Goal: Task Accomplishment & Management: Manage account settings

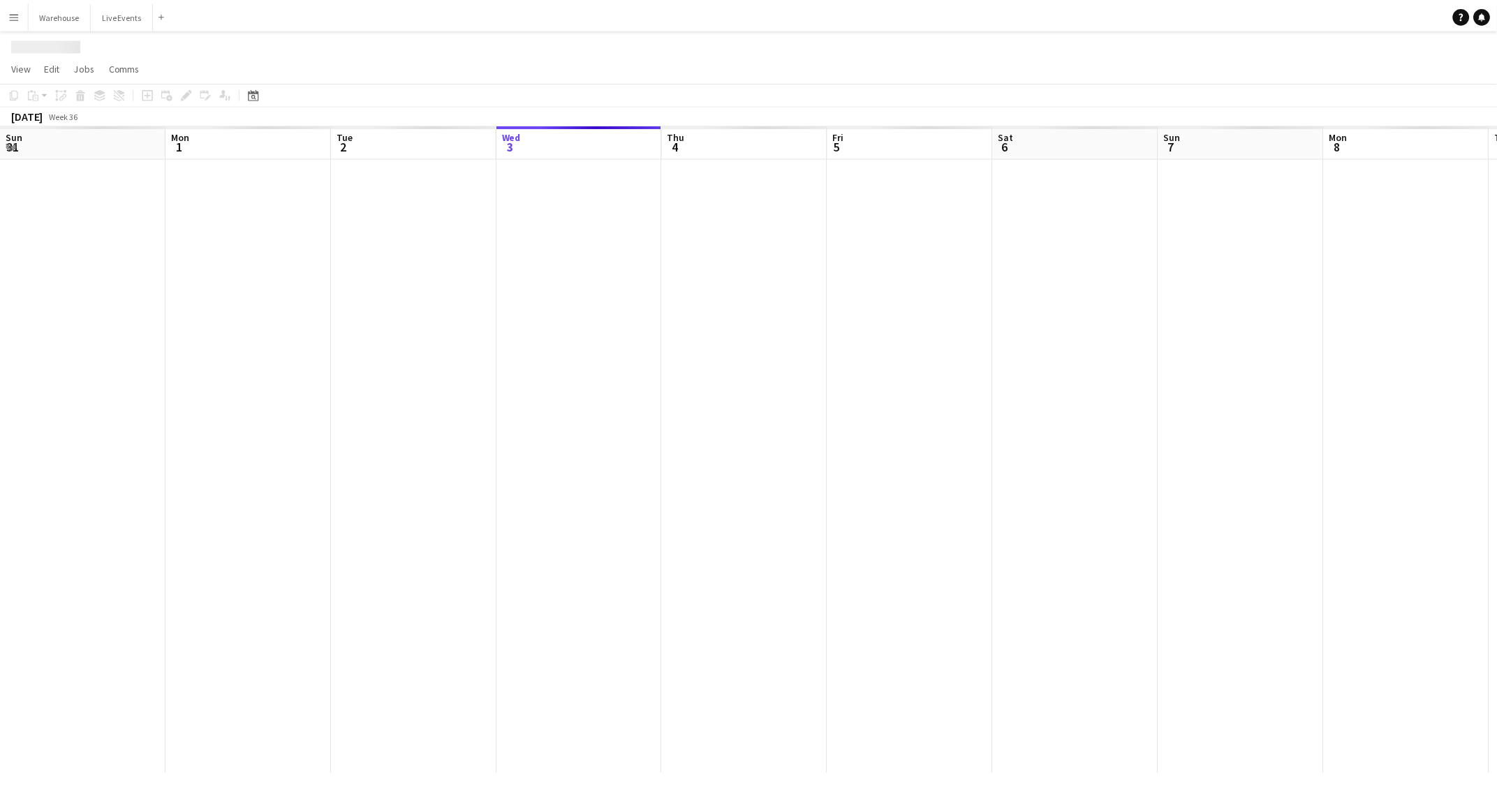
scroll to position [0, 333]
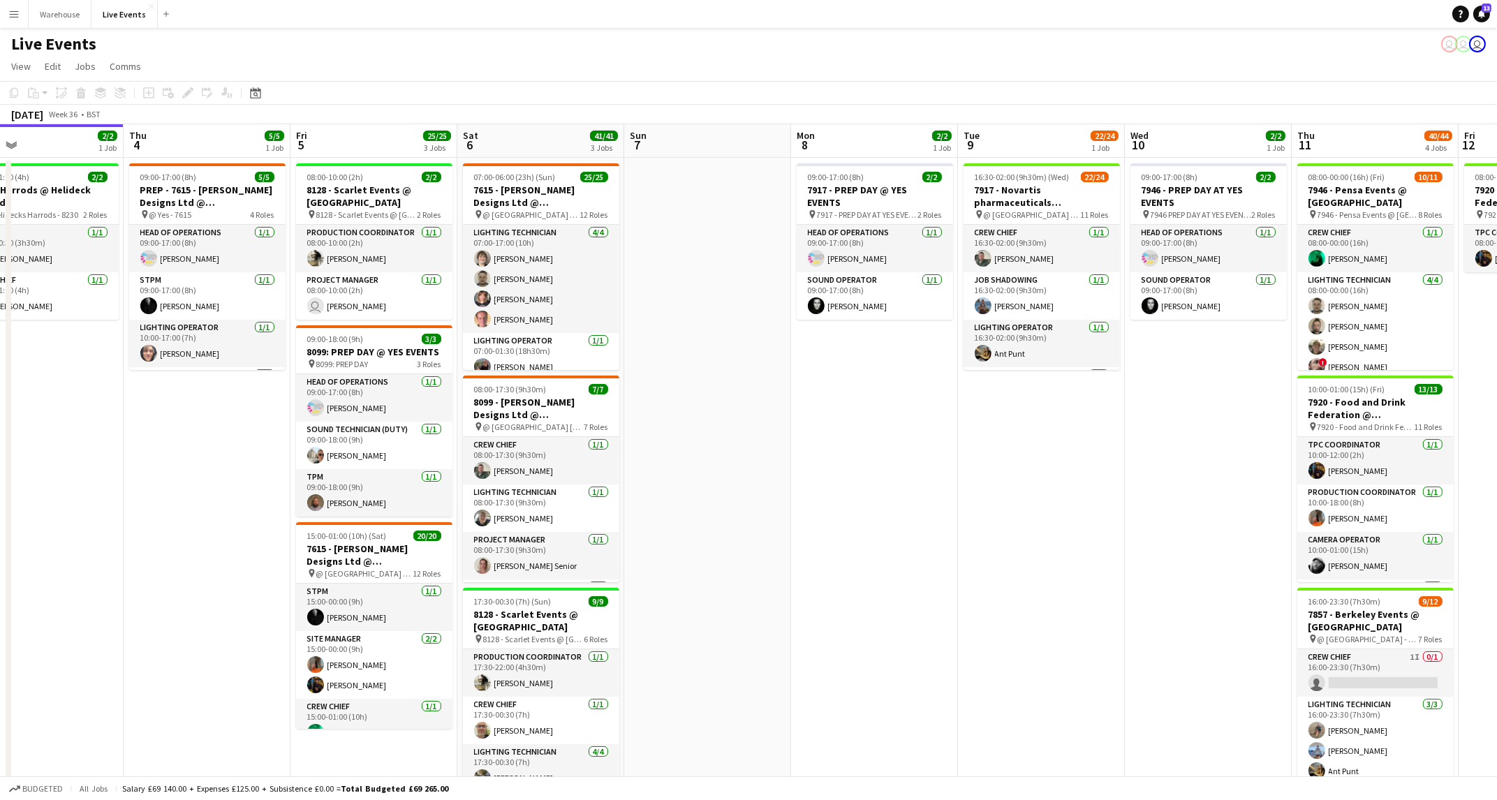
drag, startPoint x: 1232, startPoint y: 441, endPoint x: 281, endPoint y: 485, distance: 952.1
click at [288, 485] on app-calendar-viewport "Sun 31 Mon 1 16/16 4 Jobs Tue 2 59/59 5 Jobs Wed 3 2/2 1 Job Thu 4 5/5 1 Job Fr…" at bounding box center [748, 661] width 1497 height 1074
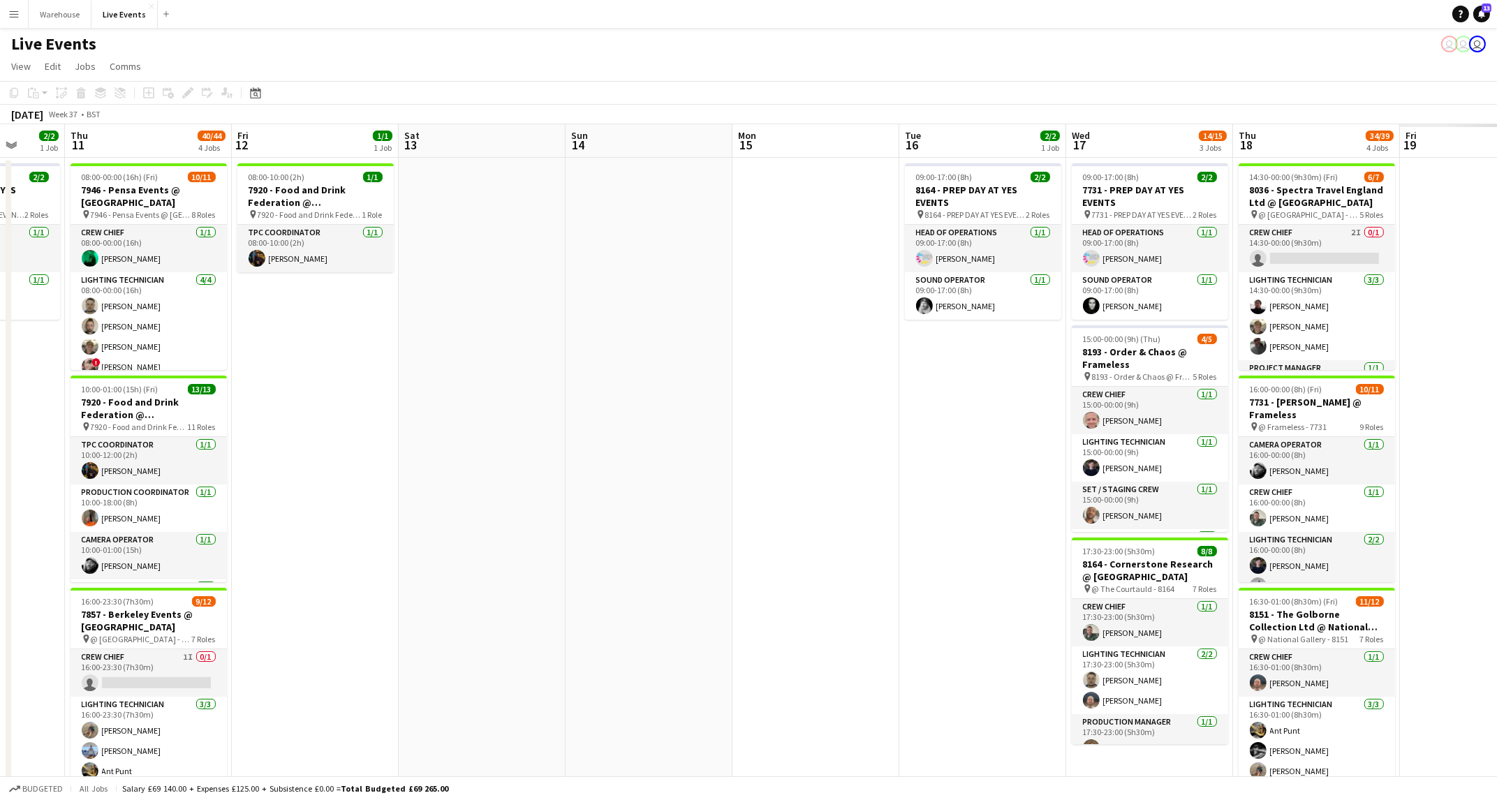
drag, startPoint x: 1018, startPoint y: 522, endPoint x: 335, endPoint y: 531, distance: 683.0
click at [302, 531] on app-calendar-viewport "Sat 6 41/41 3 Jobs Sun 7 Mon 8 2/2 1 Job Tue 9 22/24 1 Job Wed 10 2/2 1 Job Thu…" at bounding box center [748, 661] width 1497 height 1074
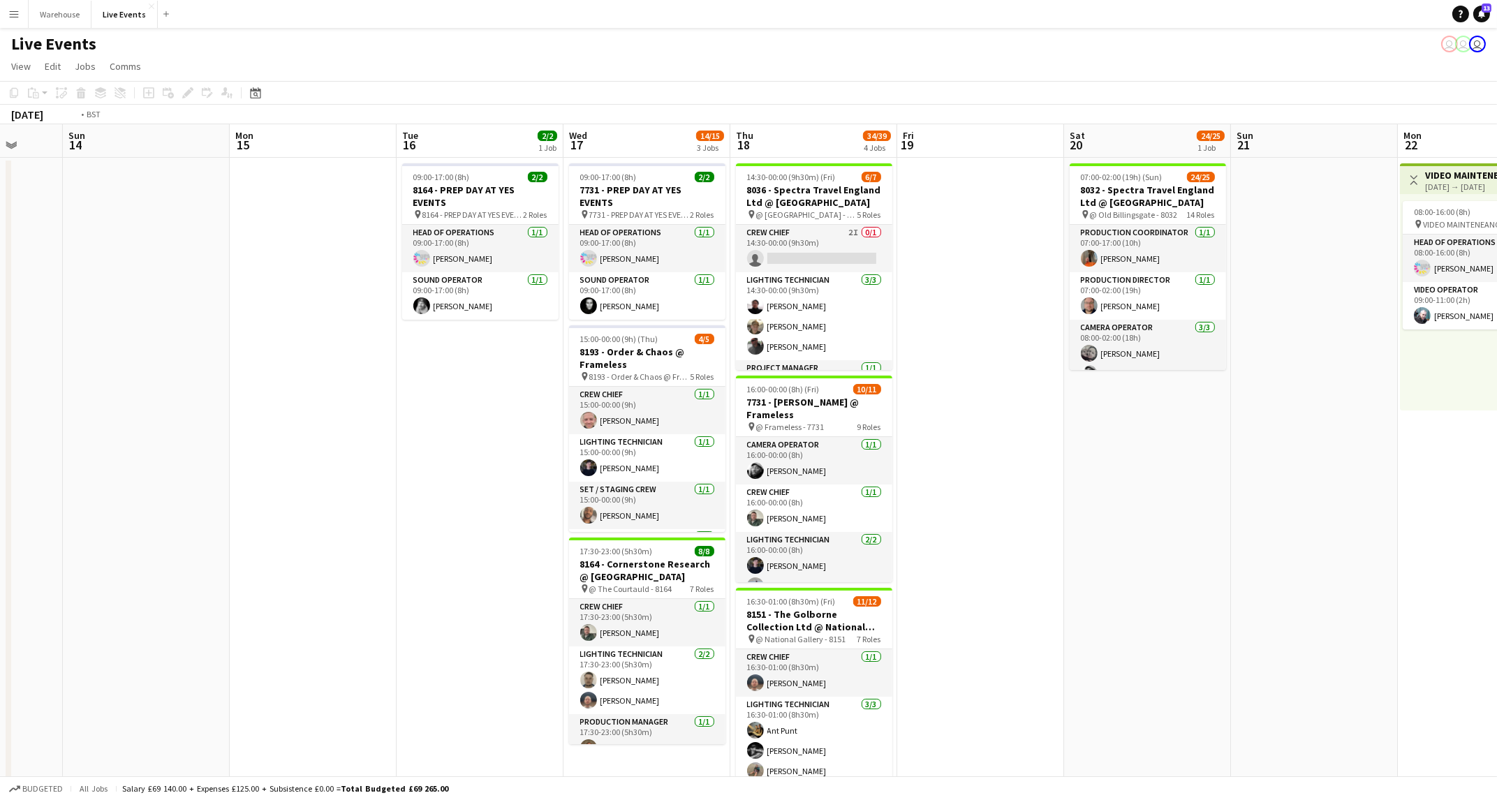
drag, startPoint x: 580, startPoint y: 545, endPoint x: 98, endPoint y: 542, distance: 482.5
click at [61, 545] on app-calendar-viewport "Tue 9 22/24 1 Job Wed 10 2/2 1 Job Thu 11 40/44 4 Jobs Fri 12 1/1 1 Job Sat 13 …" at bounding box center [748, 661] width 1497 height 1074
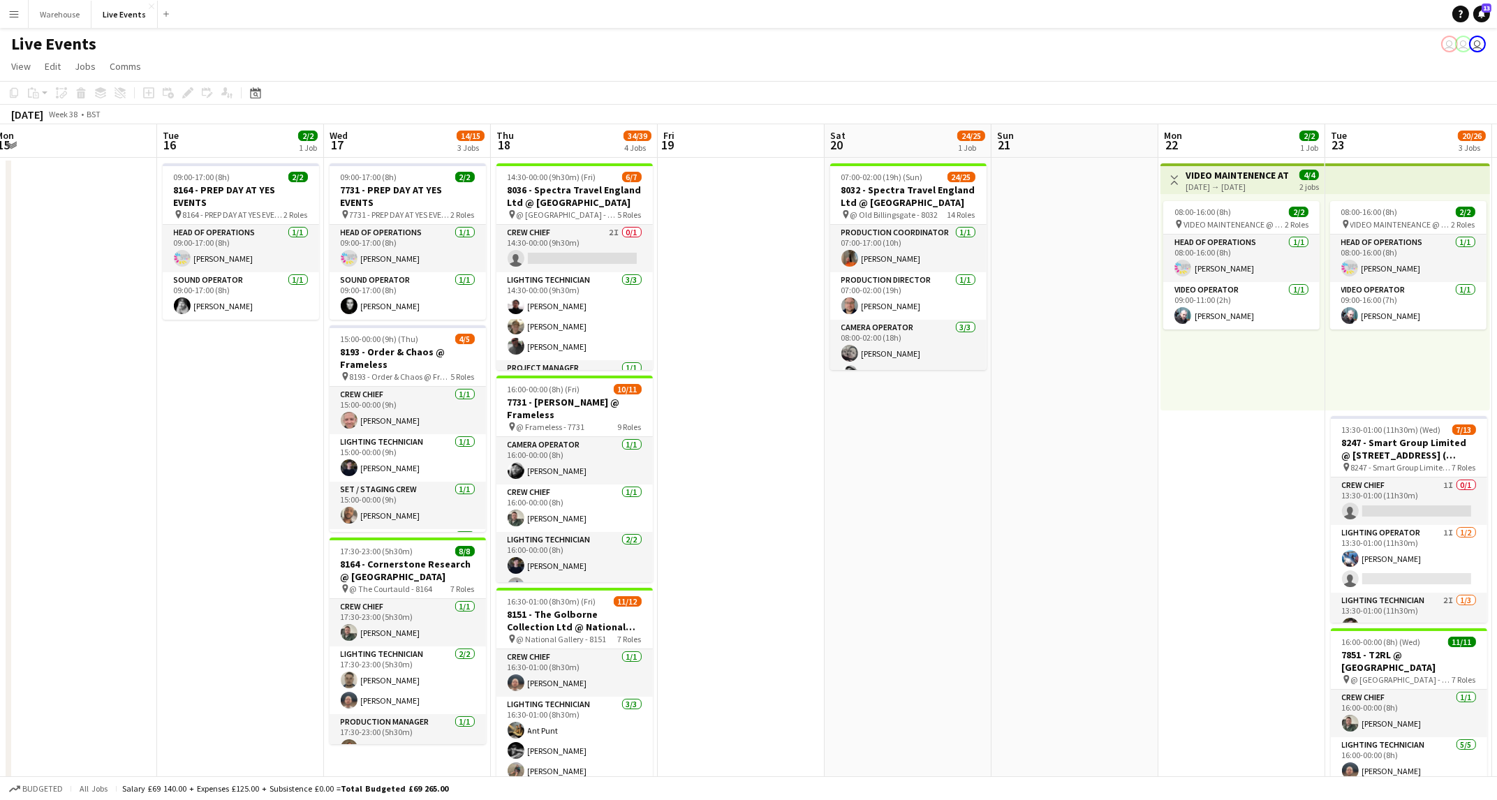
drag, startPoint x: 907, startPoint y: 596, endPoint x: 882, endPoint y: 599, distance: 25.4
click at [896, 597] on app-calendar-viewport "Thu 11 40/44 4 Jobs Fri 12 1/1 1 Job Sat 13 Sun 14 Mon 15 Tue 16 2/2 1 Job Wed …" at bounding box center [748, 661] width 1497 height 1074
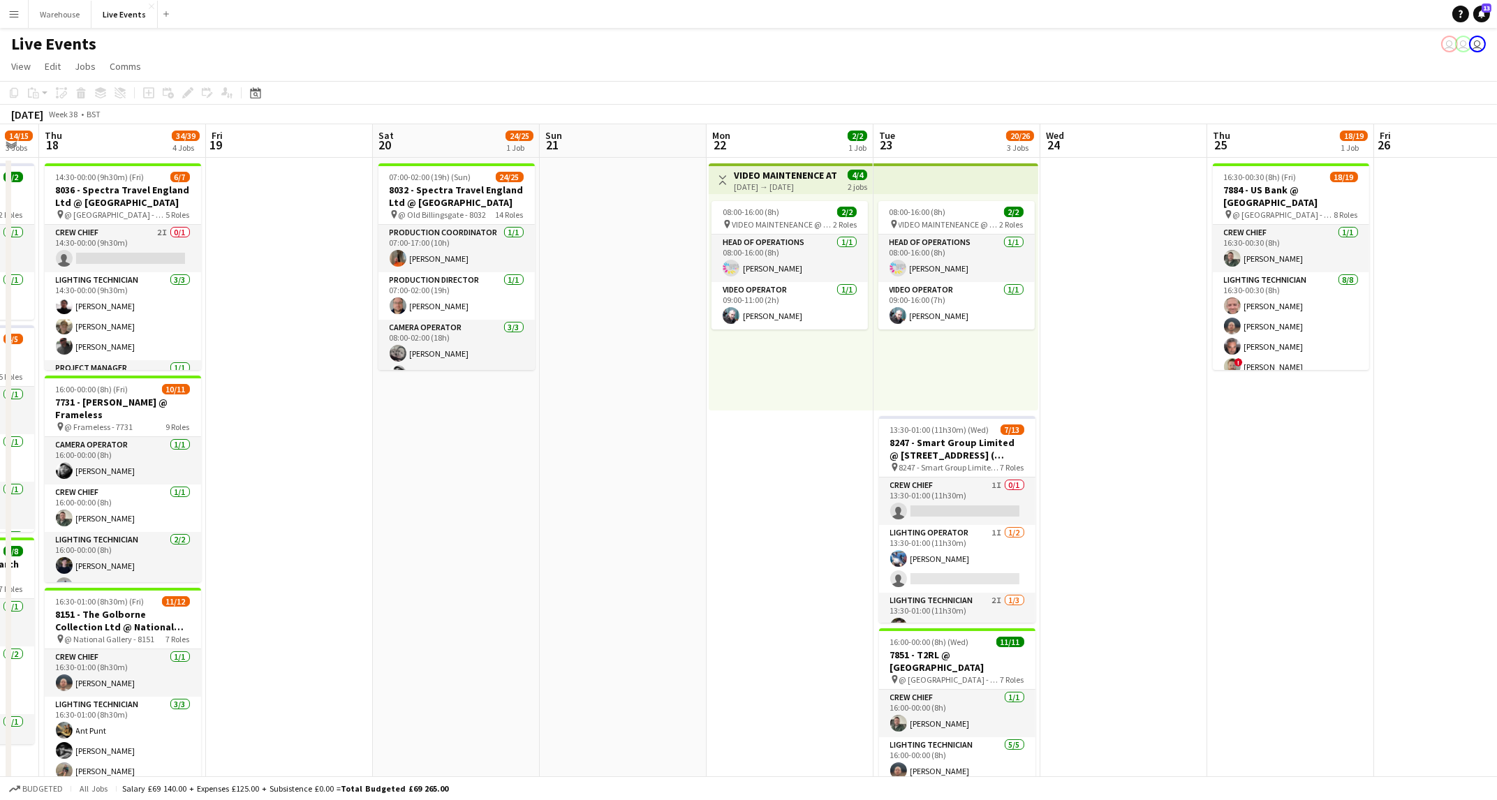
scroll to position [0, 463]
click at [415, 592] on app-calendar-viewport "Mon 15 Tue 16 2/2 1 Job Wed 17 14/15 3 Jobs Thu 18 34/39 4 Jobs Fri 19 Sat 20 2…" at bounding box center [748, 661] width 1497 height 1074
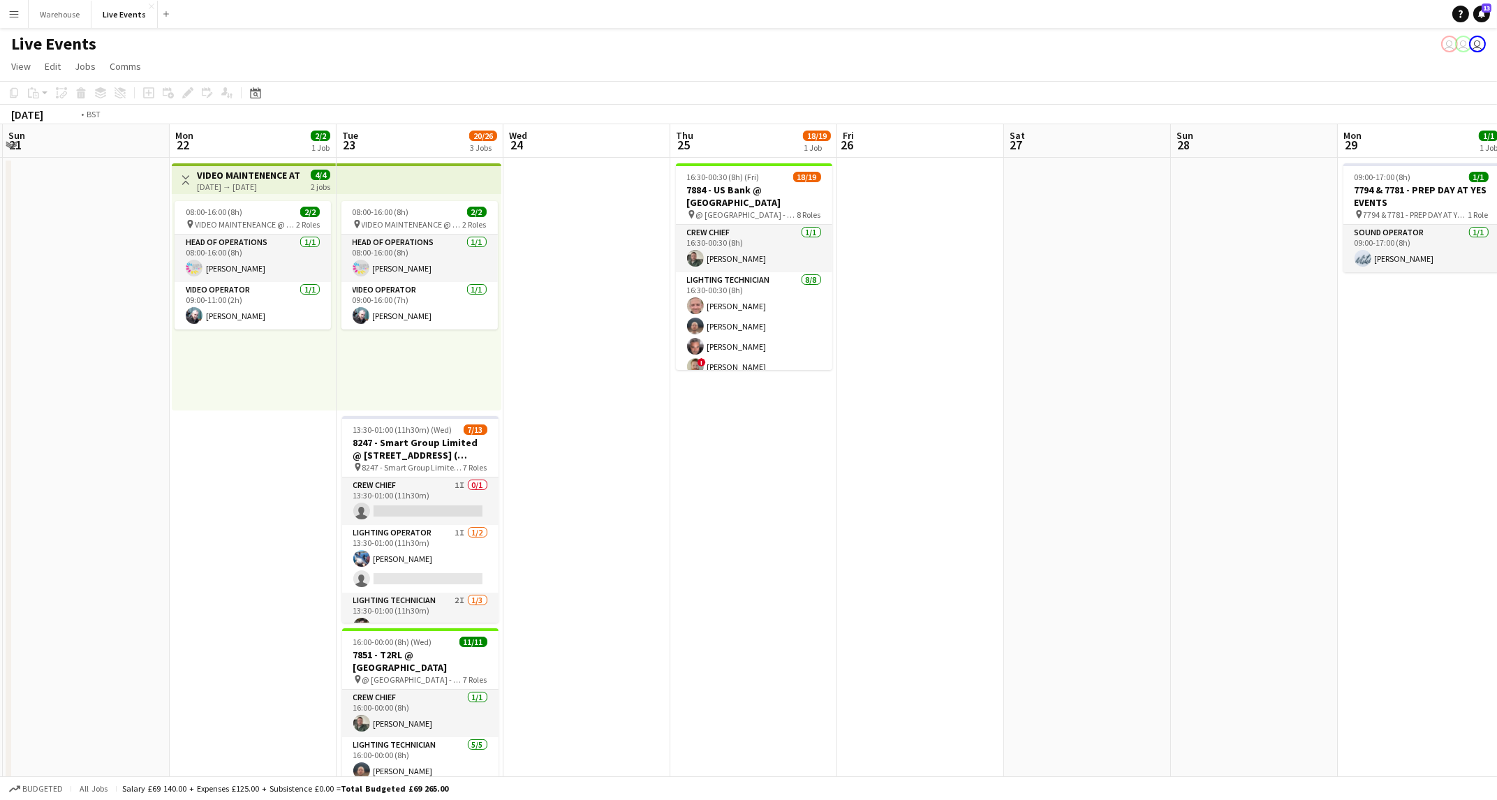
drag, startPoint x: 1232, startPoint y: 513, endPoint x: 54, endPoint y: 545, distance: 1177.7
click at [51, 545] on app-calendar-viewport "Wed 17 14/15 3 Jobs Thu 18 34/39 4 Jobs Fri 19 Sat 20 24/25 1 Job Sun 21 Mon 22…" at bounding box center [748, 661] width 1497 height 1074
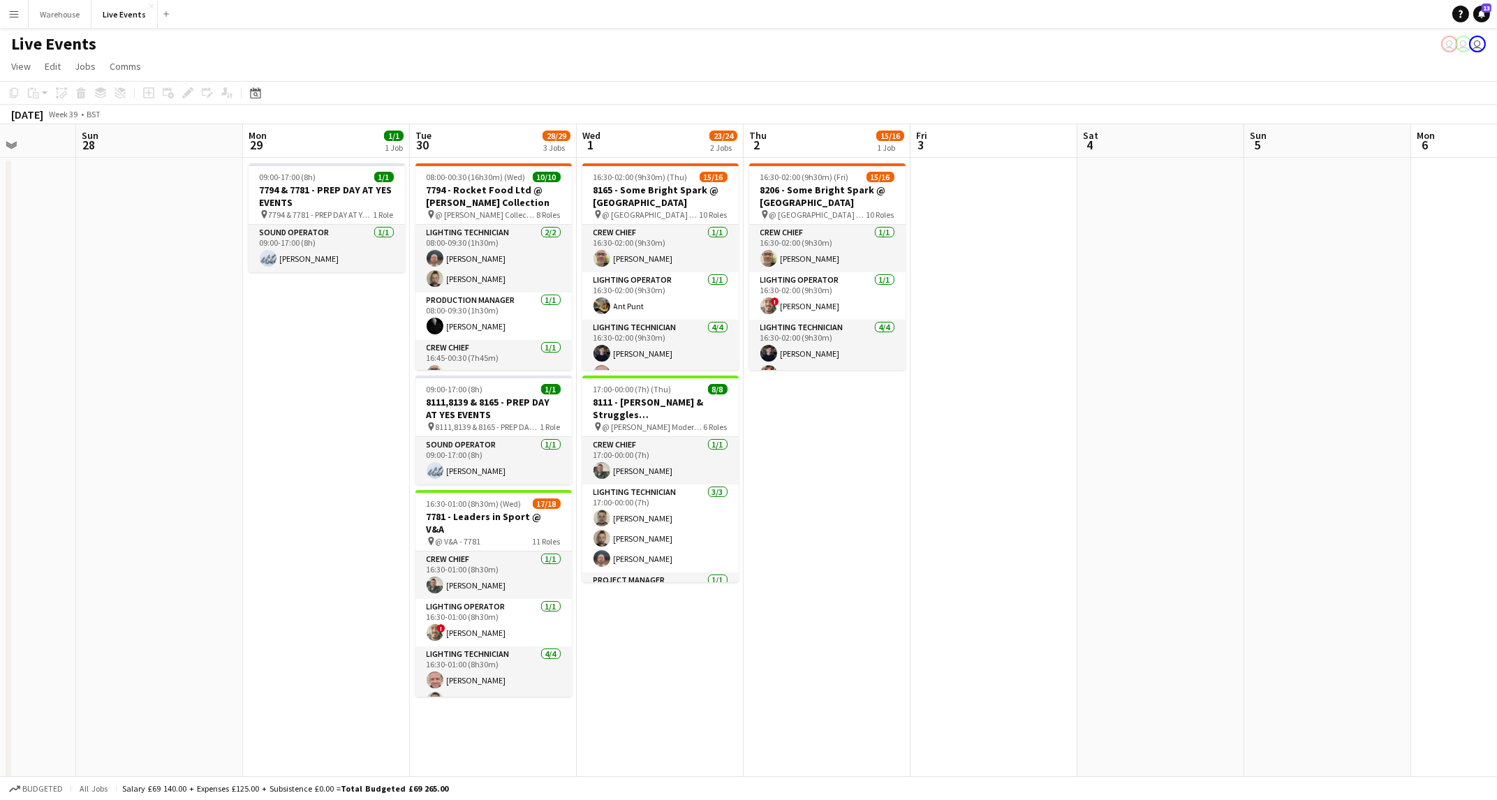
drag, startPoint x: 519, startPoint y: 561, endPoint x: 97, endPoint y: 565, distance: 421.8
click at [97, 565] on app-calendar-viewport "Thu 25 18/19 1 Job Fri 26 Sat 27 Sun 28 Mon 29 1/1 1 Job Tue 30 28/29 3 Jobs We…" at bounding box center [748, 661] width 1497 height 1074
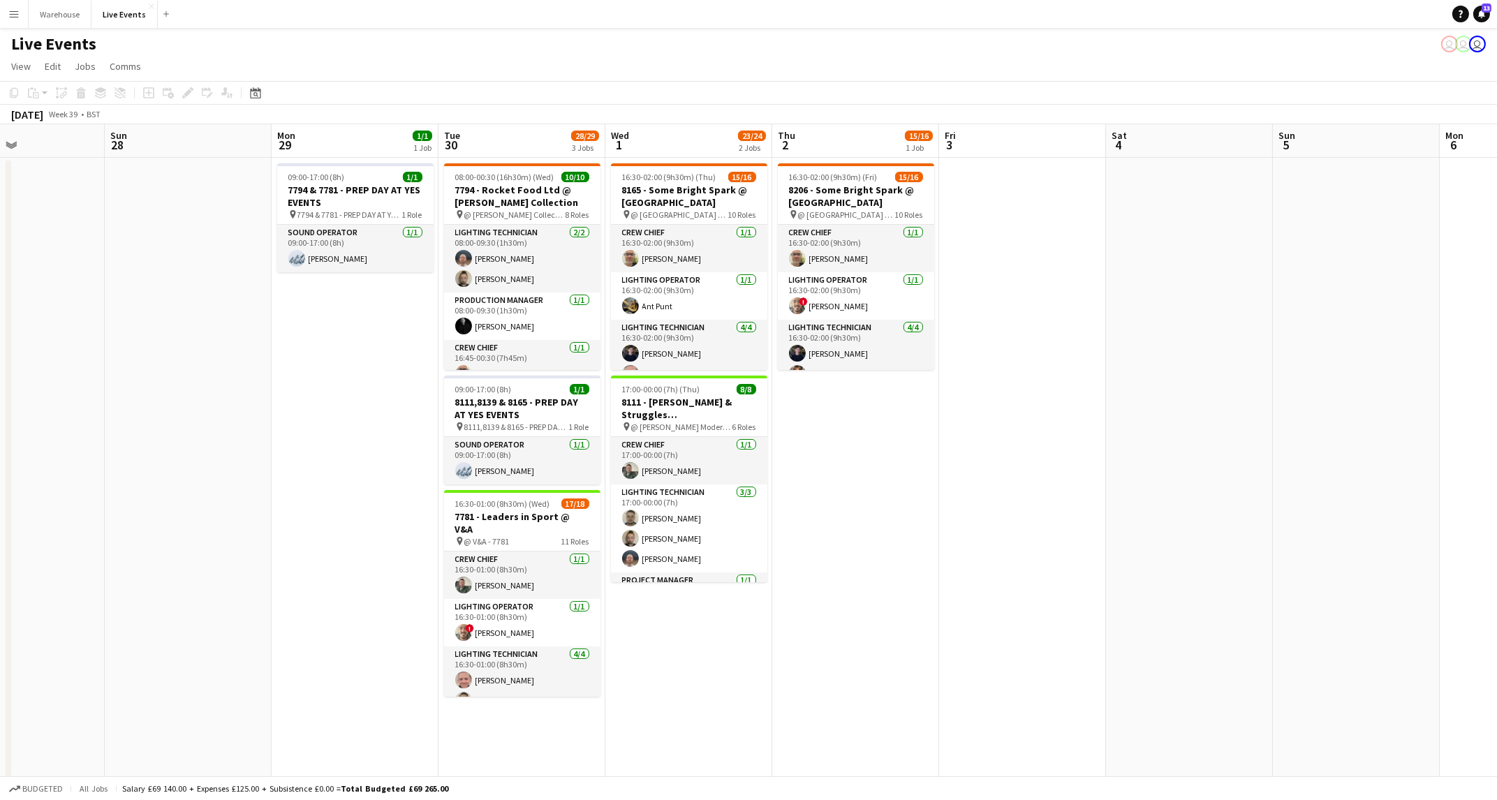
drag, startPoint x: 311, startPoint y: 448, endPoint x: 919, endPoint y: 422, distance: 608.7
click at [927, 421] on app-calendar-viewport "Thu 25 18/19 1 Job Fri 26 Sat 27 Sun 28 Mon 29 1/1 1 Job Tue 30 28/29 3 Jobs We…" at bounding box center [748, 661] width 1497 height 1074
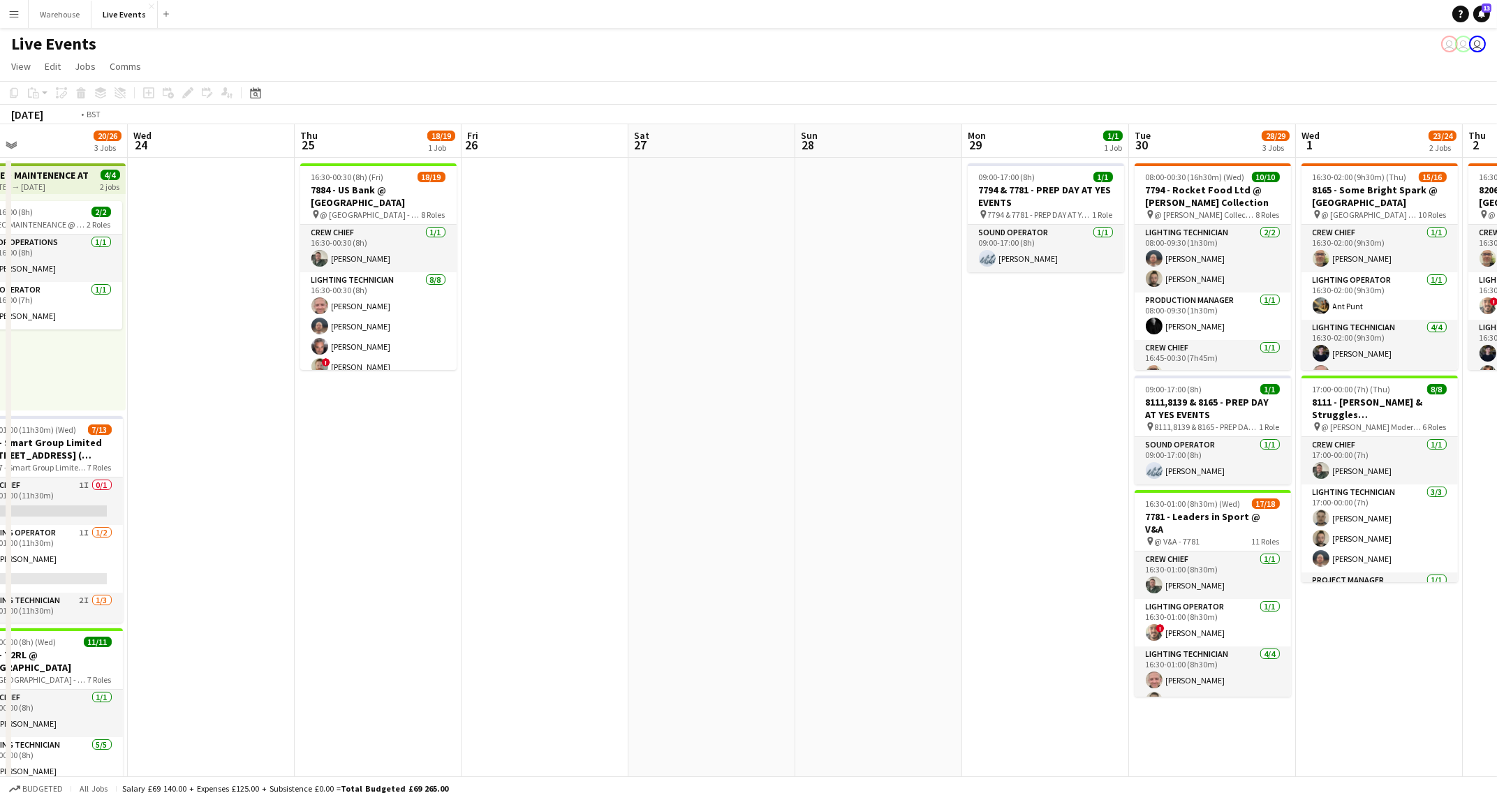
drag, startPoint x: 519, startPoint y: 453, endPoint x: 1022, endPoint y: 453, distance: 502.8
click at [1022, 453] on app-calendar-viewport "Sun 21 Mon 22 2/2 1 Job Tue 23 20/26 3 Jobs Wed 24 Thu 25 18/19 1 Job Fri 26 Sa…" at bounding box center [748, 661] width 1497 height 1074
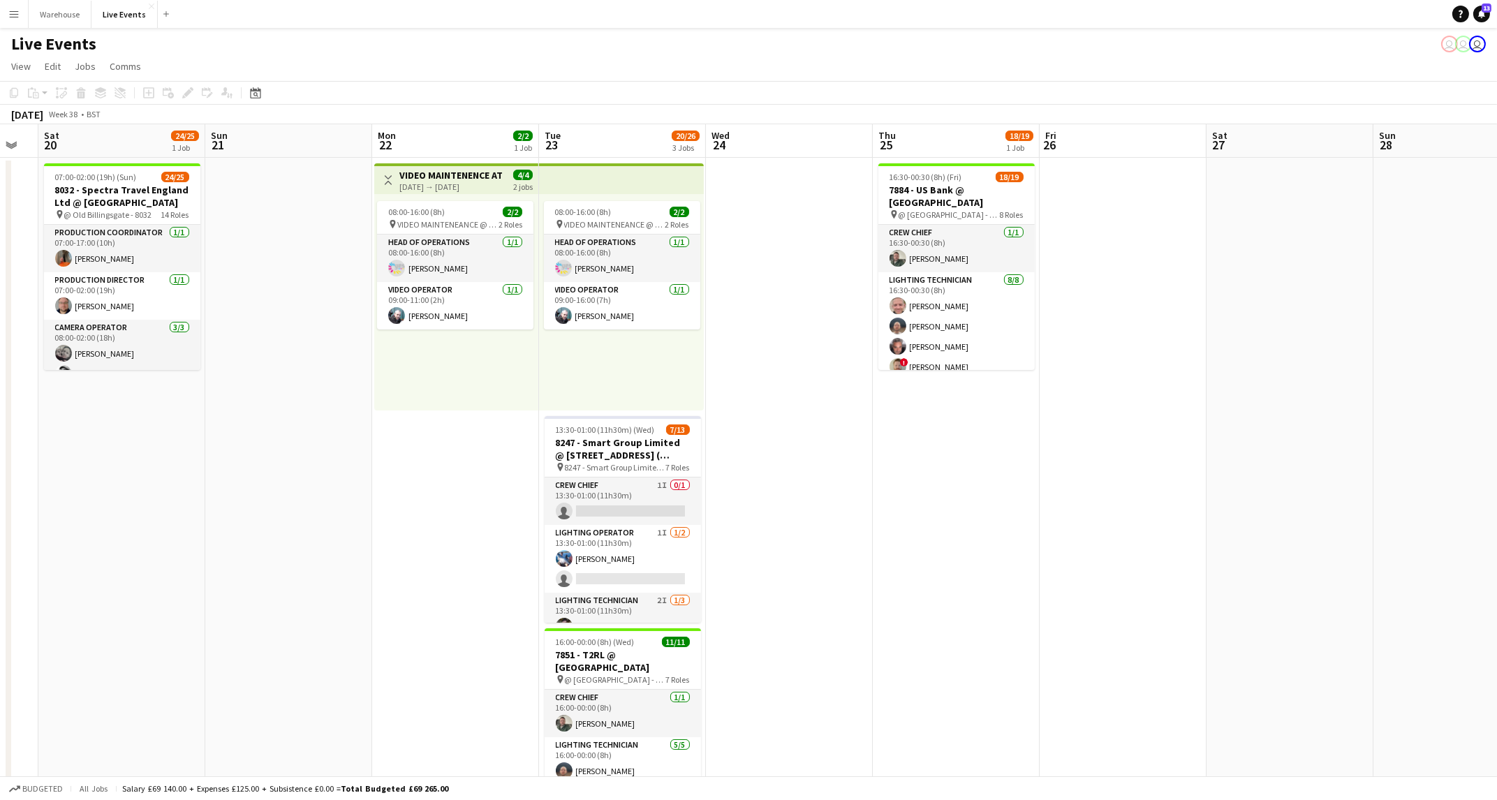
scroll to position [0, 437]
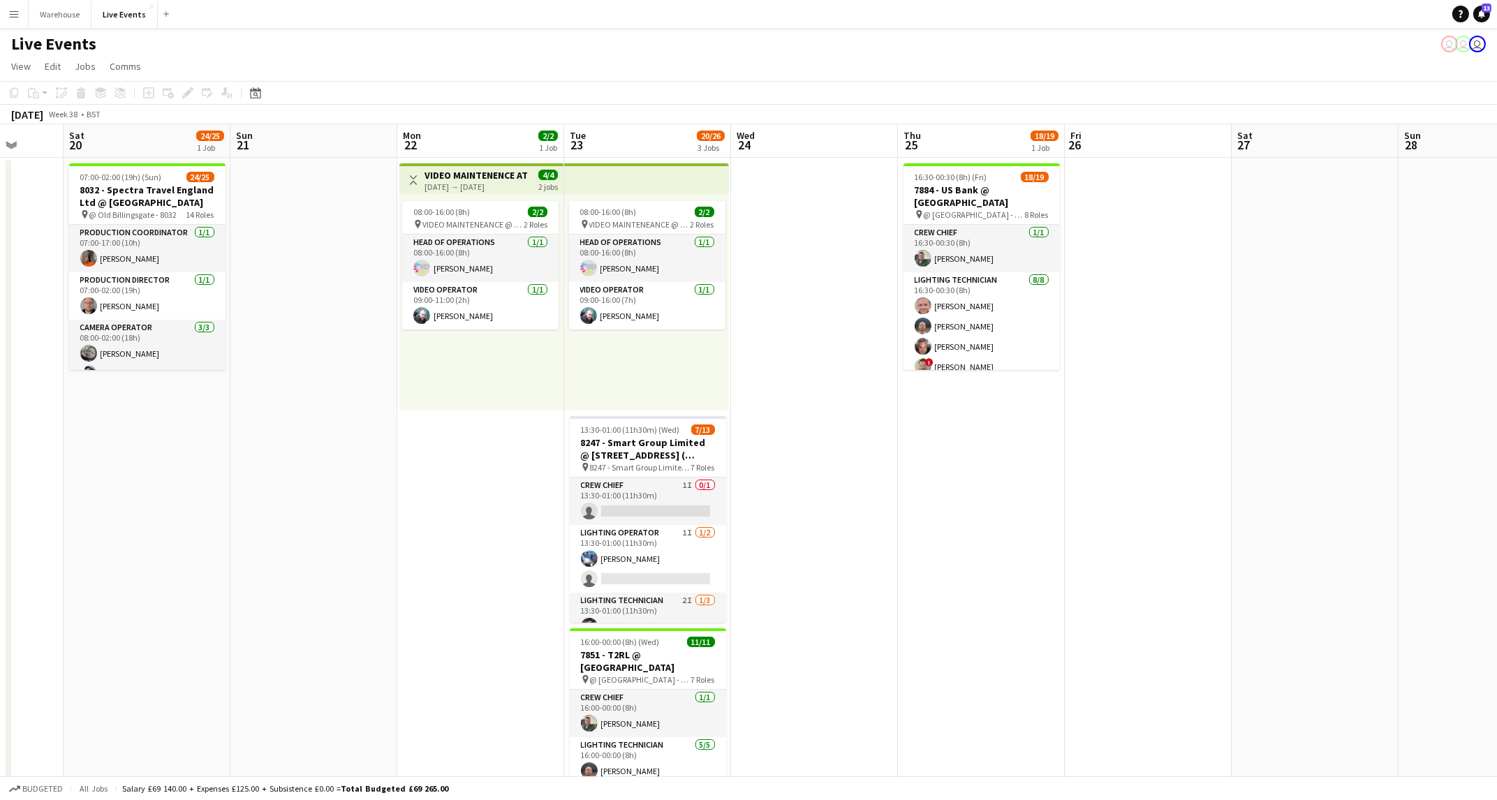
drag, startPoint x: 809, startPoint y: 471, endPoint x: 956, endPoint y: 474, distance: 146.7
click at [956, 474] on app-calendar-viewport "Wed 17 14/15 3 Jobs Thu 18 34/39 4 Jobs Fri 19 Sat 20 24/25 1 Job Sun 21 Mon 22…" at bounding box center [748, 661] width 1497 height 1074
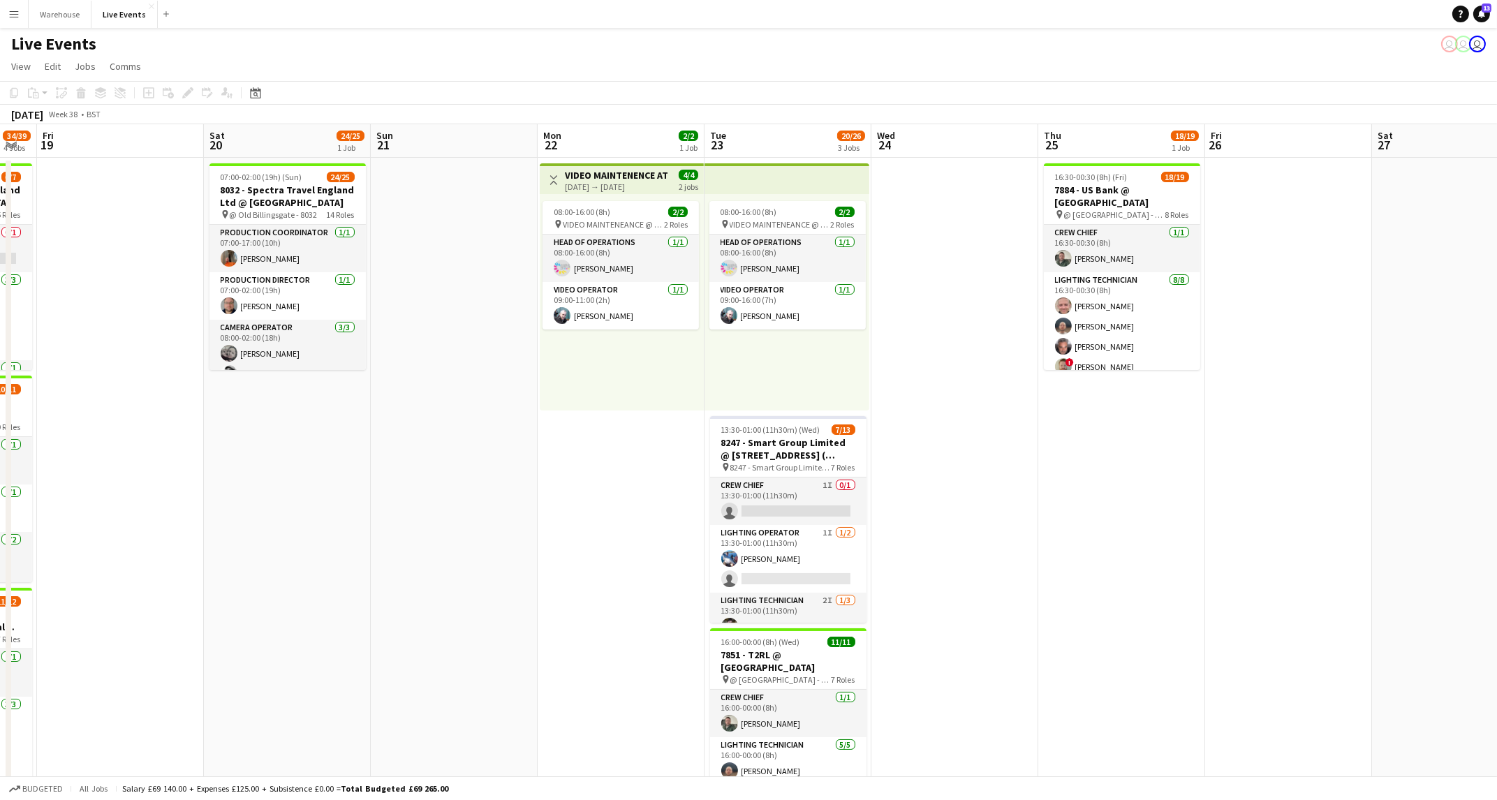
drag, startPoint x: 382, startPoint y: 502, endPoint x: 522, endPoint y: 506, distance: 140.4
click at [522, 506] on app-calendar-viewport "Wed 17 14/15 3 Jobs Thu 18 34/39 4 Jobs Fri 19 Sat 20 24/25 1 Job Sun 21 Mon 22…" at bounding box center [748, 661] width 1497 height 1074
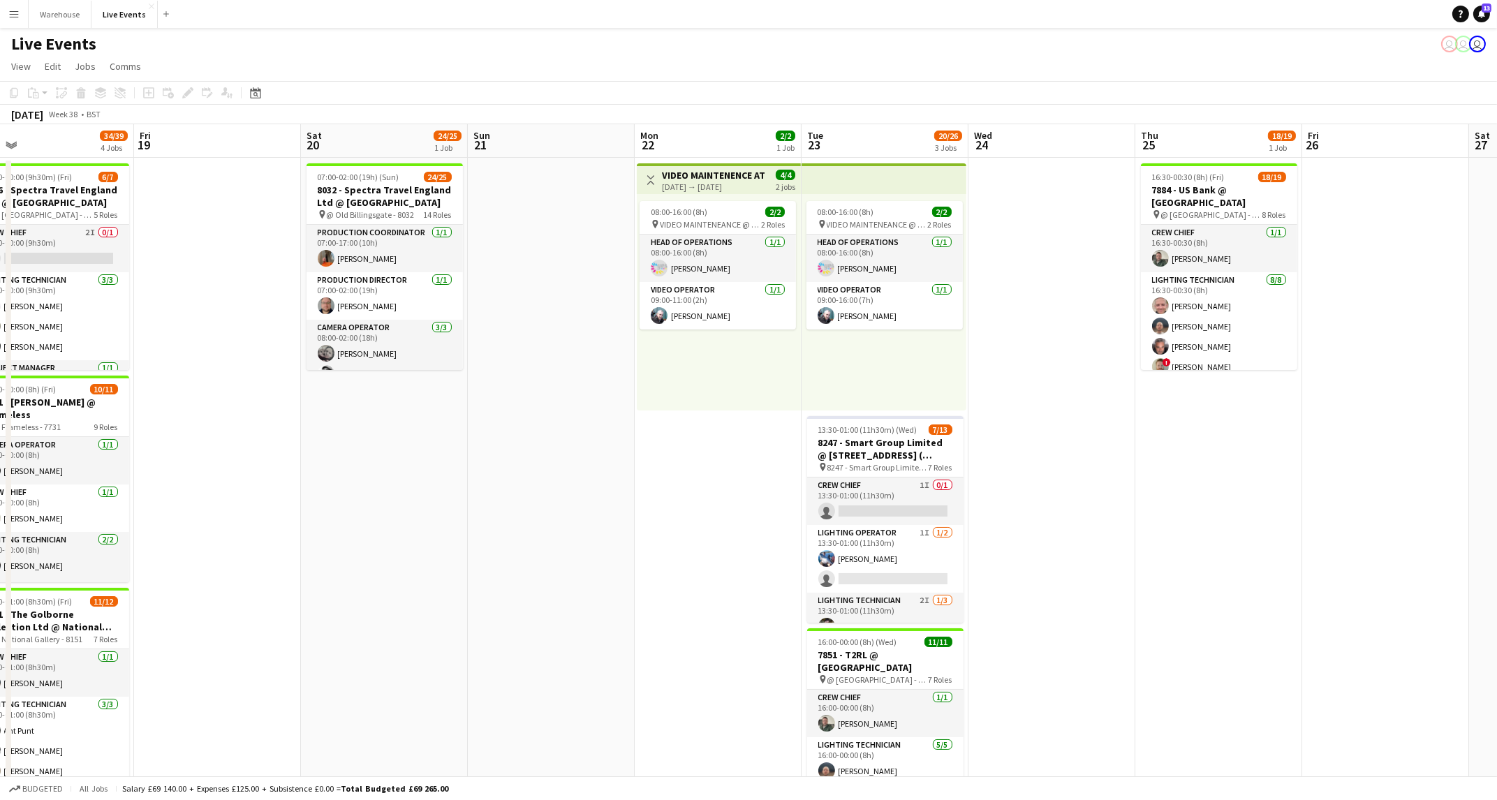
drag, startPoint x: 435, startPoint y: 518, endPoint x: 532, endPoint y: 520, distance: 97.1
click at [532, 520] on app-calendar-viewport "Tue 16 2/2 1 Job Wed 17 14/15 3 Jobs Thu 18 34/39 4 Jobs Fri 19 Sat 20 24/25 1 …" at bounding box center [748, 661] width 1497 height 1074
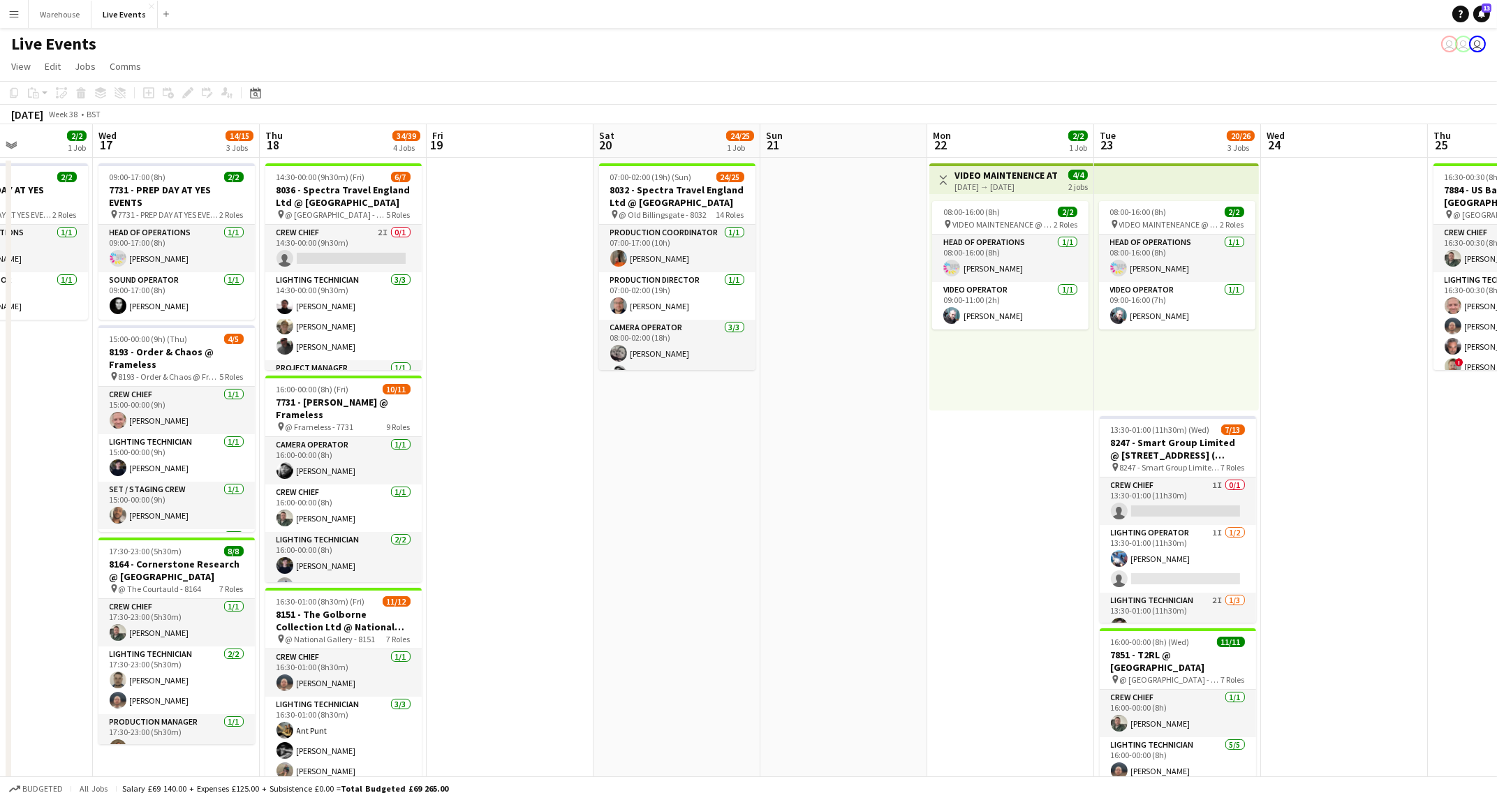
scroll to position [0, 379]
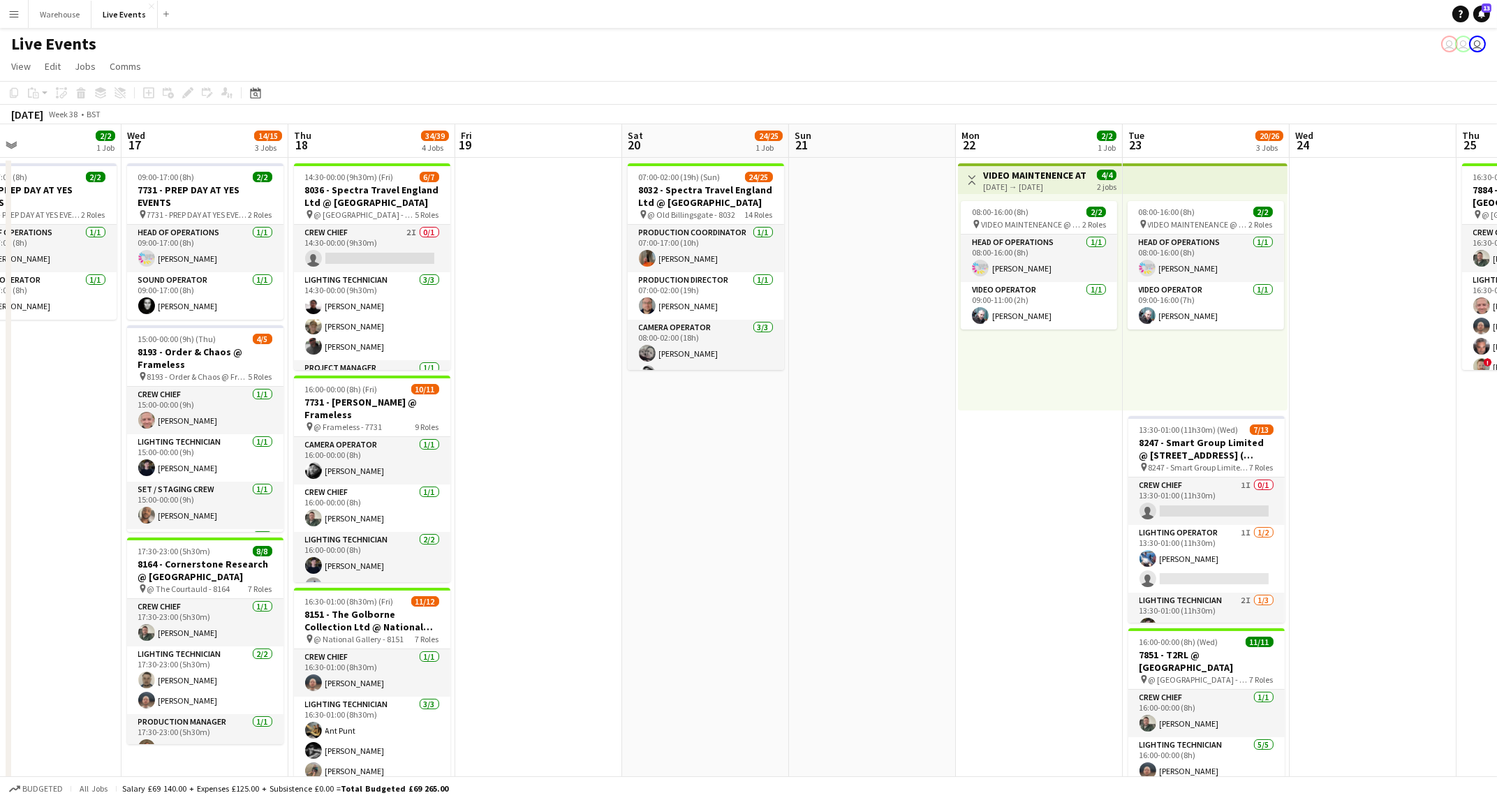
drag, startPoint x: 459, startPoint y: 532, endPoint x: 762, endPoint y: 532, distance: 302.4
click at [762, 532] on app-calendar-viewport "Sun 14 Mon 15 Tue 16 2/2 1 Job Wed 17 14/15 3 Jobs Thu 18 34/39 4 Jobs Fri 19 S…" at bounding box center [748, 661] width 1497 height 1074
click at [558, 545] on app-date-cell at bounding box center [538, 678] width 167 height 1040
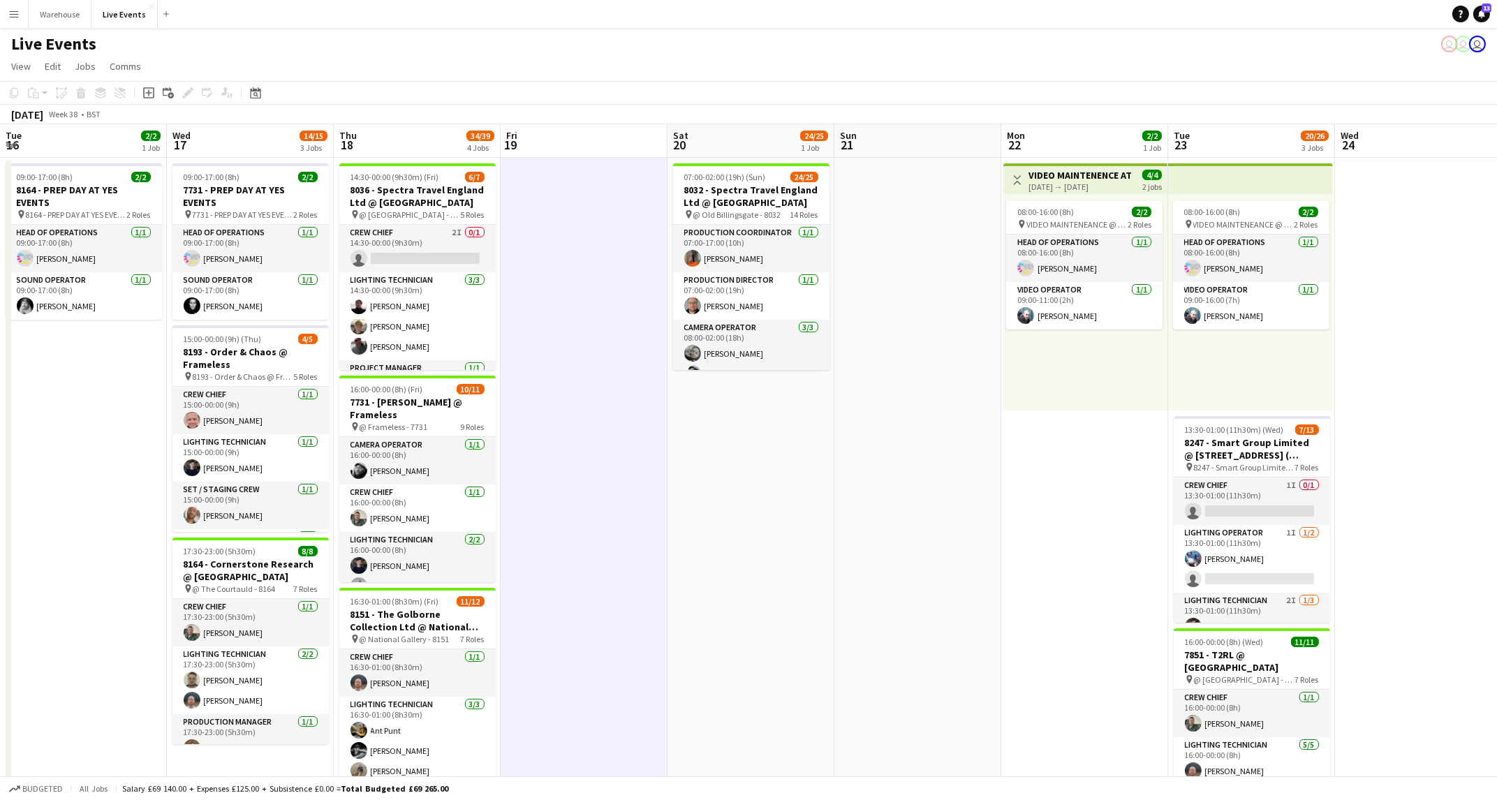
drag, startPoint x: 558, startPoint y: 545, endPoint x: 612, endPoint y: 545, distance: 53.8
click at [610, 545] on app-calendar-viewport "Sun 14 Mon 15 Tue 16 2/2 1 Job Wed 17 14/15 3 Jobs Thu 18 34/39 4 Jobs Fri 19 S…" at bounding box center [748, 661] width 1497 height 1074
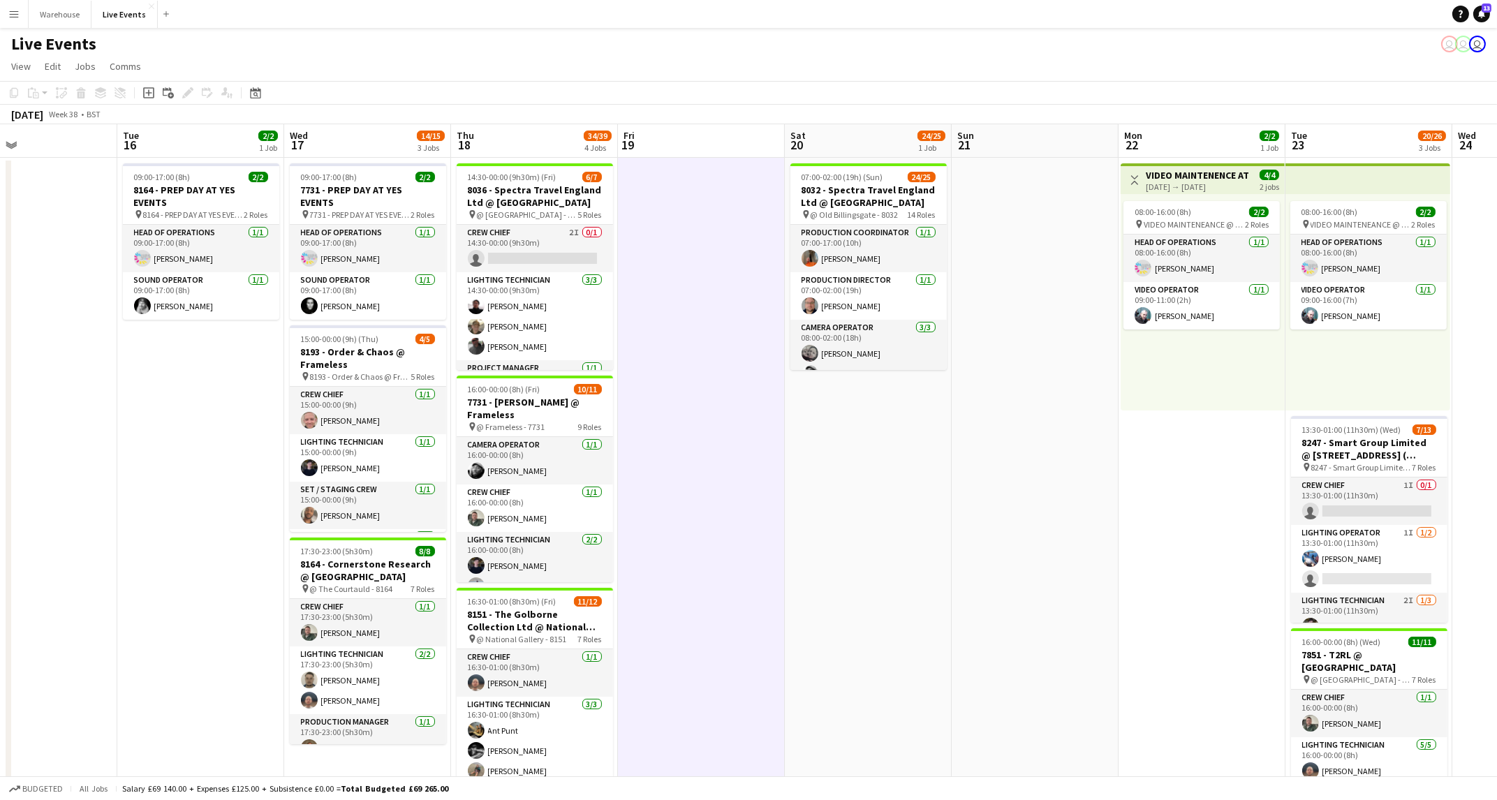
scroll to position [0, 382]
drag, startPoint x: 628, startPoint y: 545, endPoint x: 731, endPoint y: 558, distance: 103.4
click at [731, 558] on app-calendar-viewport "Sat 13 Sun 14 Mon 15 Tue 16 2/2 1 Job Wed 17 14/15 3 Jobs Thu 18 34/39 4 Jobs F…" at bounding box center [748, 661] width 1497 height 1074
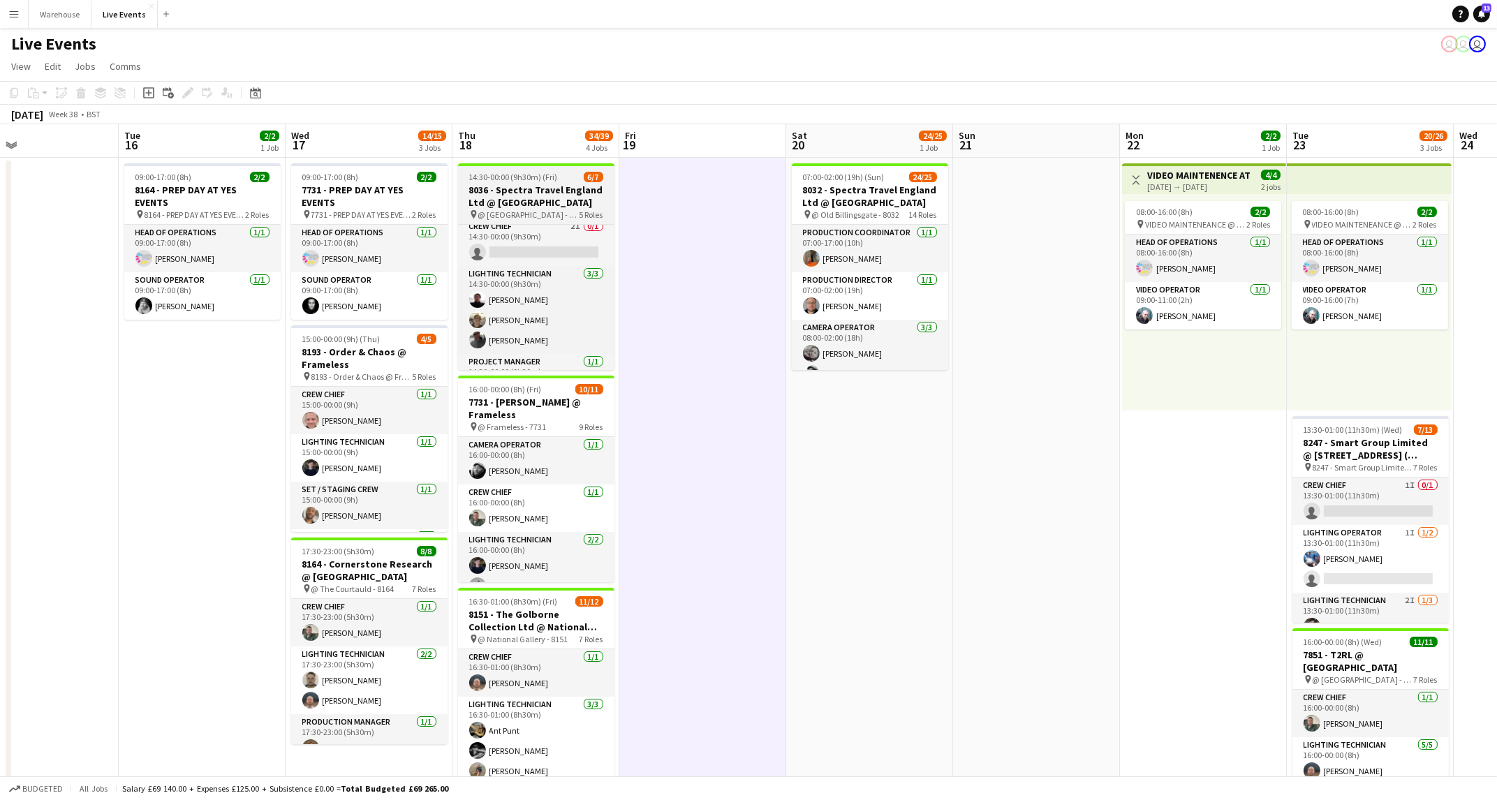
scroll to position [0, 0]
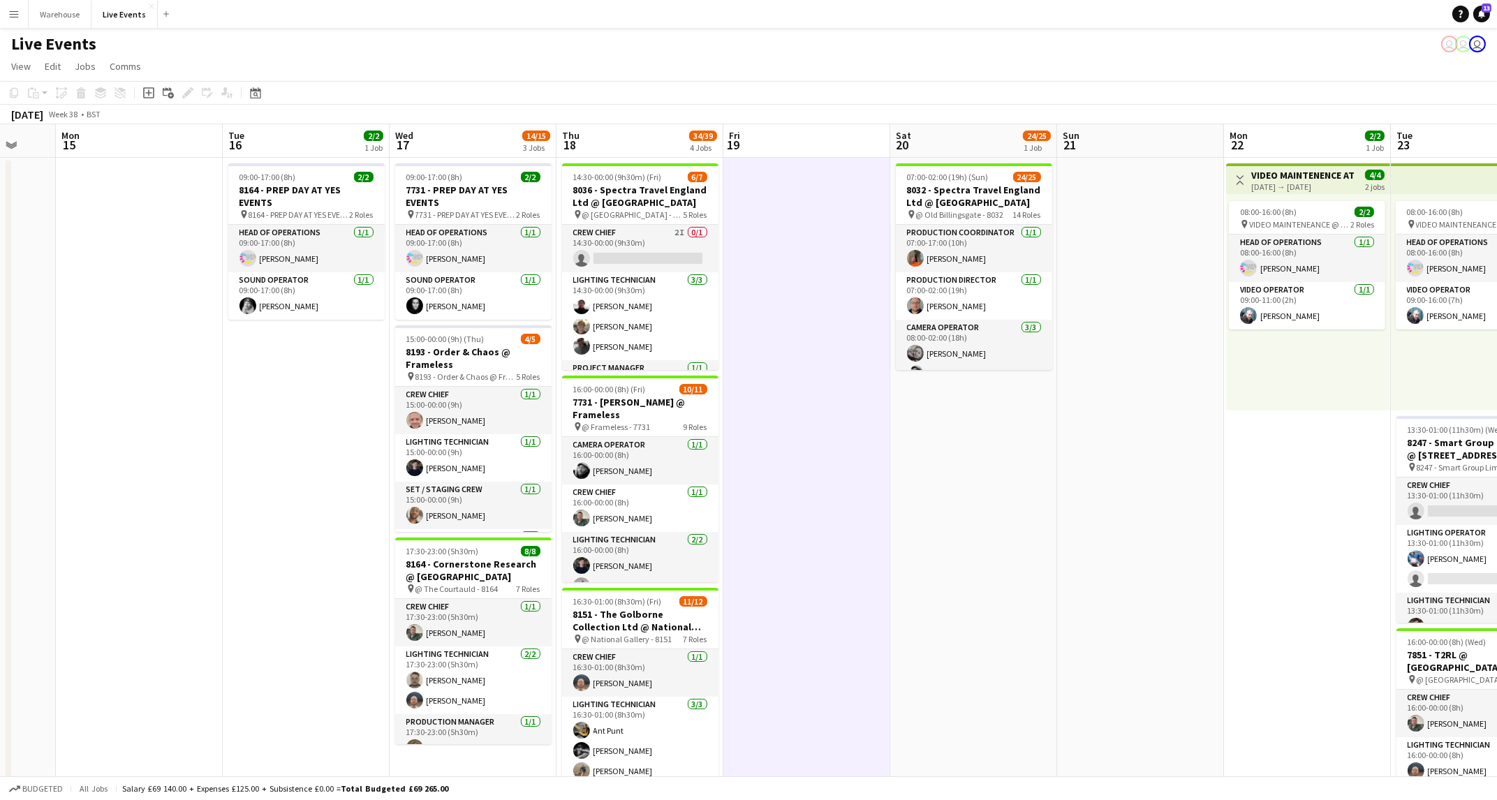
drag, startPoint x: 184, startPoint y: 452, endPoint x: 388, endPoint y: 445, distance: 204.0
click at [290, 446] on app-calendar-viewport "Fri 12 1/1 1 Job Sat 13 Sun 14 Mon 15 Tue 16 2/2 1 Job Wed 17 14/15 3 Jobs Thu …" at bounding box center [748, 661] width 1497 height 1074
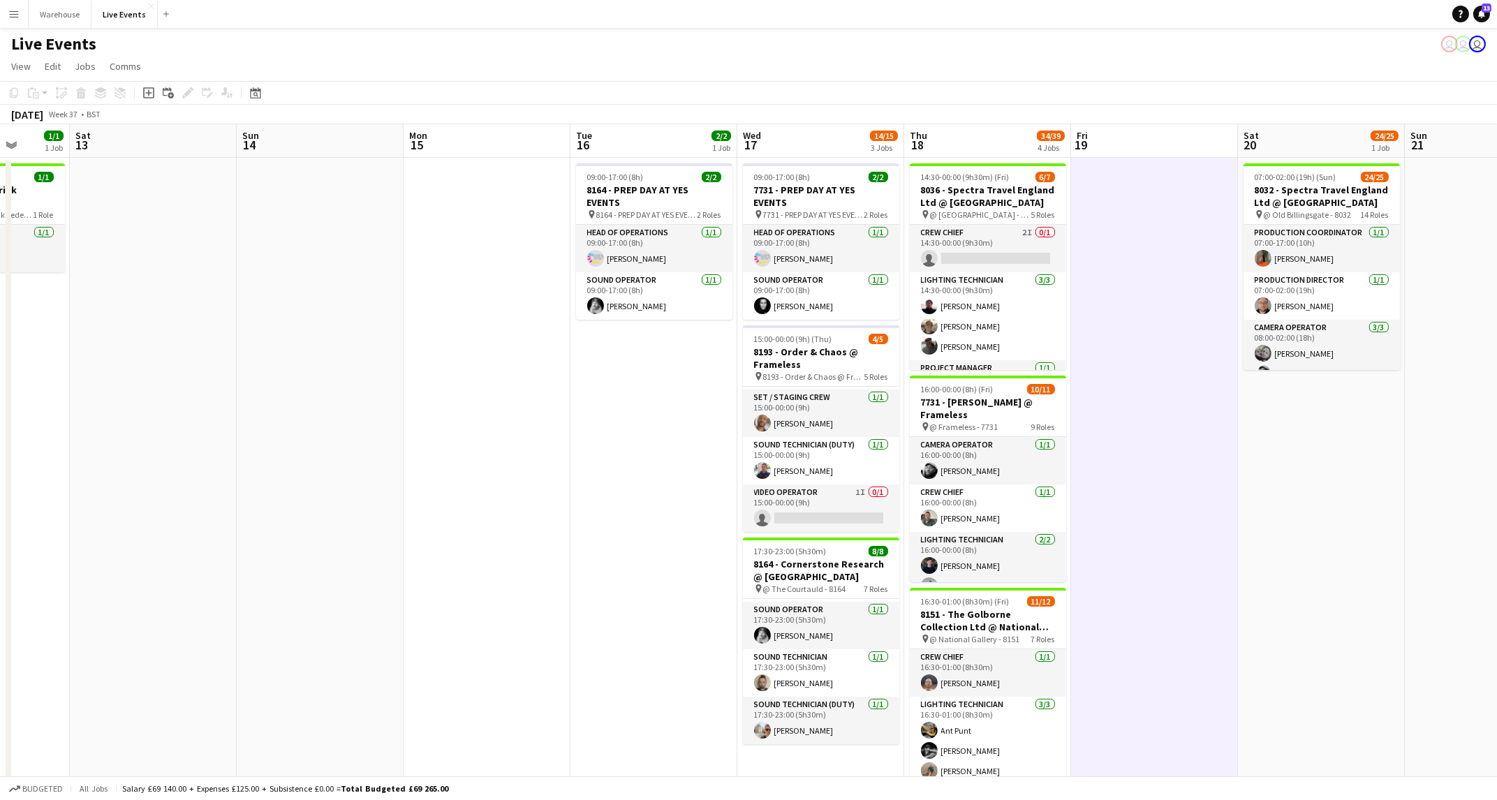
drag, startPoint x: 328, startPoint y: 455, endPoint x: 662, endPoint y: 446, distance: 333.9
click at [662, 446] on app-calendar-viewport "Wed 10 2/2 1 Job Thu 11 40/44 4 Jobs Fri 12 1/1 1 Job Sat 13 Sun 14 Mon 15 Tue …" at bounding box center [748, 661] width 1497 height 1074
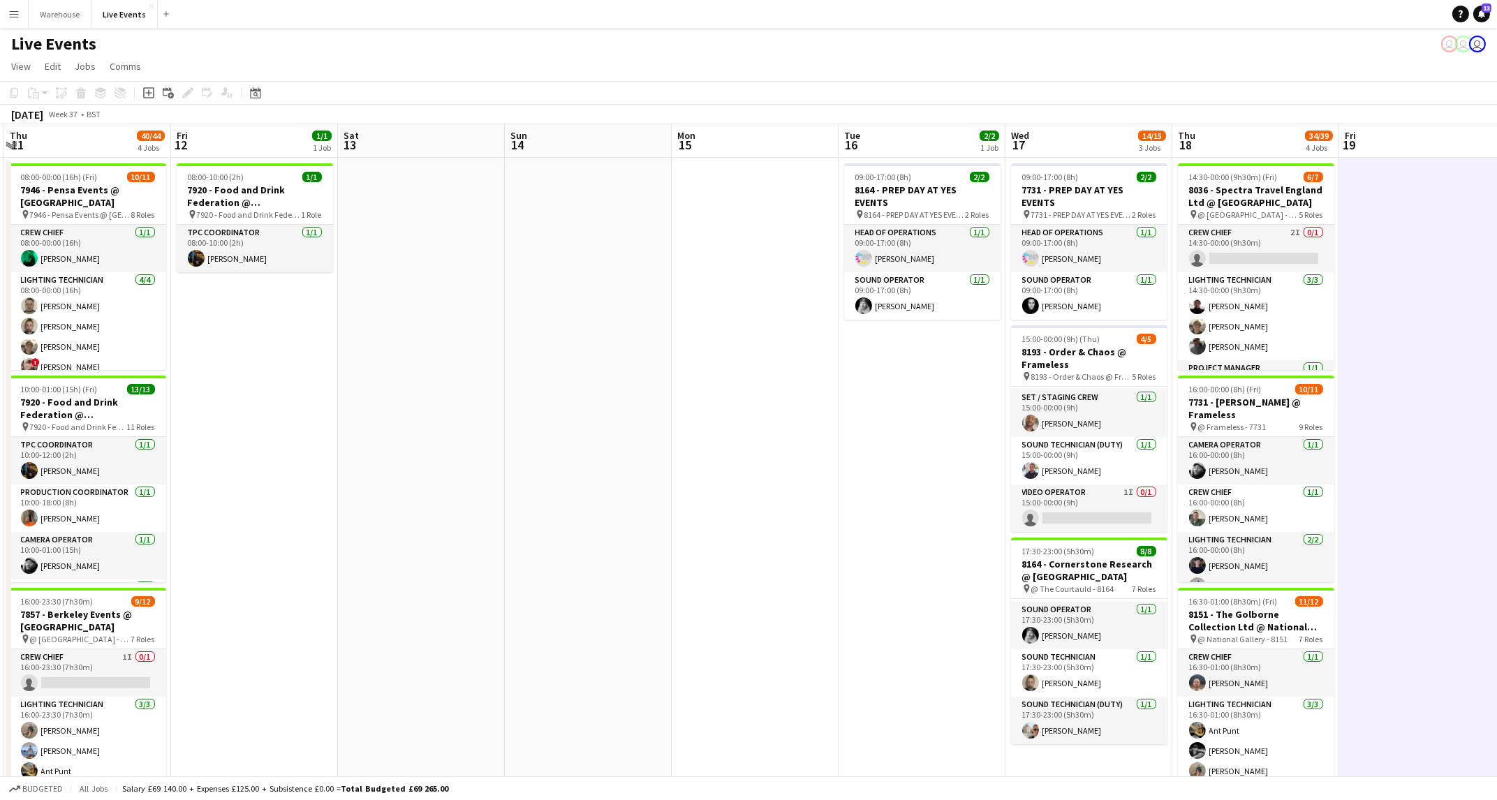
drag, startPoint x: 378, startPoint y: 415, endPoint x: 786, endPoint y: 439, distance: 409.2
click at [812, 439] on app-calendar-viewport "Tue 9 22/24 1 Job Wed 10 2/2 1 Job Thu 11 40/44 4 Jobs Fri 12 1/1 1 Job Sat 13 …" at bounding box center [748, 661] width 1497 height 1074
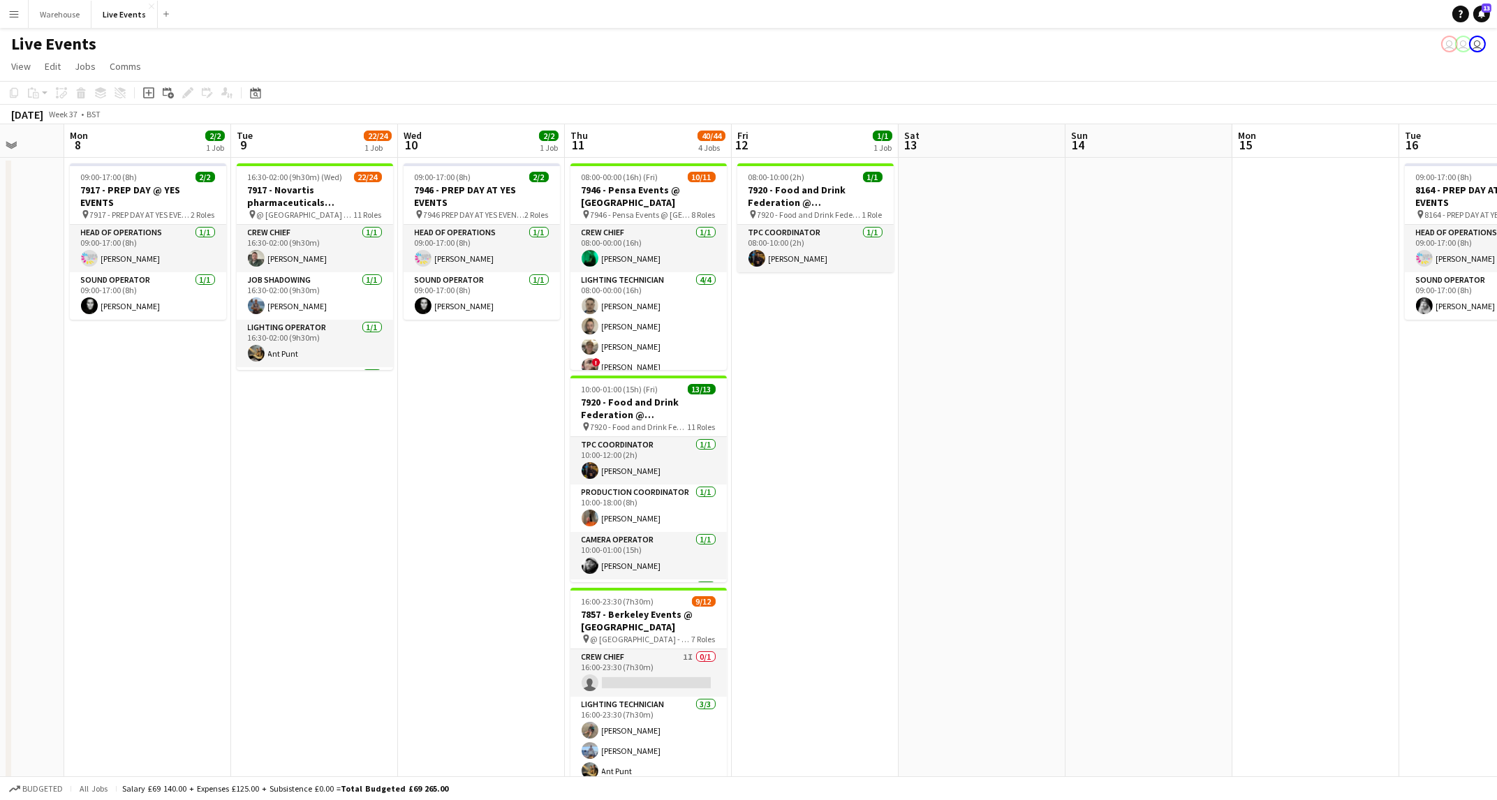
scroll to position [0, 353]
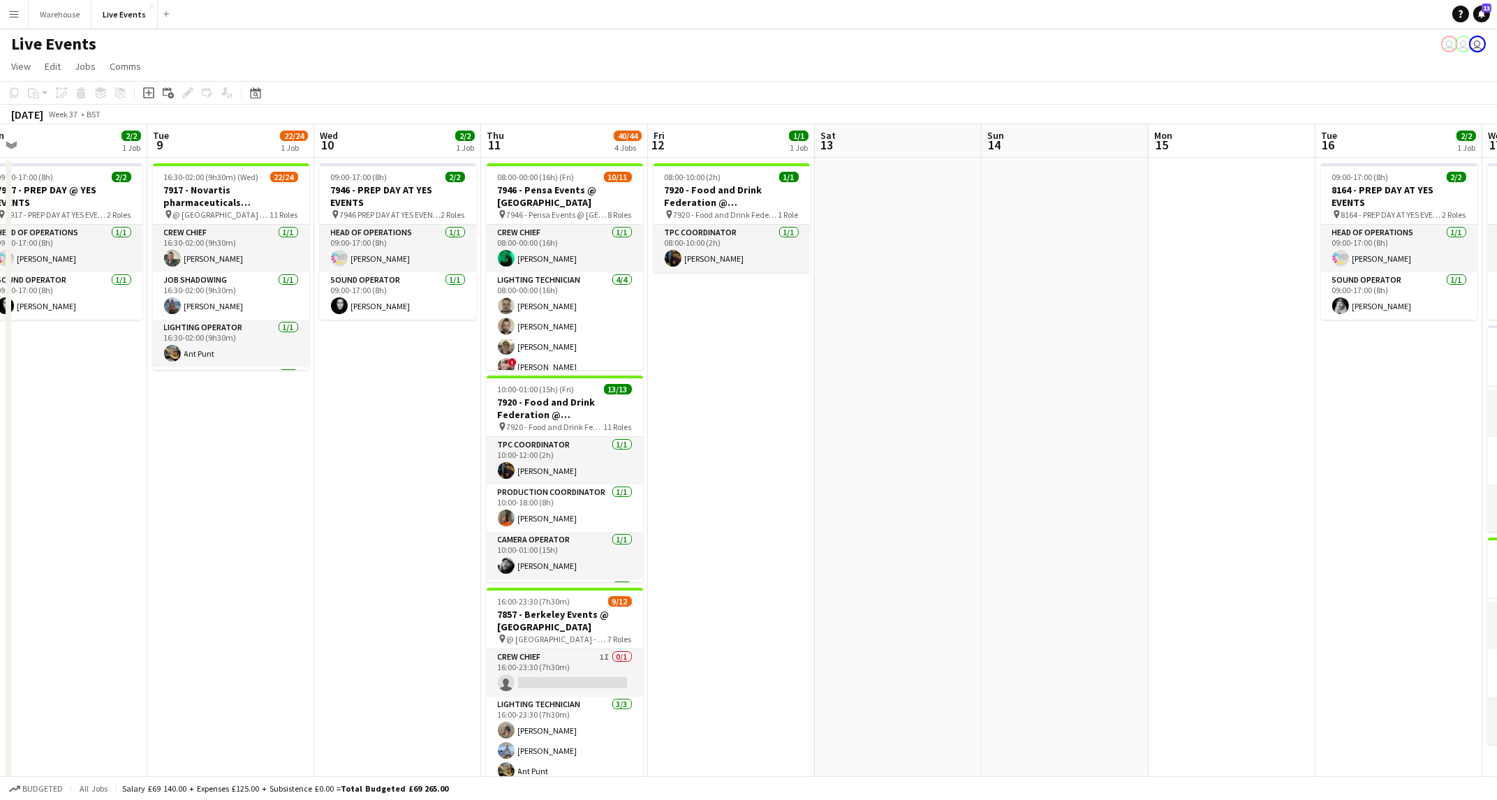
drag, startPoint x: 538, startPoint y: 439, endPoint x: 846, endPoint y: 440, distance: 307.2
click at [848, 440] on app-calendar-viewport "Sat 6 41/41 3 Jobs Sun 7 Mon 8 2/2 1 Job Tue 9 22/24 1 Job Wed 10 2/2 1 Job Thu…" at bounding box center [748, 661] width 1497 height 1074
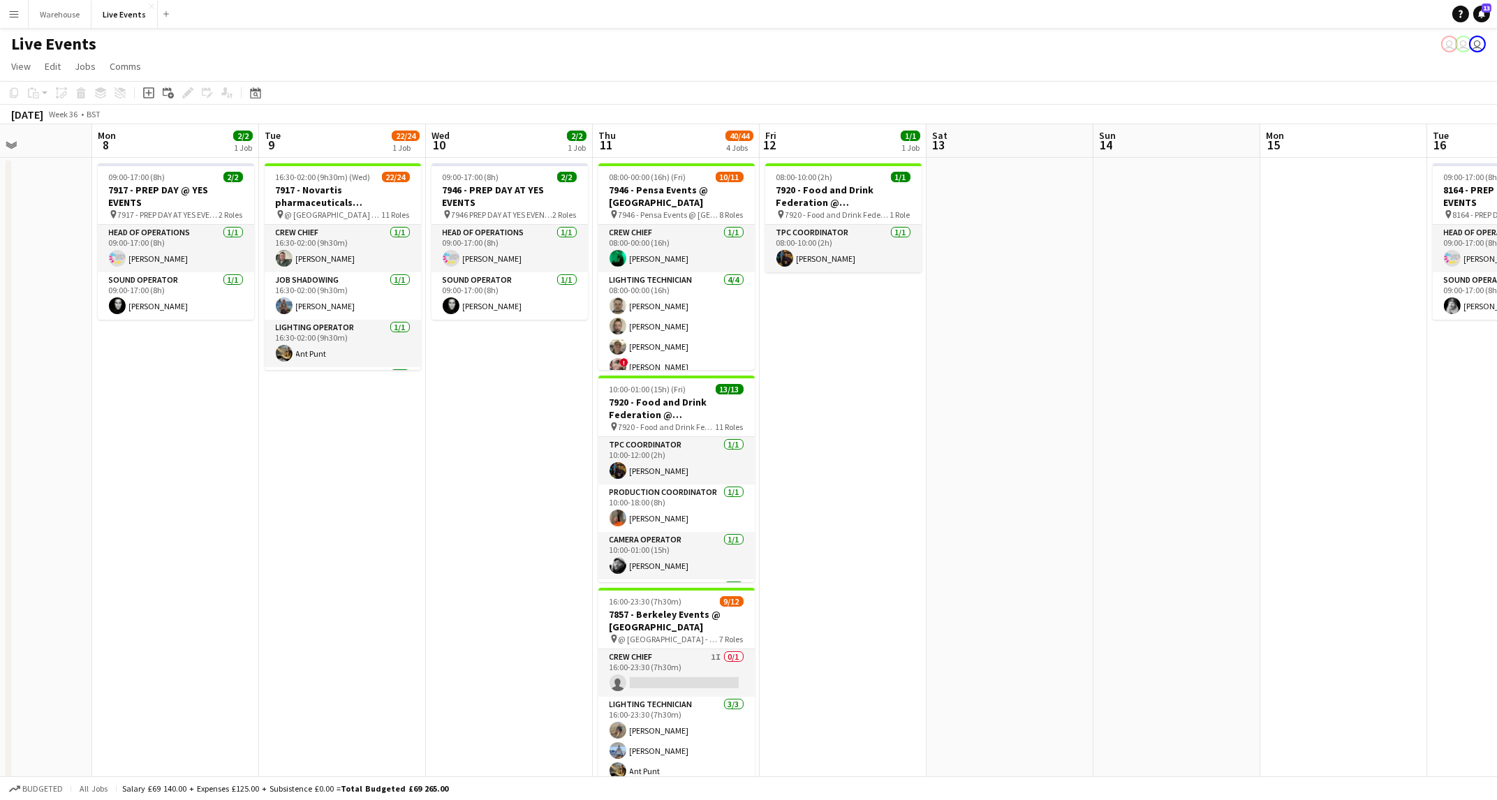
drag, startPoint x: 780, startPoint y: 433, endPoint x: 892, endPoint y: 413, distance: 113.5
click at [892, 413] on app-calendar-viewport "Fri 5 25/25 3 Jobs Sat 6 41/41 3 Jobs Sun 7 Mon 8 2/2 1 Job Tue 9 22/24 1 Job W…" at bounding box center [748, 661] width 1497 height 1074
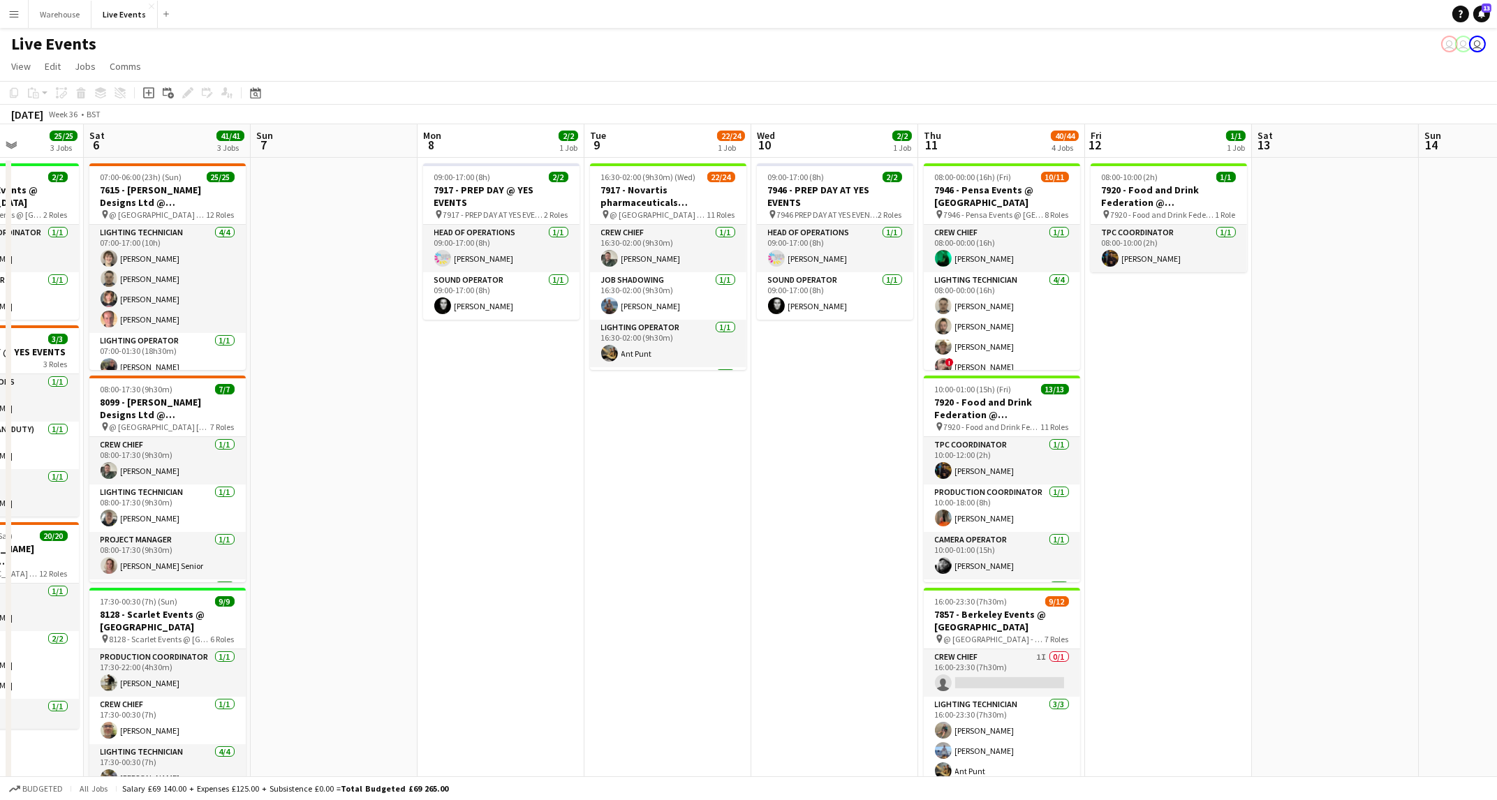
drag, startPoint x: 459, startPoint y: 418, endPoint x: 778, endPoint y: 418, distance: 318.4
click at [778, 418] on app-calendar-viewport "Thu 4 5/5 1 Job Fri 5 25/25 3 Jobs Sat 6 41/41 3 Jobs Sun 7 Mon 8 2/2 1 Job Tue…" at bounding box center [748, 661] width 1497 height 1074
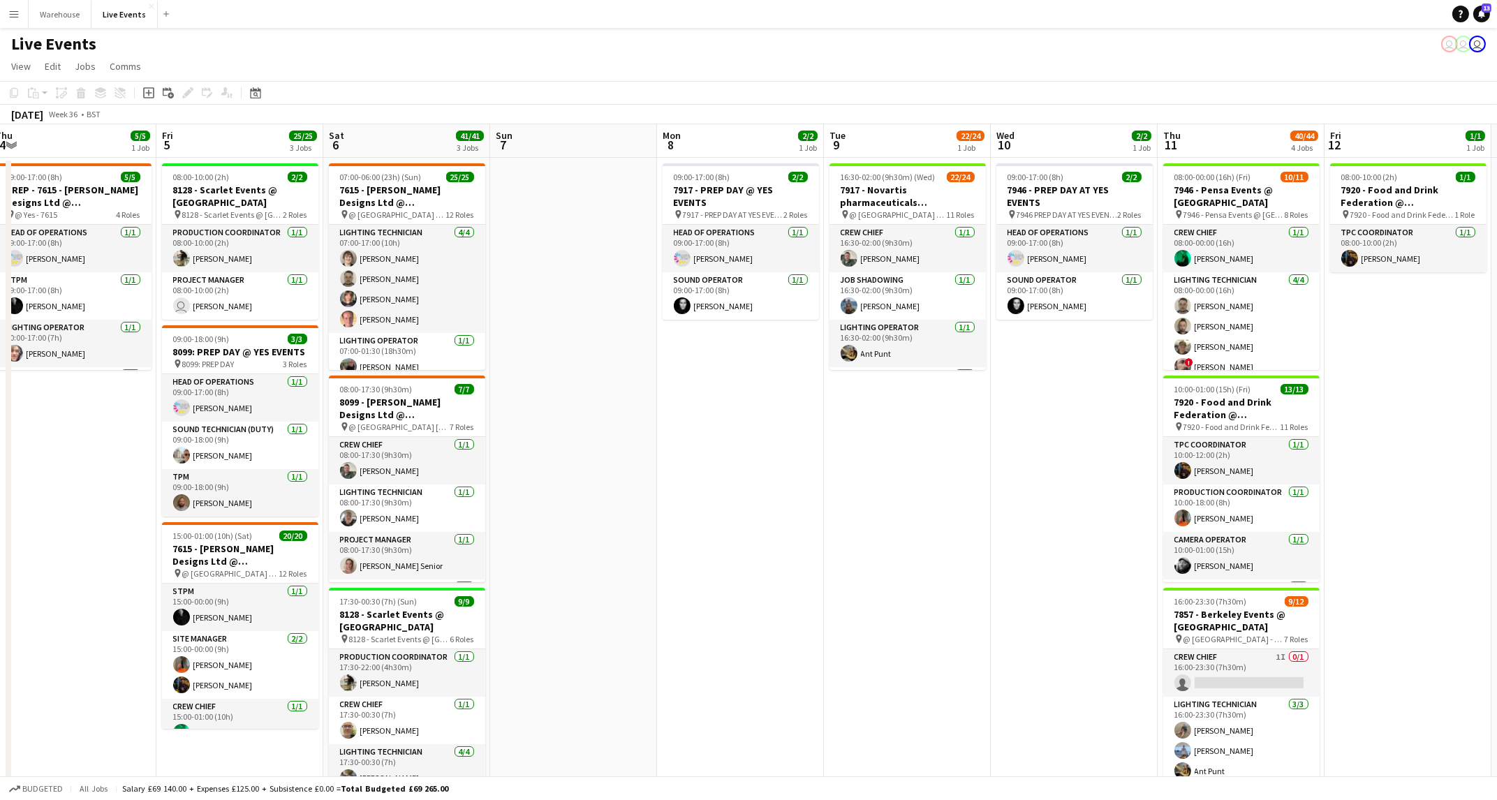
drag, startPoint x: 719, startPoint y: 448, endPoint x: 883, endPoint y: 451, distance: 164.8
click at [883, 451] on app-calendar-viewport "Tue 2 59/59 5 Jobs Wed 3 2/2 1 Job Thu 4 5/5 1 Job Fri 5 25/25 3 Jobs Sat 6 41/…" at bounding box center [748, 661] width 1497 height 1074
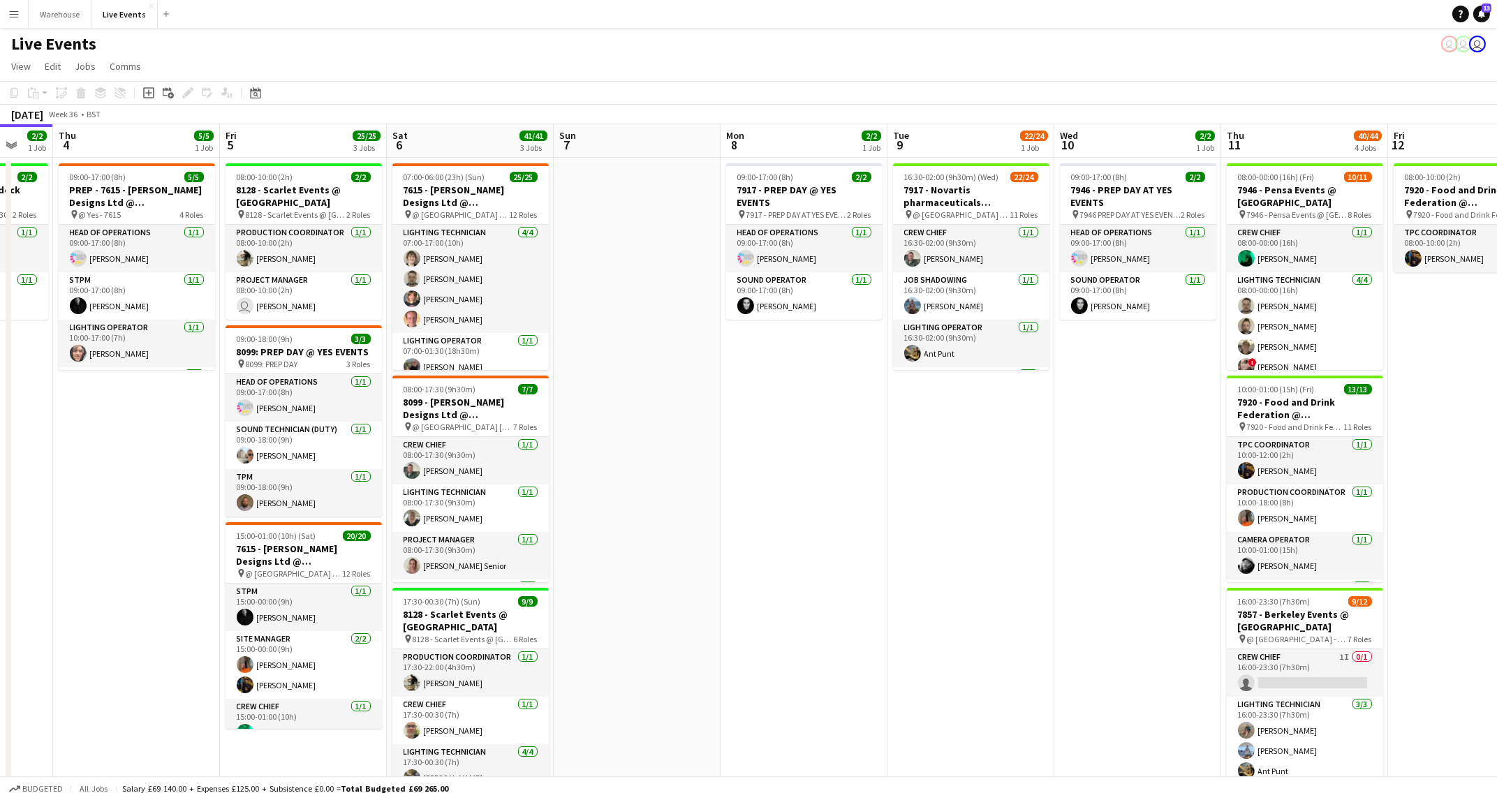
scroll to position [0, 390]
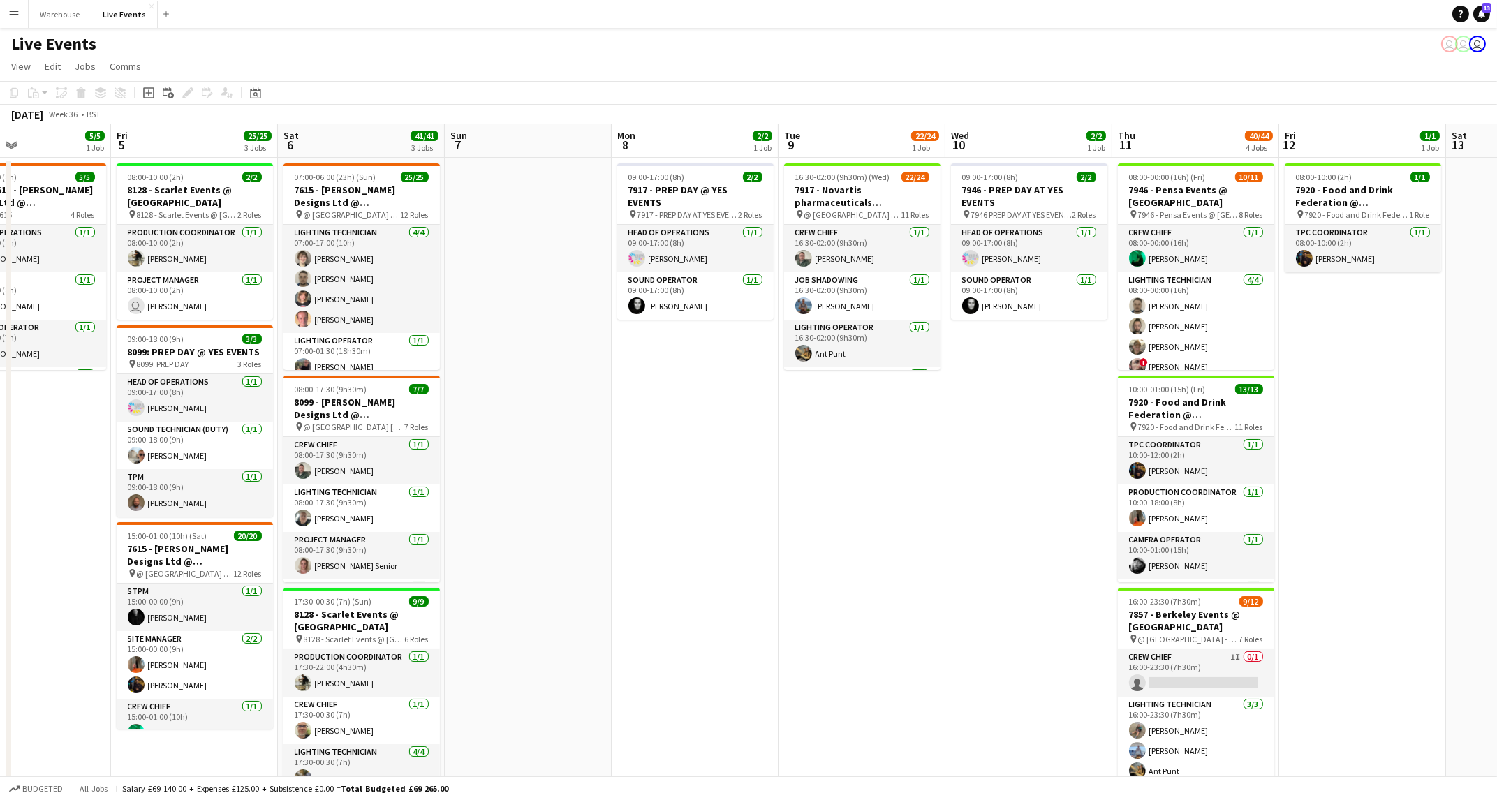
drag, startPoint x: 750, startPoint y: 453, endPoint x: 868, endPoint y: 452, distance: 118.0
click at [868, 452] on app-calendar-viewport "Tue 2 59/59 5 Jobs Wed 3 2/2 1 Job Thu 4 5/5 1 Job Fri 5 25/25 3 Jobs Sat 6 41/…" at bounding box center [748, 661] width 1497 height 1074
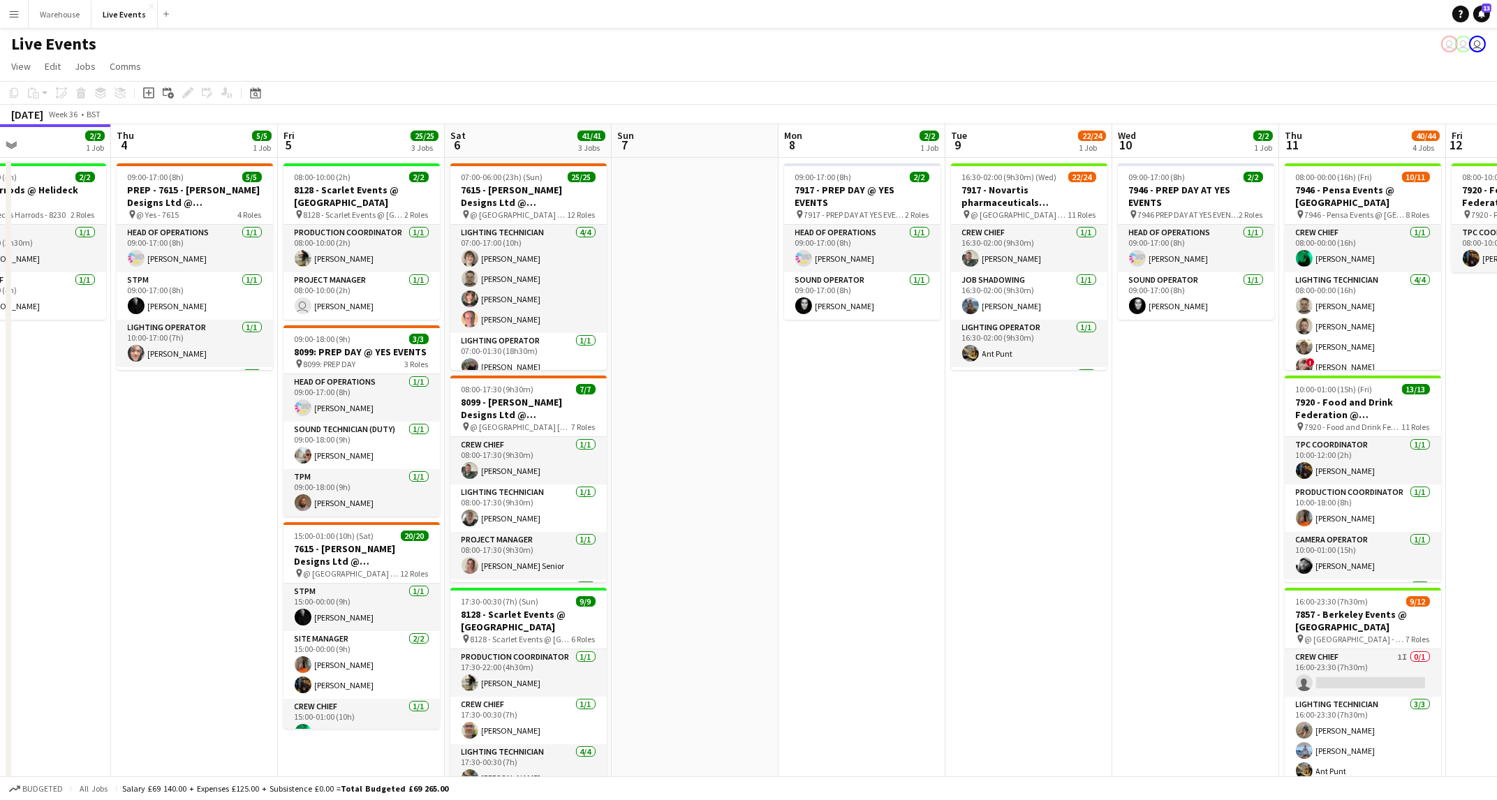
scroll to position [0, 358]
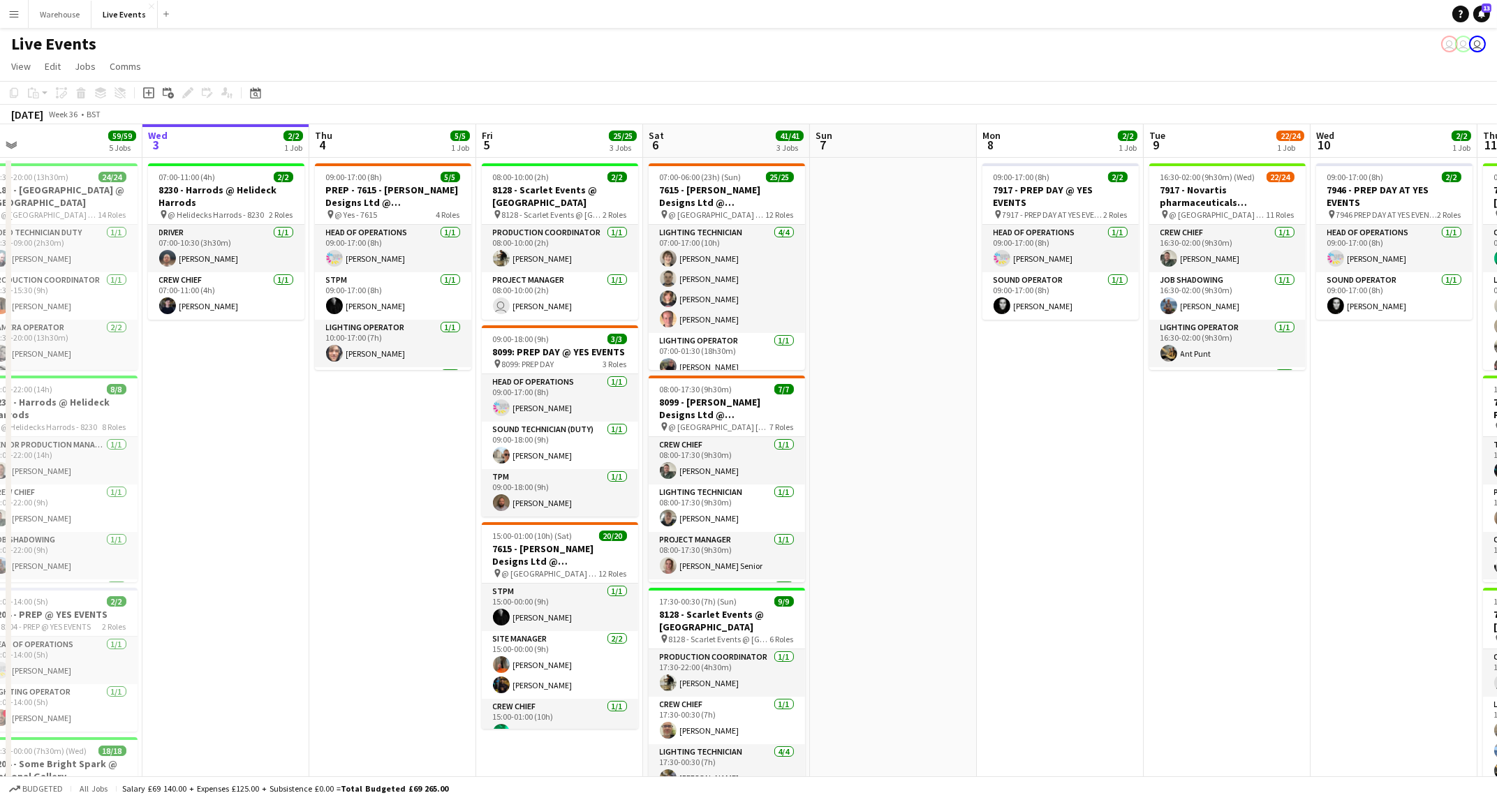
drag, startPoint x: 782, startPoint y: 436, endPoint x: 980, endPoint y: 441, distance: 198.4
click at [980, 441] on app-calendar-viewport "Sun 31 Mon 1 16/16 4 Jobs Tue 2 59/59 5 Jobs Wed 3 2/2 1 Job Thu 4 5/5 1 Job Fr…" at bounding box center [748, 661] width 1497 height 1074
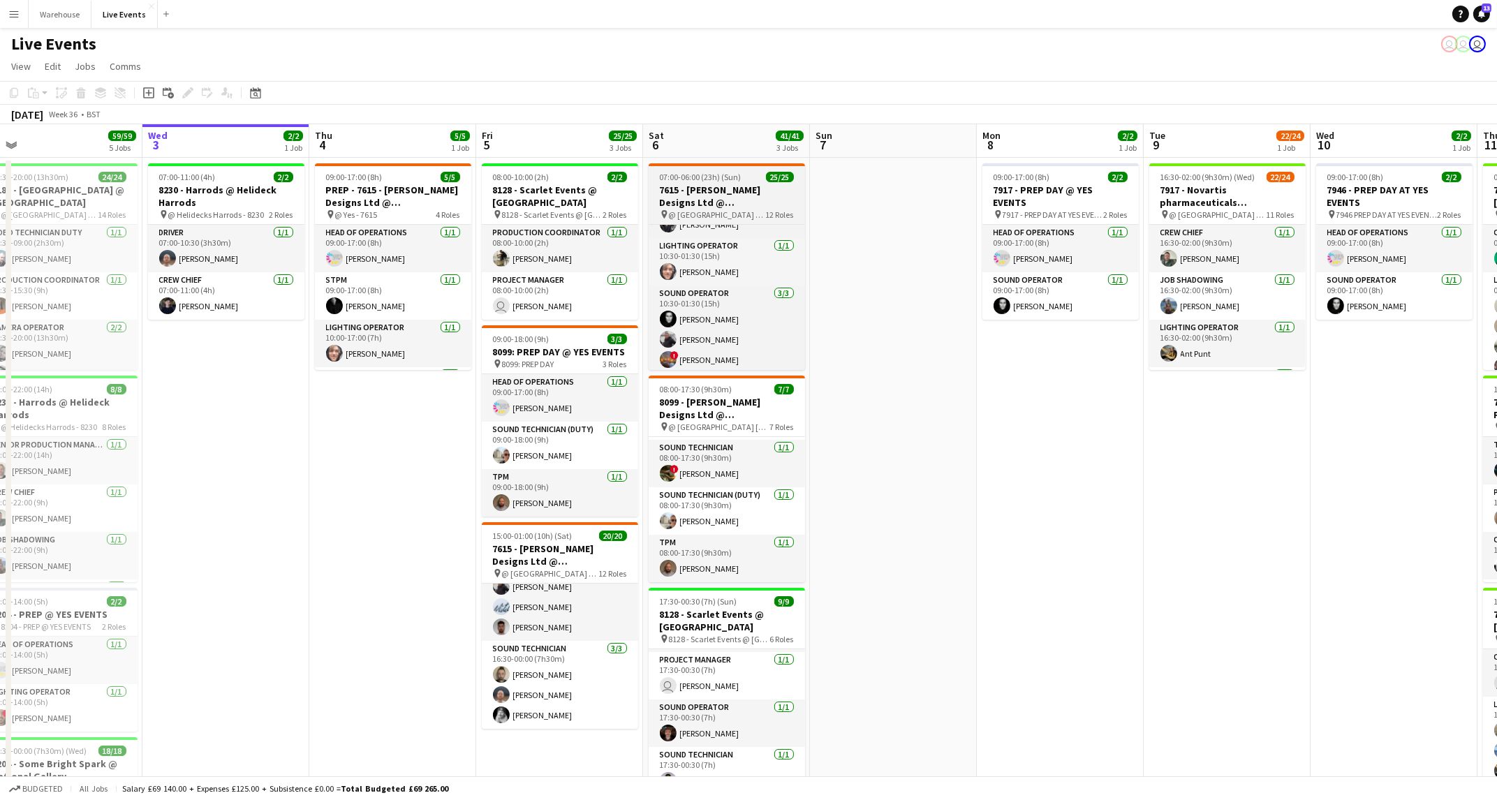
scroll to position [321, 0]
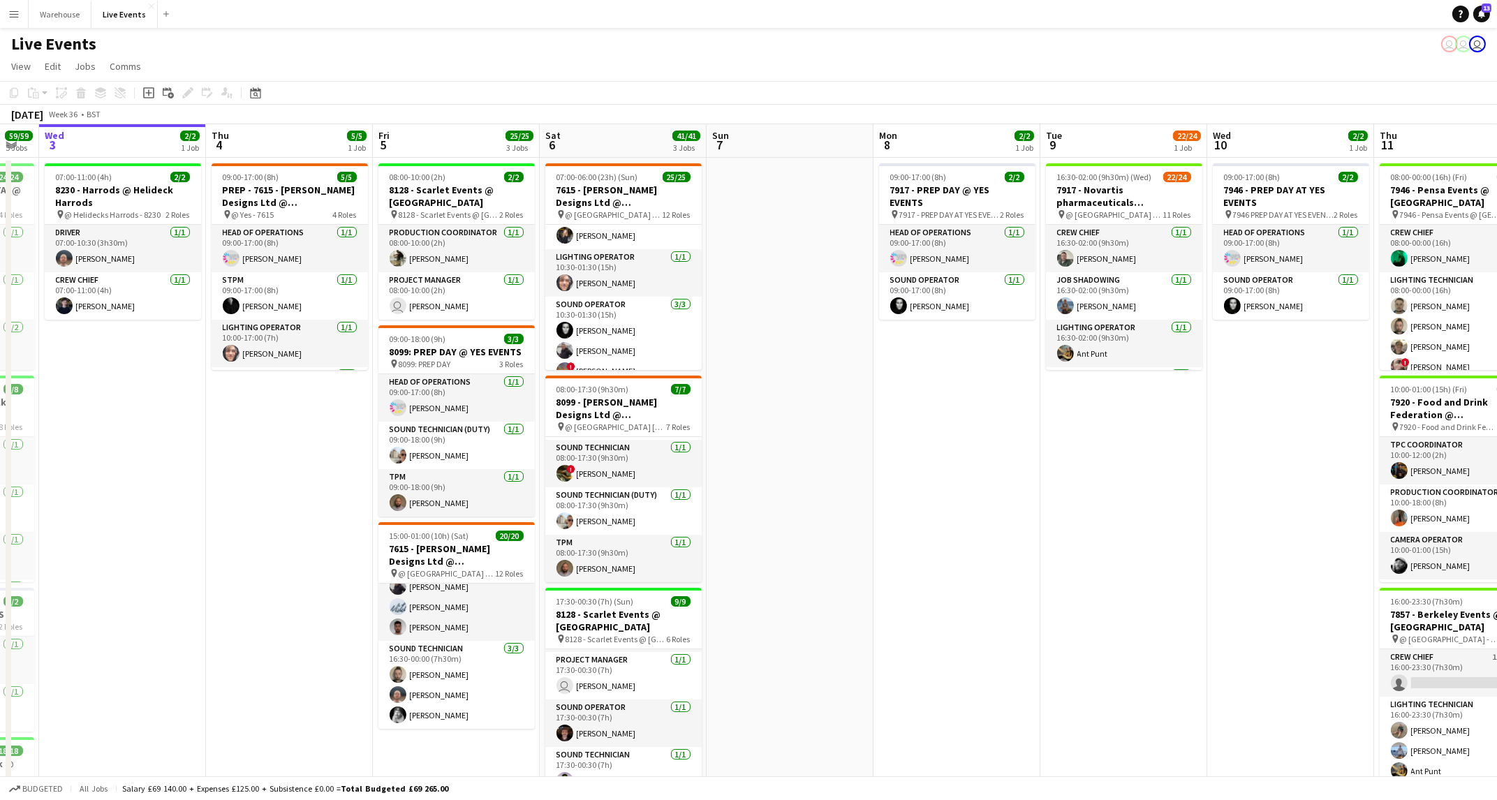
drag, startPoint x: 934, startPoint y: 377, endPoint x: 832, endPoint y: 388, distance: 103.2
click at [832, 388] on app-calendar-viewport "Sun 31 Mon 1 16/16 4 Jobs Tue 2 59/59 5 Jobs Wed 3 2/2 1 Job Thu 4 5/5 1 Job Fr…" at bounding box center [748, 661] width 1497 height 1074
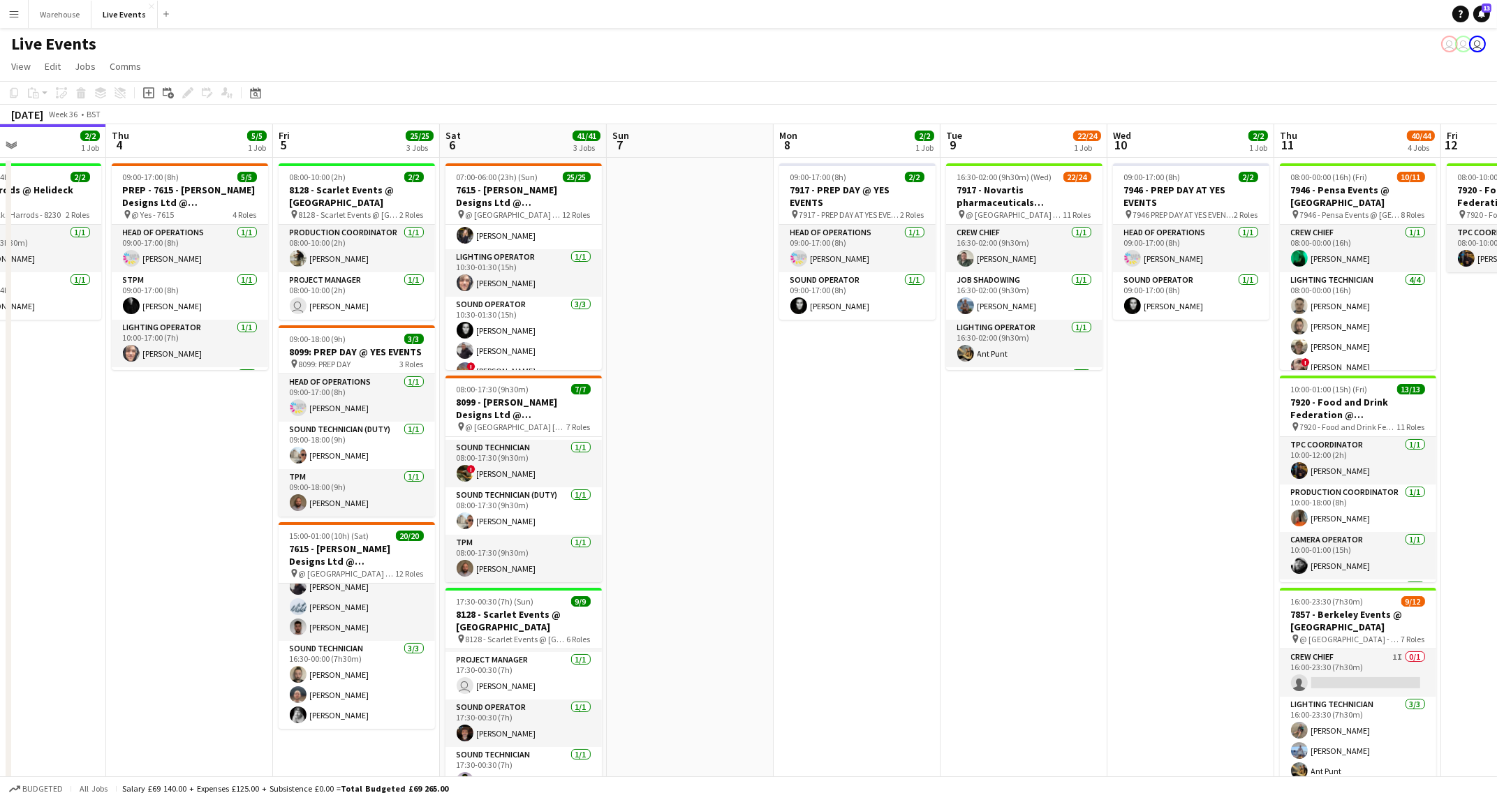
scroll to position [0, 584]
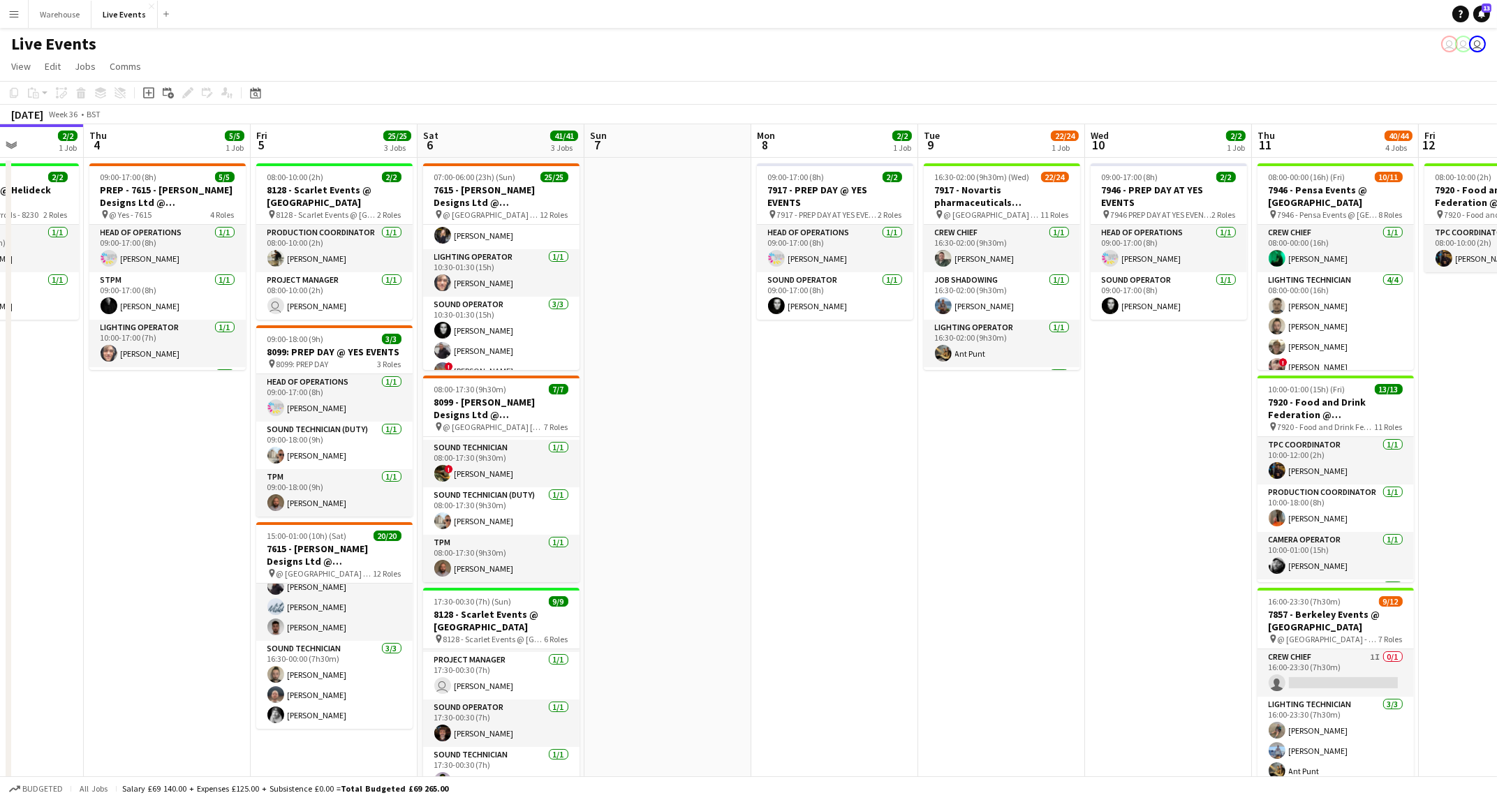
drag, startPoint x: 934, startPoint y: 415, endPoint x: 811, endPoint y: 434, distance: 124.4
click at [811, 434] on app-calendar-viewport "Sun 31 Mon 1 16/16 4 Jobs Tue 2 59/59 5 Jobs Wed 3 2/2 1 Job Thu 4 5/5 1 Job Fr…" at bounding box center [748, 661] width 1497 height 1074
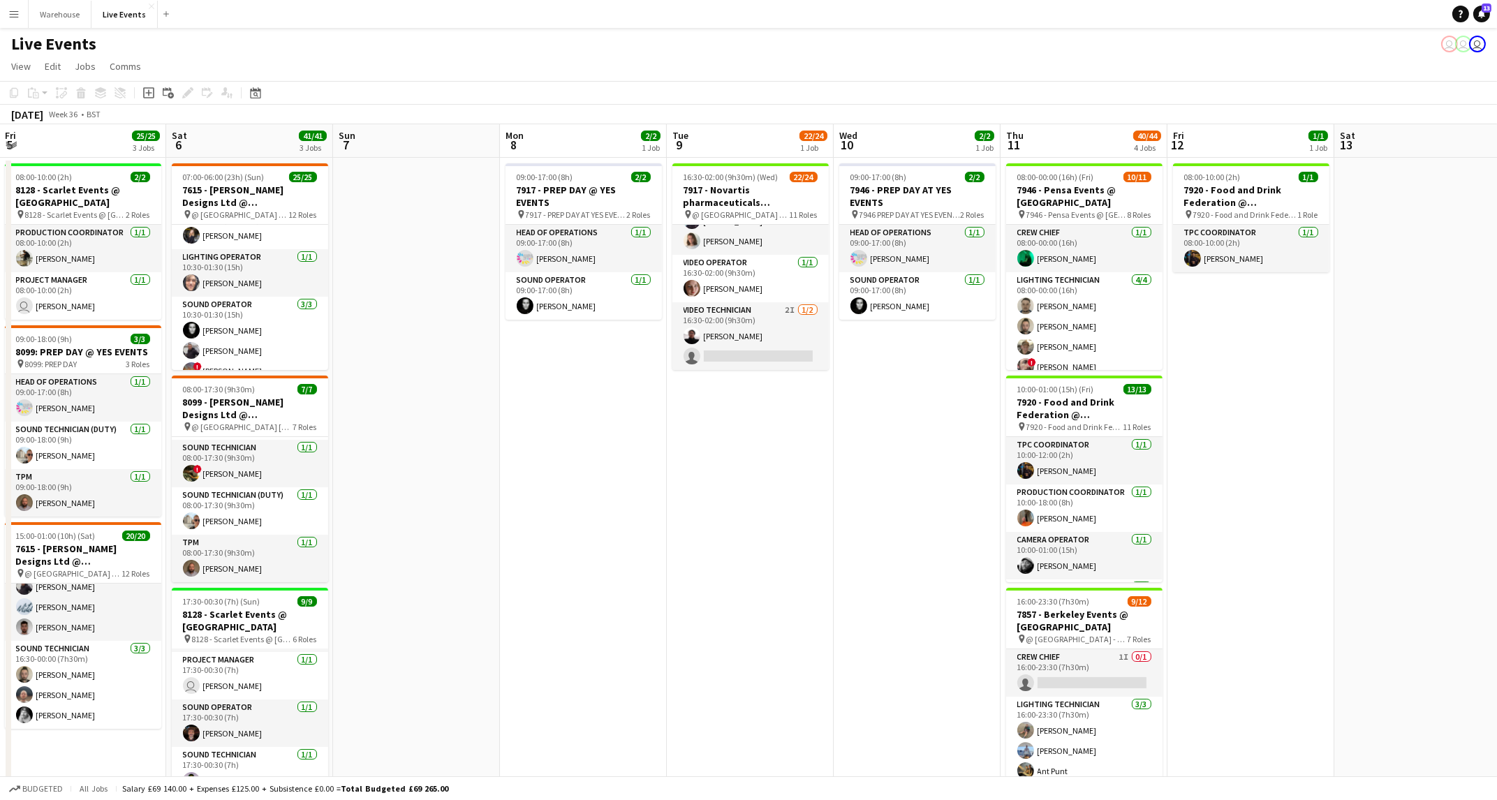
scroll to position [0, 524]
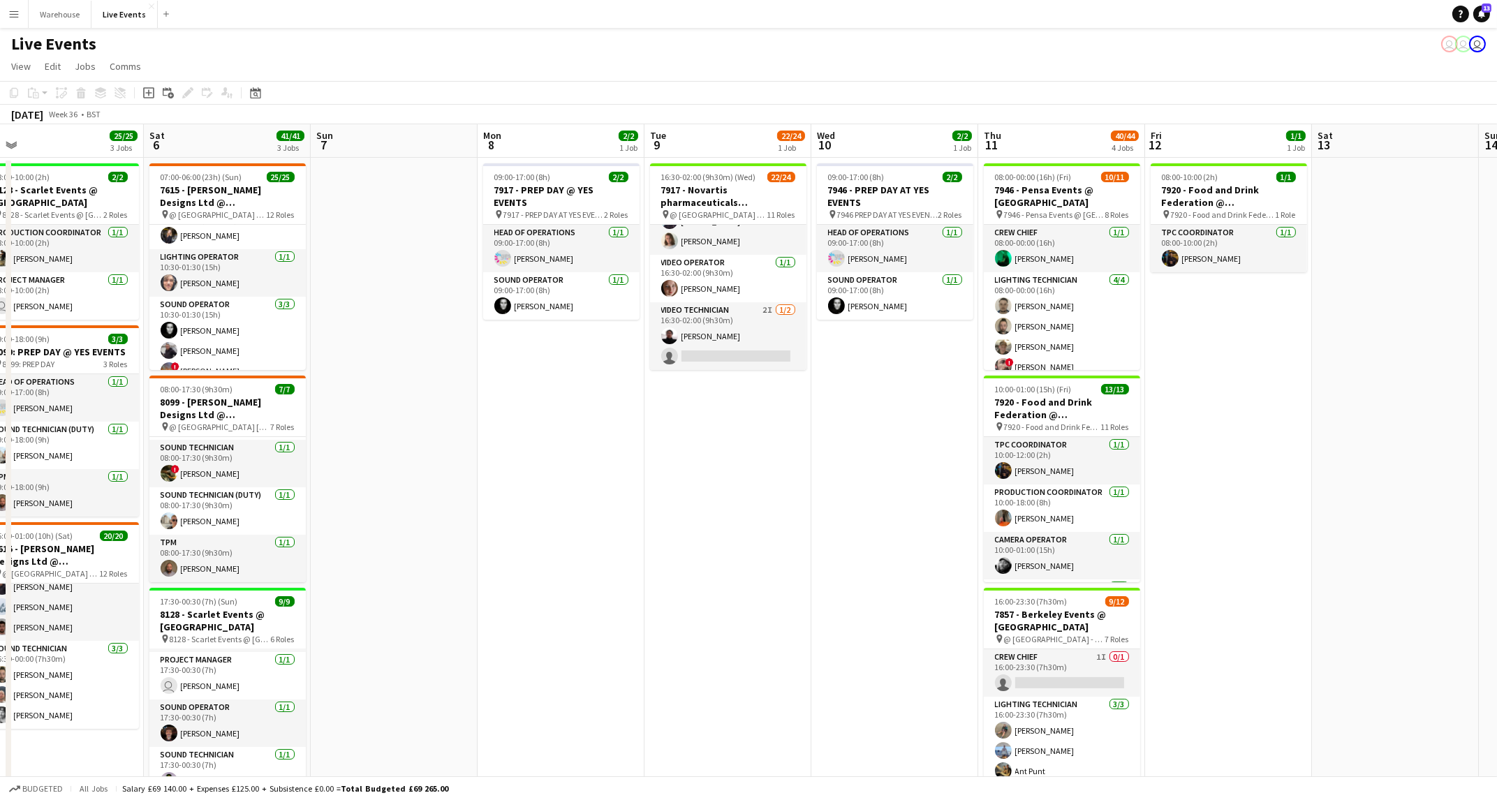
drag, startPoint x: 1115, startPoint y: 394, endPoint x: 842, endPoint y: 437, distance: 276.4
click at [842, 437] on app-calendar-viewport "Tue 2 59/59 5 Jobs Wed 3 2/2 1 Job Thu 4 5/5 1 Job Fri 5 25/25 3 Jobs Sat 6 41/…" at bounding box center [748, 661] width 1497 height 1074
click at [1282, 527] on app-calendar-viewport "Tue 2 59/59 5 Jobs Wed 3 2/2 1 Job Thu 4 5/5 1 Job Fri 5 25/25 3 Jobs Sat 6 41/…" at bounding box center [748, 661] width 1497 height 1074
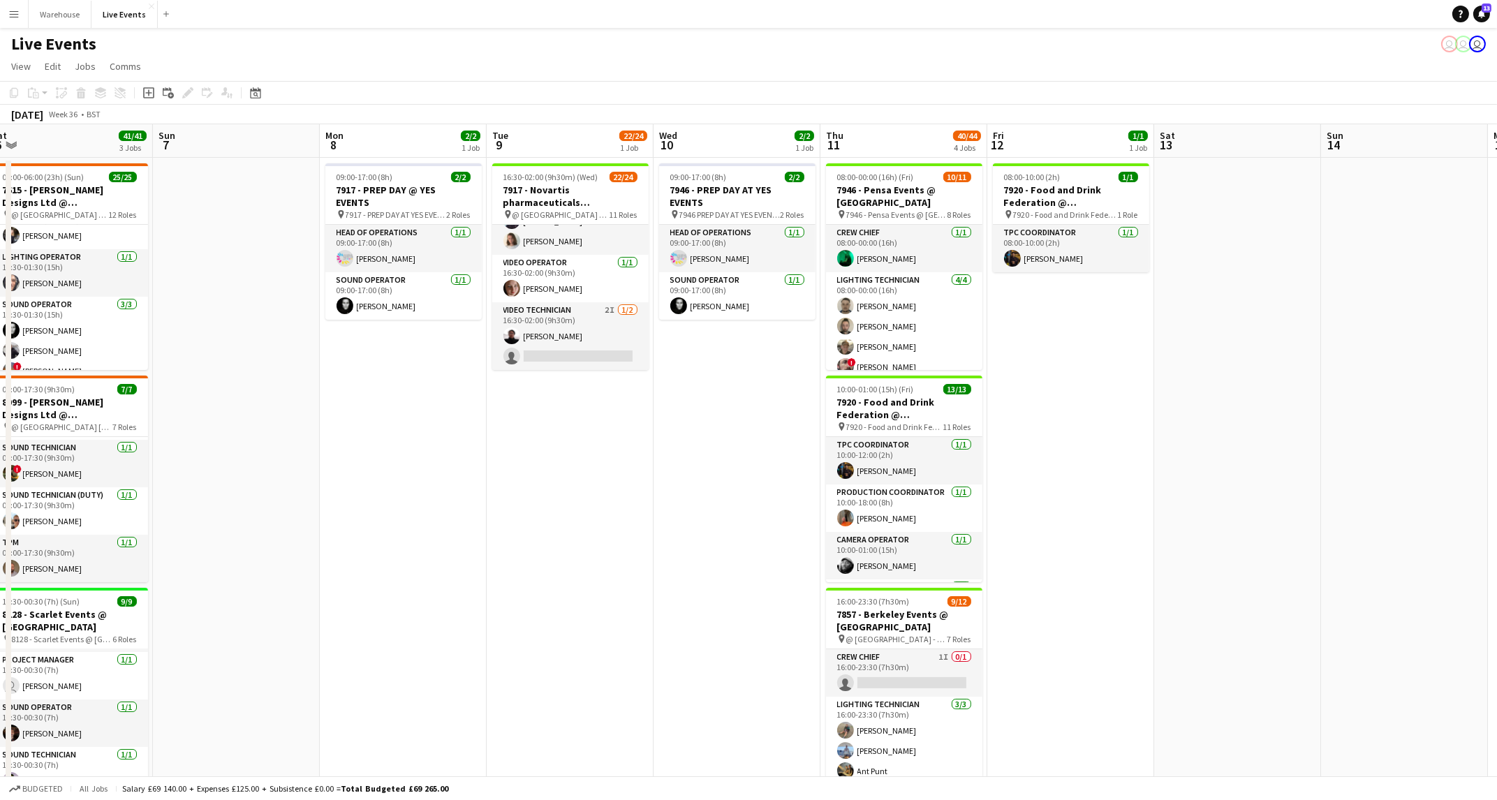
drag, startPoint x: 995, startPoint y: 504, endPoint x: 892, endPoint y: 493, distance: 103.9
click at [938, 497] on app-calendar-viewport "Tue 2 59/59 5 Jobs Wed 3 2/2 1 Job Thu 4 5/5 1 Job Fri 5 25/25 3 Jobs Sat 6 41/…" at bounding box center [748, 661] width 1497 height 1074
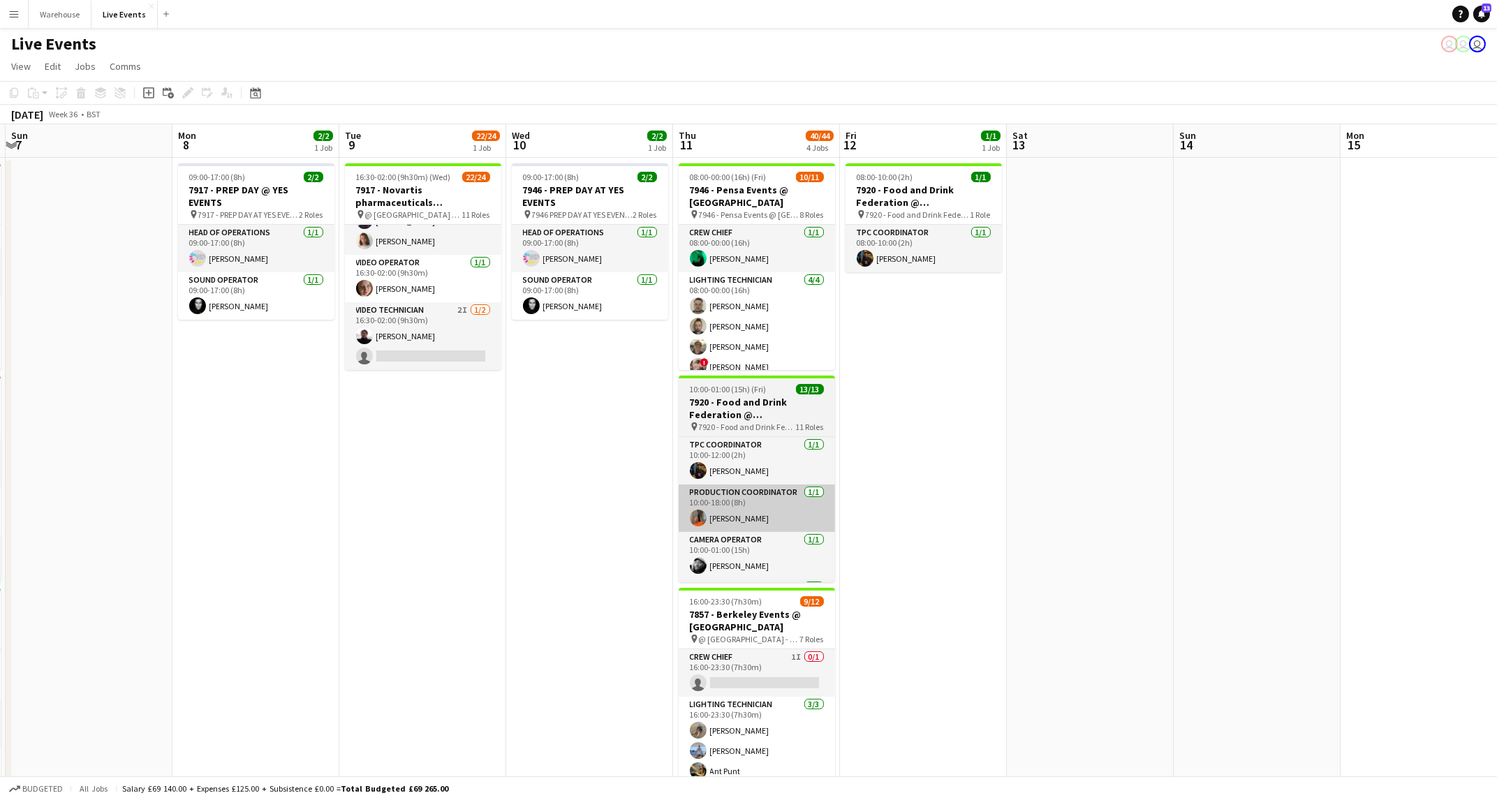
drag, startPoint x: 755, startPoint y: 489, endPoint x: 732, endPoint y: 489, distance: 22.3
click at [751, 489] on app-calendar-viewport "Thu 4 5/5 1 Job Fri 5 25/25 3 Jobs Sat 6 41/41 3 Jobs Sun 7 Mon 8 2/2 1 Job Tue…" at bounding box center [748, 661] width 1497 height 1074
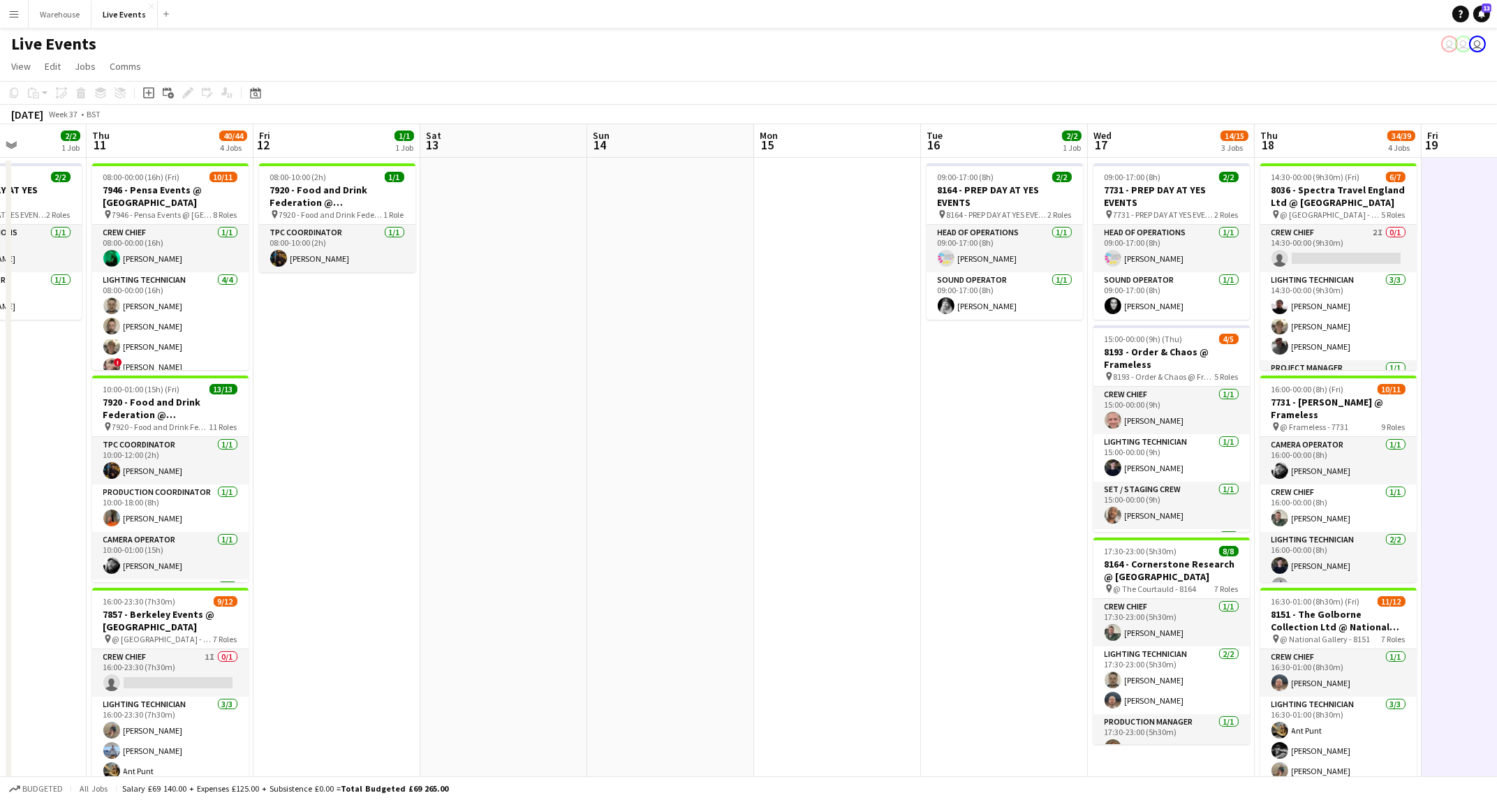
drag, startPoint x: 1004, startPoint y: 508, endPoint x: 420, endPoint y: 514, distance: 583.8
click at [420, 514] on app-calendar-viewport "Mon 8 2/2 1 Job Tue 9 22/24 1 Job Wed 10 2/2 1 Job Thu 11 40/44 4 Jobs Fri 12 1…" at bounding box center [748, 661] width 1497 height 1074
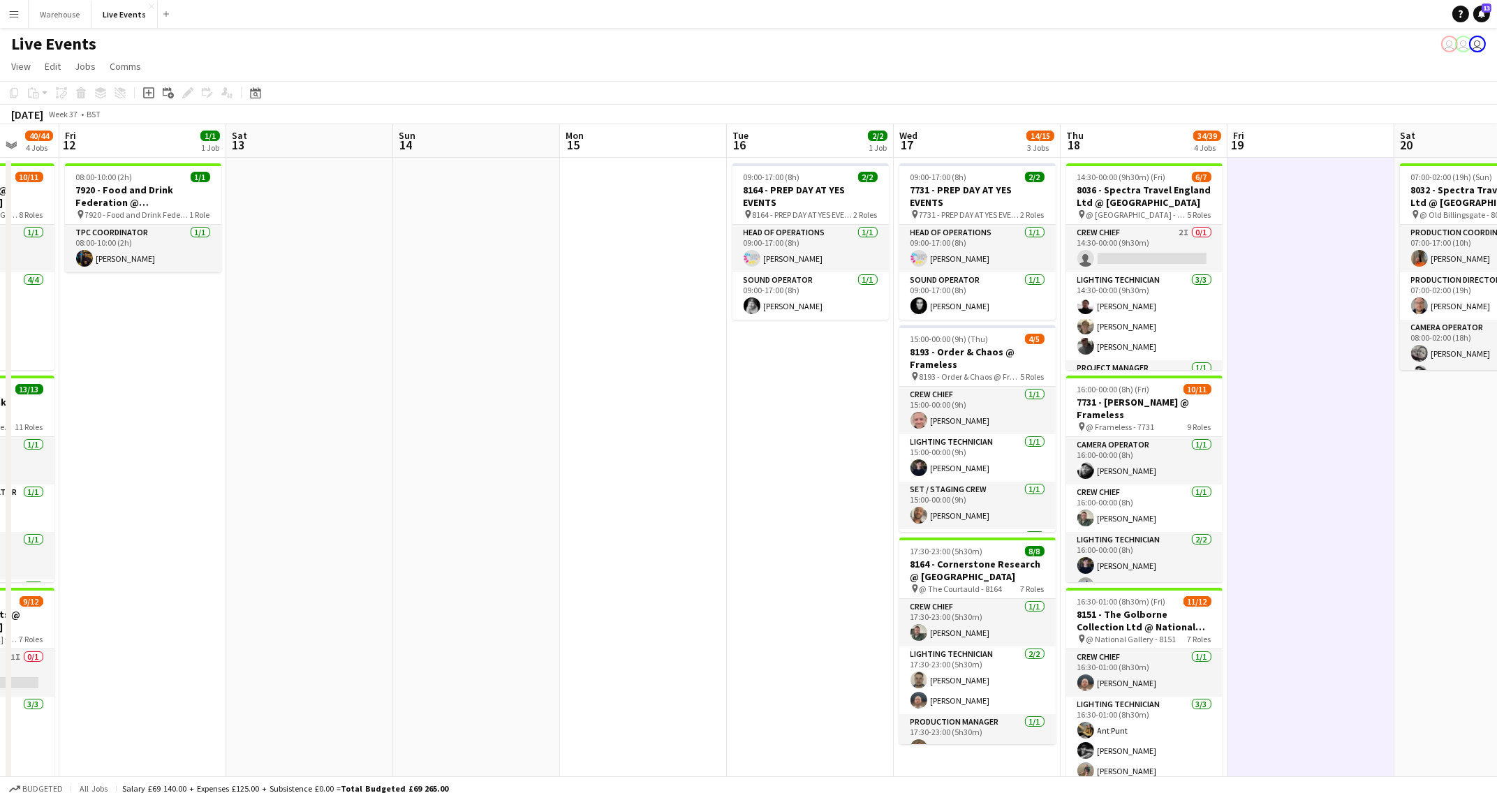
drag, startPoint x: 699, startPoint y: 510, endPoint x: 557, endPoint y: 500, distance: 142.8
click at [557, 500] on app-calendar-viewport "Mon 8 2/2 1 Job Tue 9 22/24 1 Job Wed 10 2/2 1 Job Thu 11 40/44 4 Jobs Fri 12 1…" at bounding box center [748, 661] width 1497 height 1074
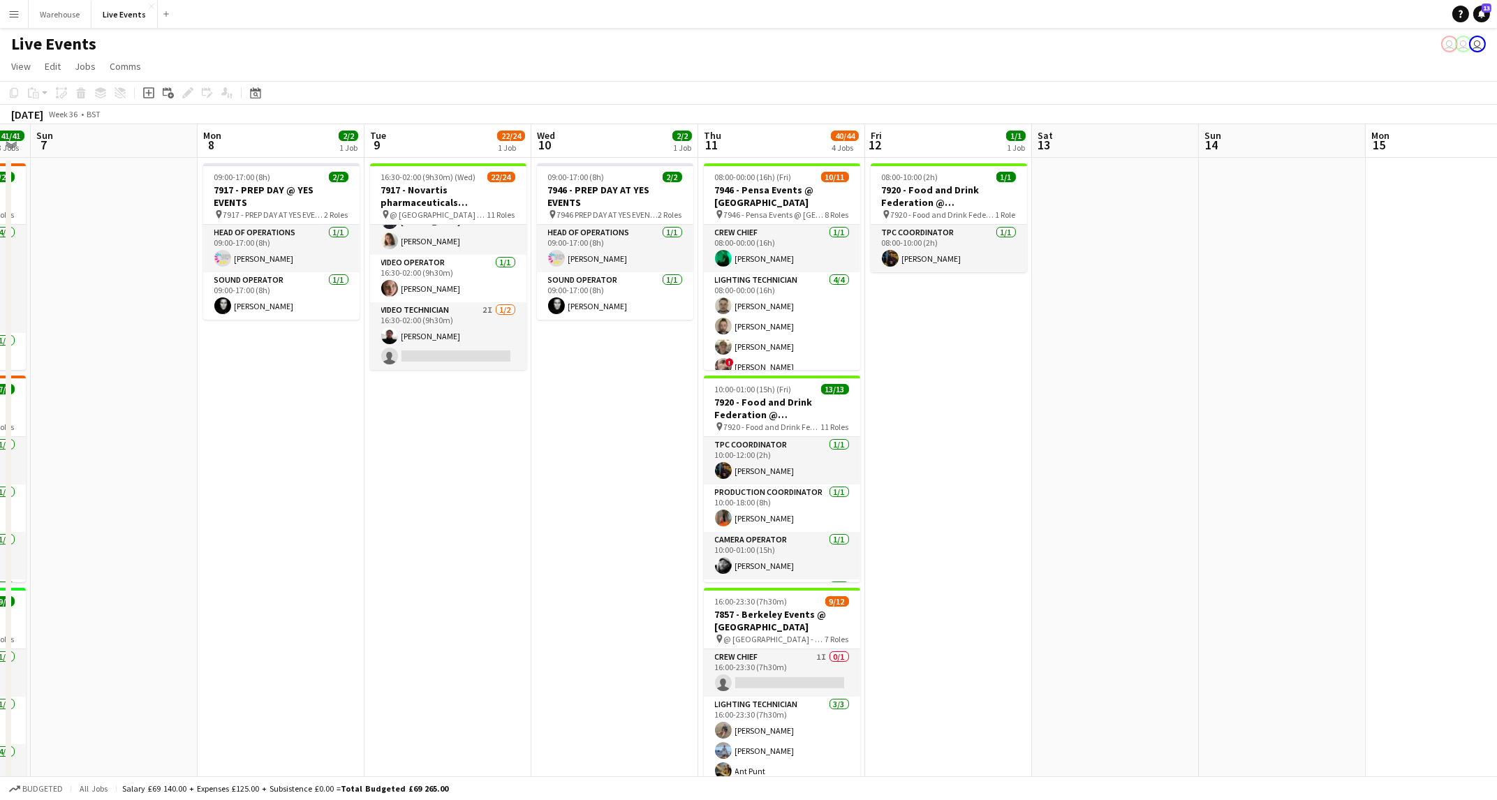
scroll to position [0, 437]
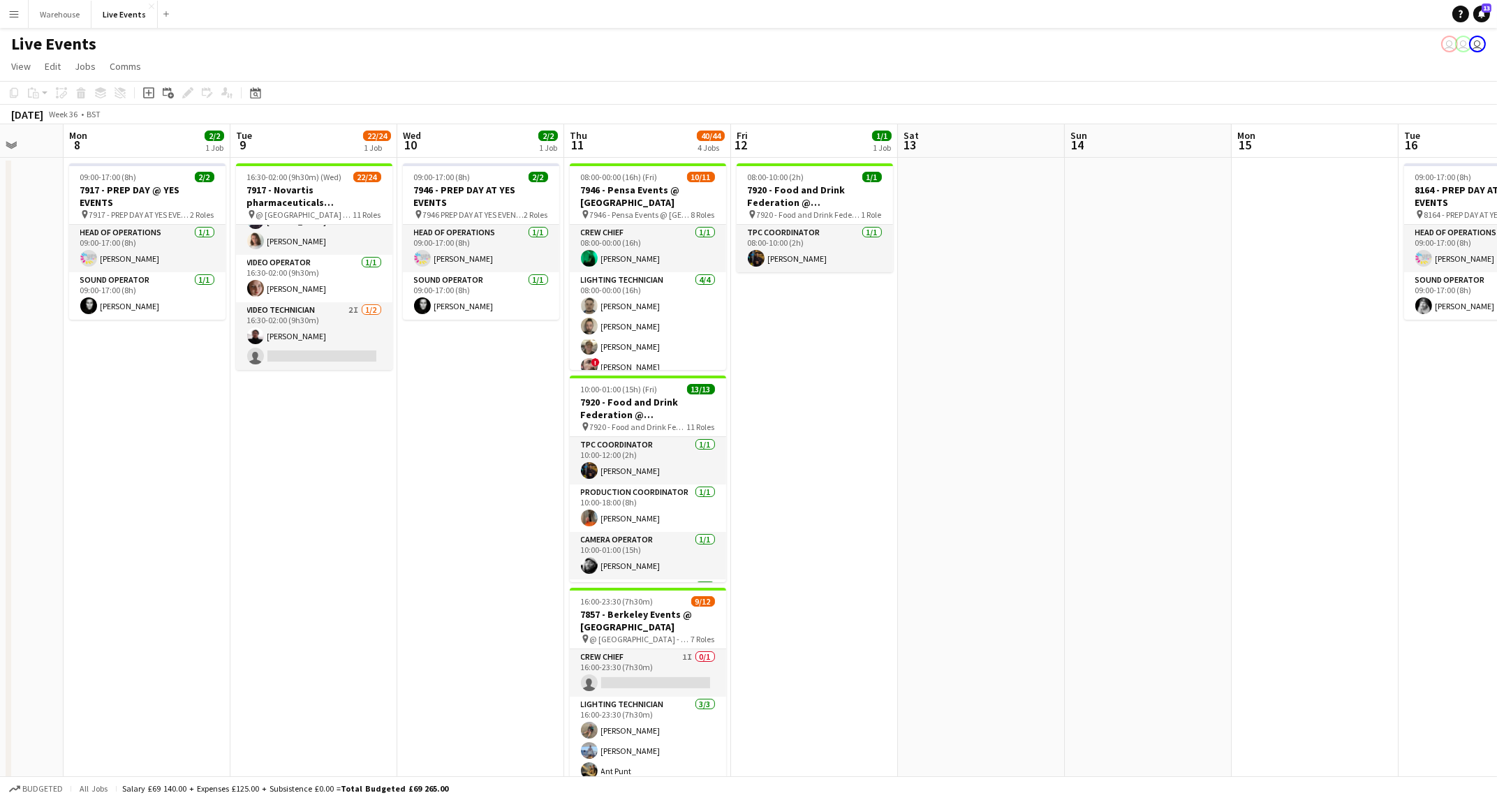
drag, startPoint x: 309, startPoint y: 518, endPoint x: 1113, endPoint y: 531, distance: 803.8
click at [1113, 531] on app-calendar-viewport "Fri 5 25/25 3 Jobs Sat 6 41/41 3 Jobs Sun 7 Mon 8 2/2 1 Job Tue 9 22/24 1 Job W…" at bounding box center [748, 661] width 1497 height 1074
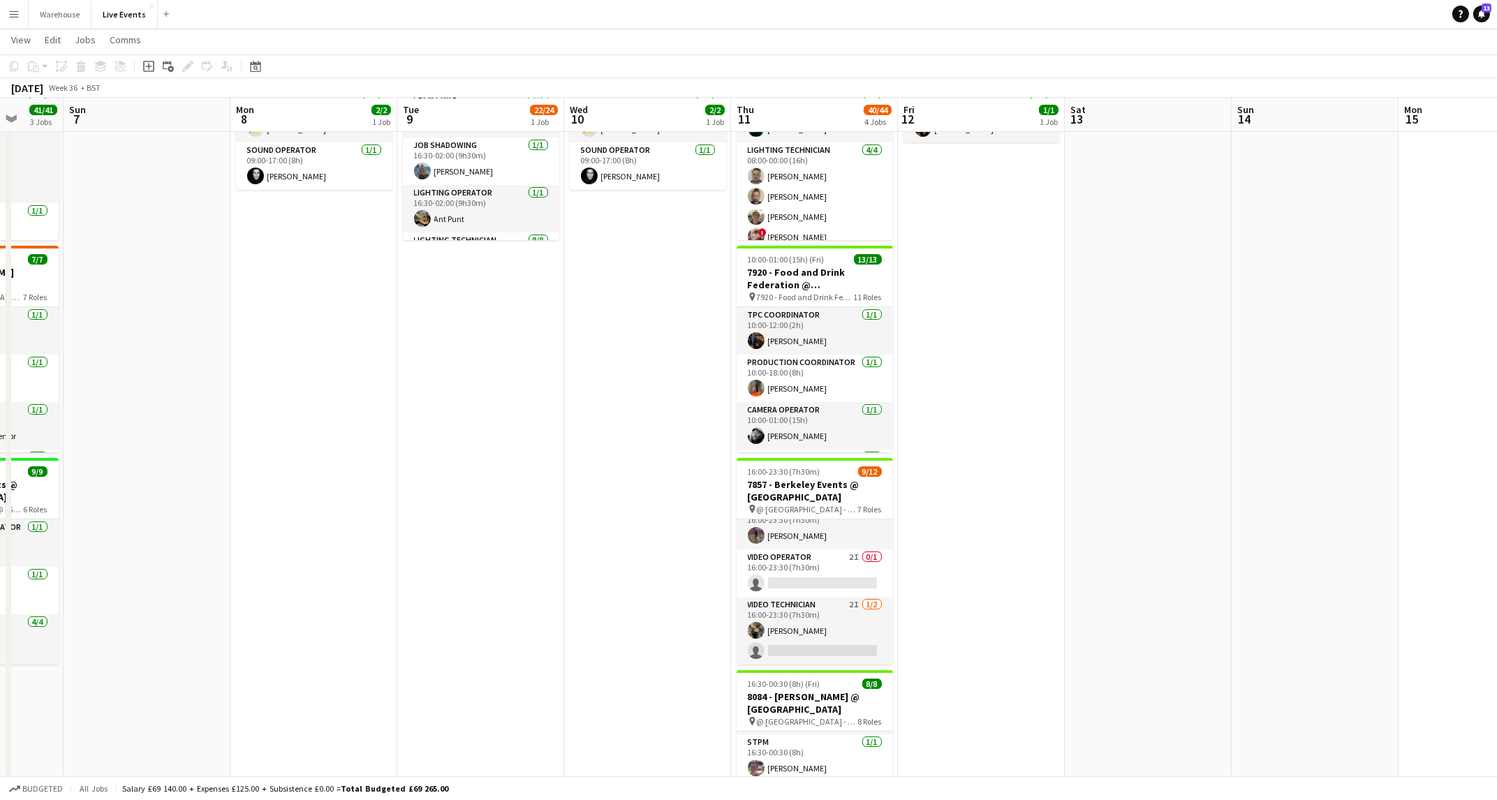
scroll to position [0, 0]
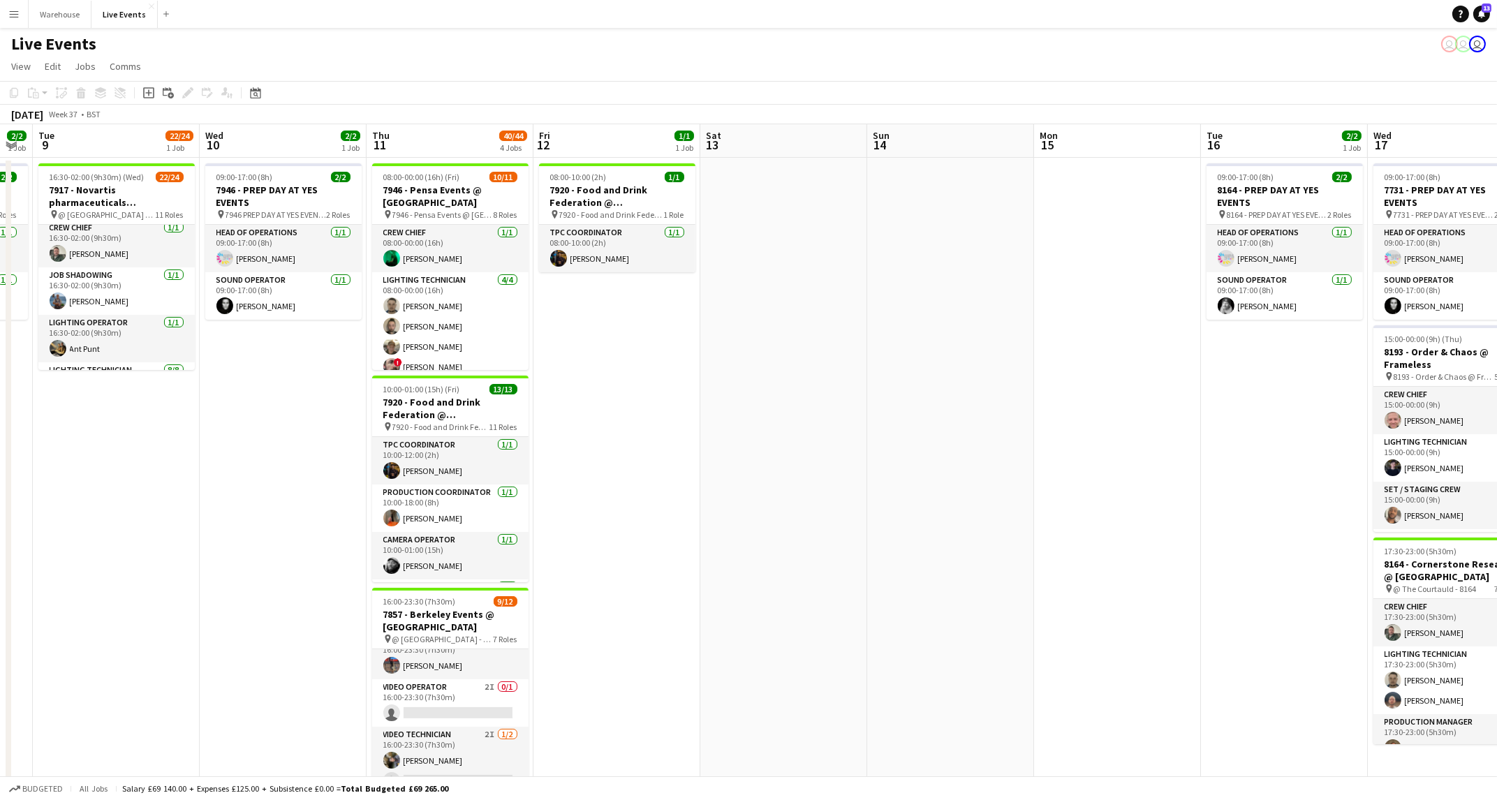
drag, startPoint x: 1132, startPoint y: 492, endPoint x: 763, endPoint y: 500, distance: 369.5
click at [756, 499] on app-calendar-viewport "Sat 6 41/41 3 Jobs Sun 7 Mon 8 2/2 1 Job Tue 9 22/24 1 Job Wed 10 2/2 1 Job Thu…" at bounding box center [748, 661] width 1497 height 1074
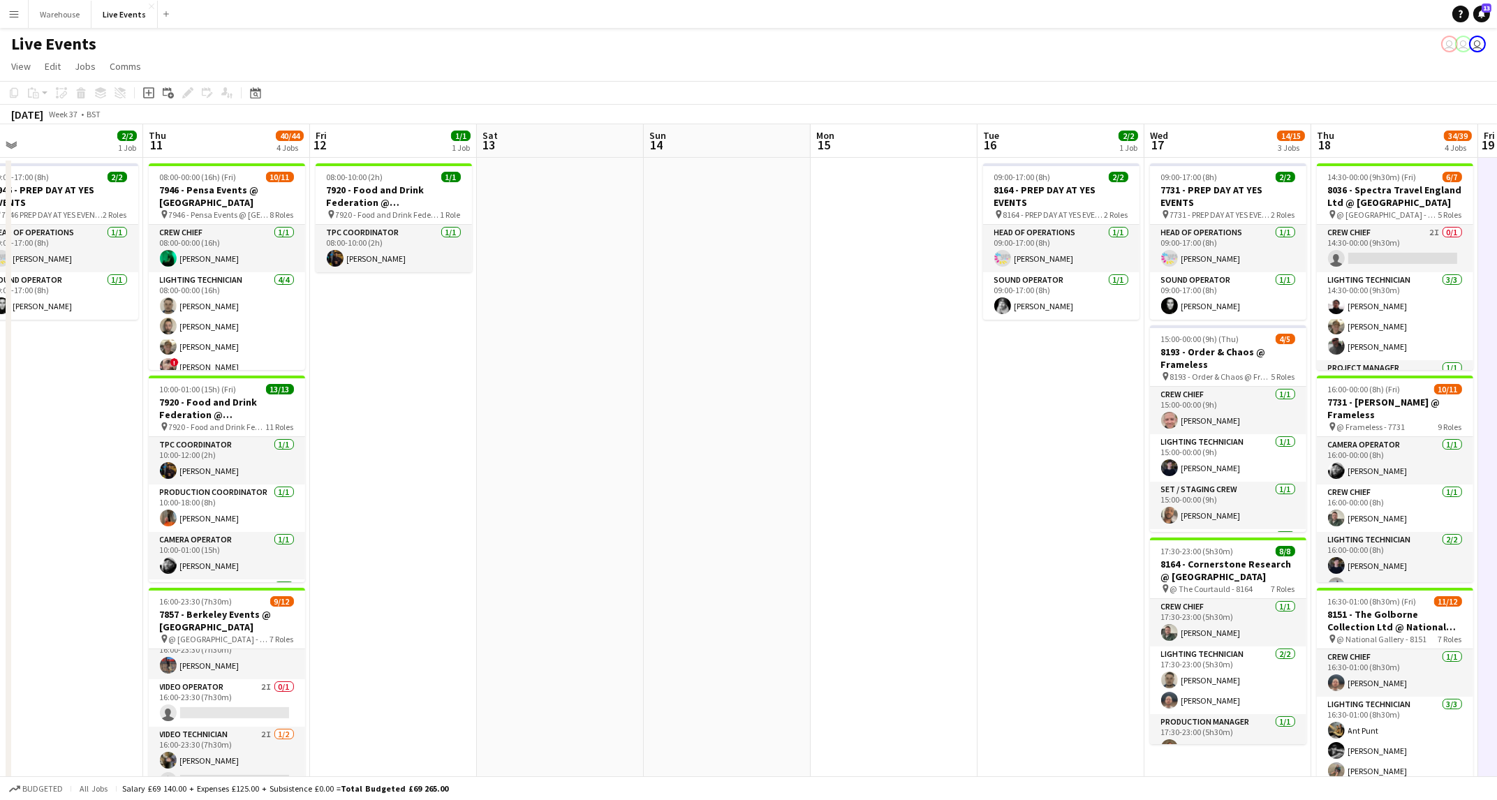
drag, startPoint x: 1077, startPoint y: 508, endPoint x: 866, endPoint y: 500, distance: 211.0
click at [866, 500] on app-calendar-viewport "Sat 6 41/41 3 Jobs Sun 7 Mon 8 2/2 1 Job Tue 9 22/24 1 Job Wed 10 2/2 1 Job Thu…" at bounding box center [748, 661] width 1497 height 1074
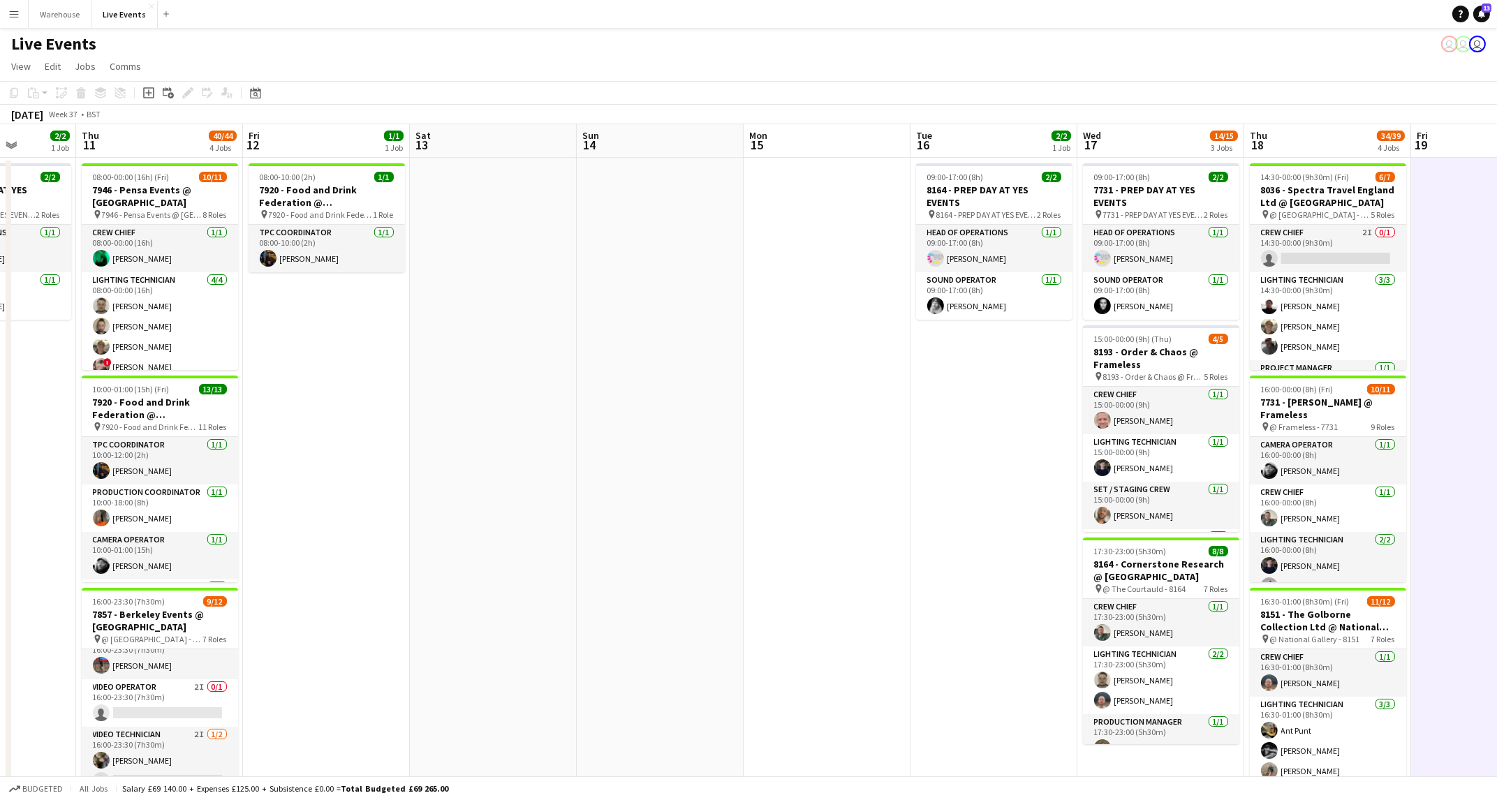
scroll to position [0, 436]
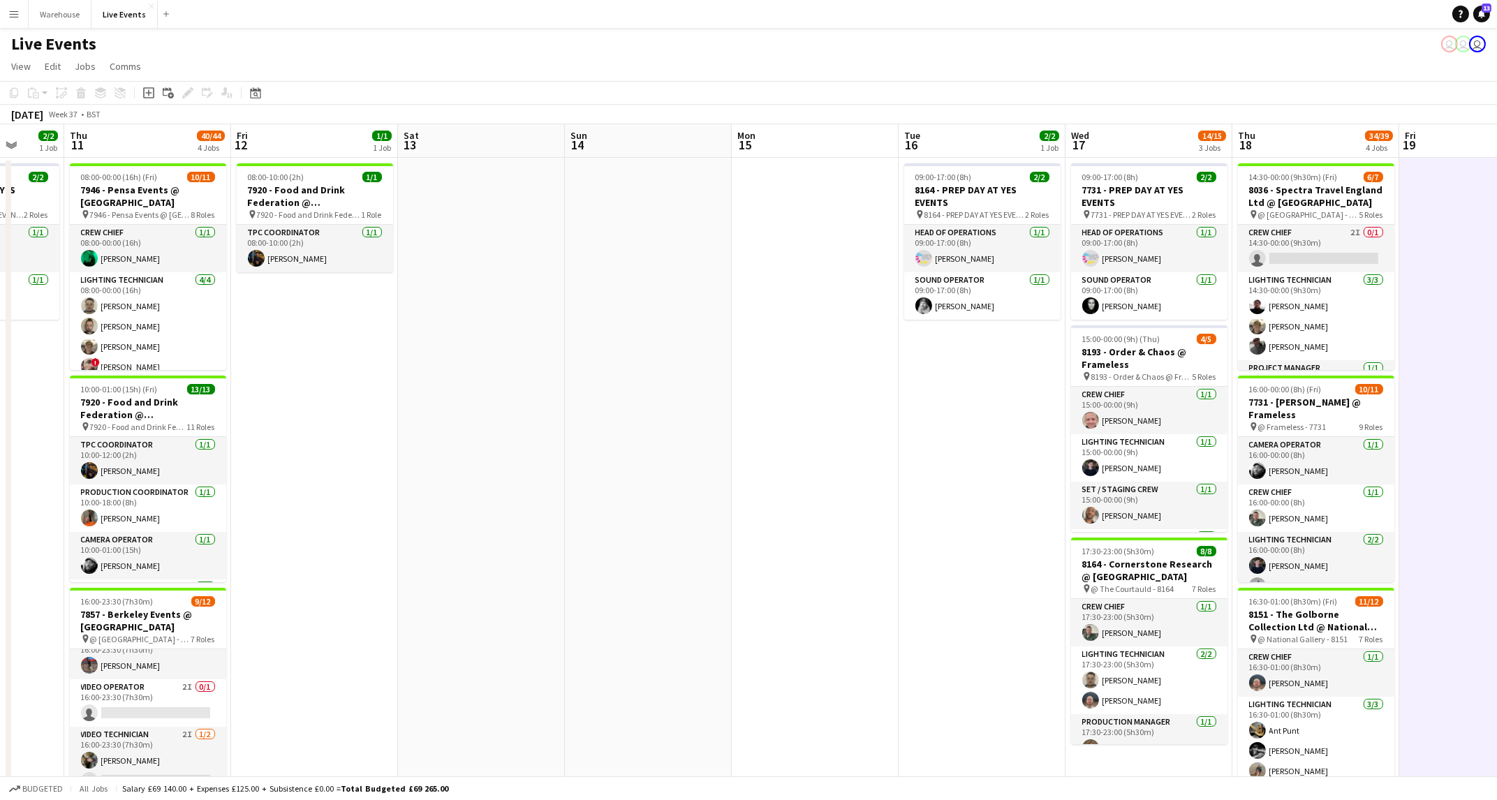
drag, startPoint x: 902, startPoint y: 502, endPoint x: 825, endPoint y: 508, distance: 77.1
click at [825, 508] on app-calendar-viewport "Mon 8 2/2 1 Job Tue 9 22/24 1 Job Wed 10 2/2 1 Job Thu 11 40/44 4 Jobs Fri 12 1…" at bounding box center [748, 661] width 1497 height 1074
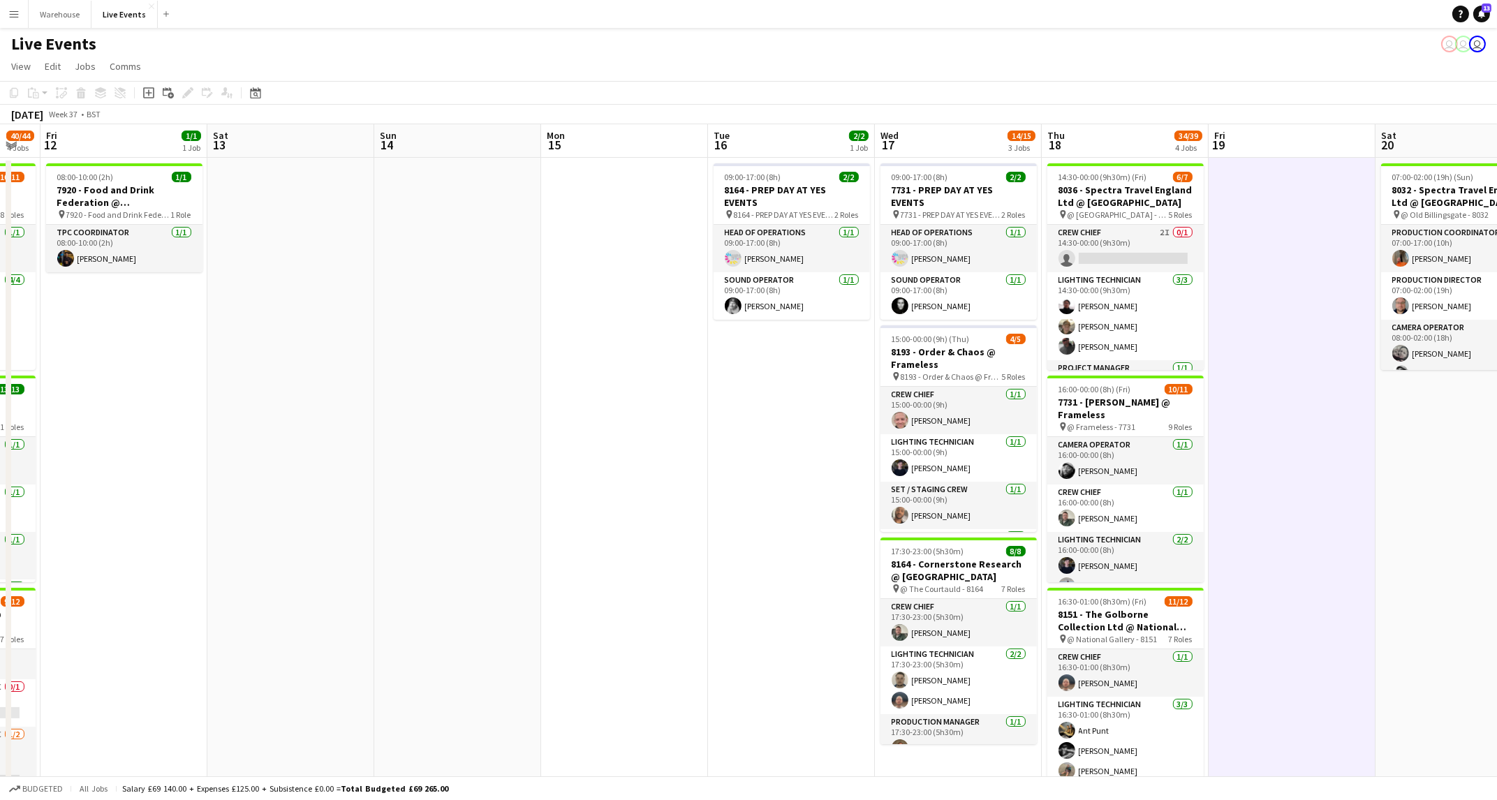
drag, startPoint x: 938, startPoint y: 483, endPoint x: 806, endPoint y: 467, distance: 132.9
click at [806, 467] on app-calendar-viewport "Mon 8 2/2 1 Job Tue 9 22/24 1 Job Wed 10 2/2 1 Job Thu 11 40/44 4 Jobs Fri 12 1…" at bounding box center [748, 661] width 1497 height 1074
click at [806, 467] on app-date-cell "09:00-17:00 (8h) 2/2 8164 - PREP DAY AT YES EVENTS pin 8164 - PREP DAY AT YES E…" at bounding box center [790, 678] width 167 height 1040
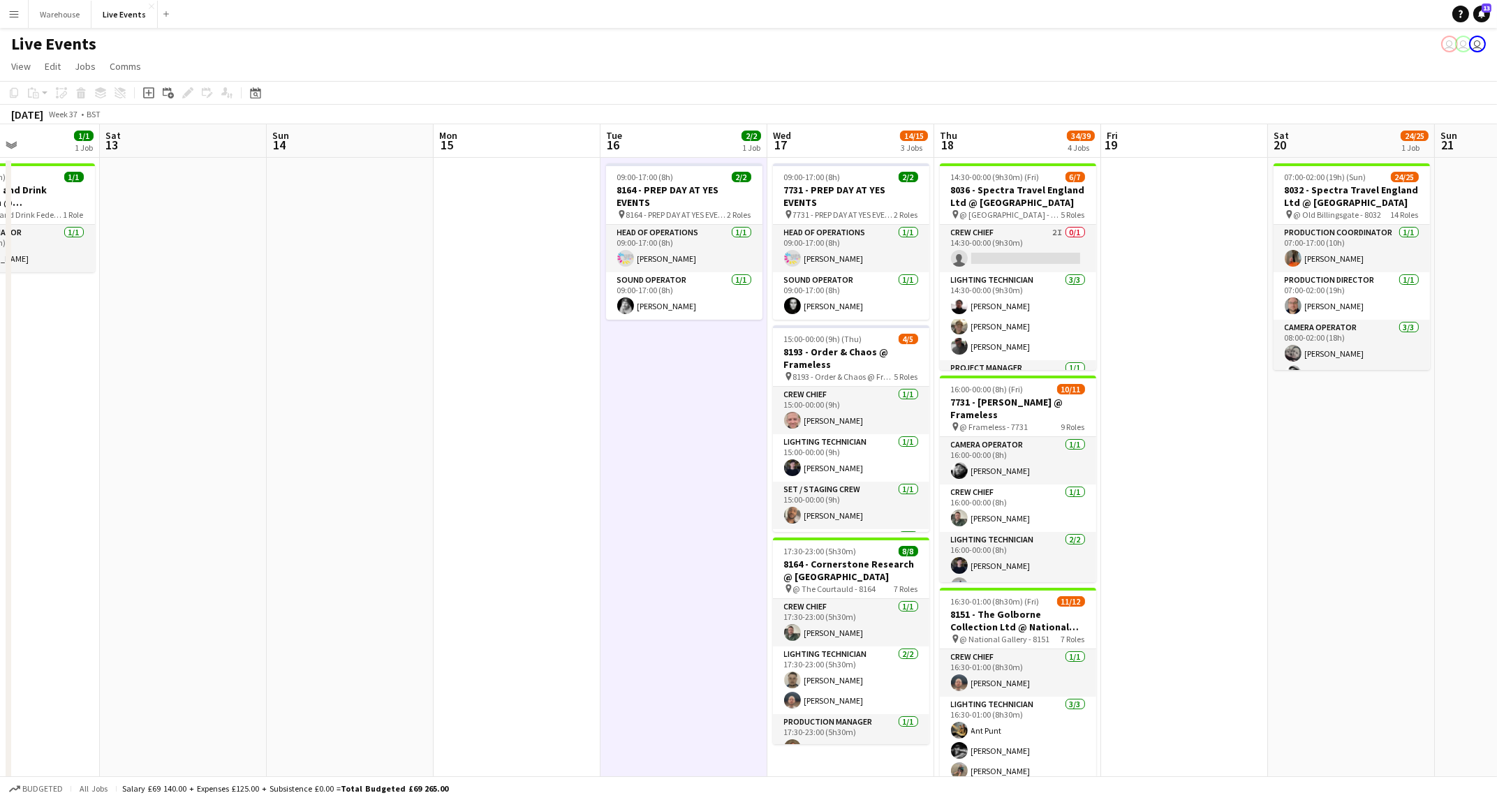
drag, startPoint x: 1353, startPoint y: 515, endPoint x: 1247, endPoint y: 514, distance: 106.1
click at [1247, 514] on app-calendar-viewport "Wed 10 2/2 1 Job Thu 11 40/44 4 Jobs Fri 12 1/1 1 Job Sat 13 Sun 14 Mon 15 Tue …" at bounding box center [748, 661] width 1497 height 1074
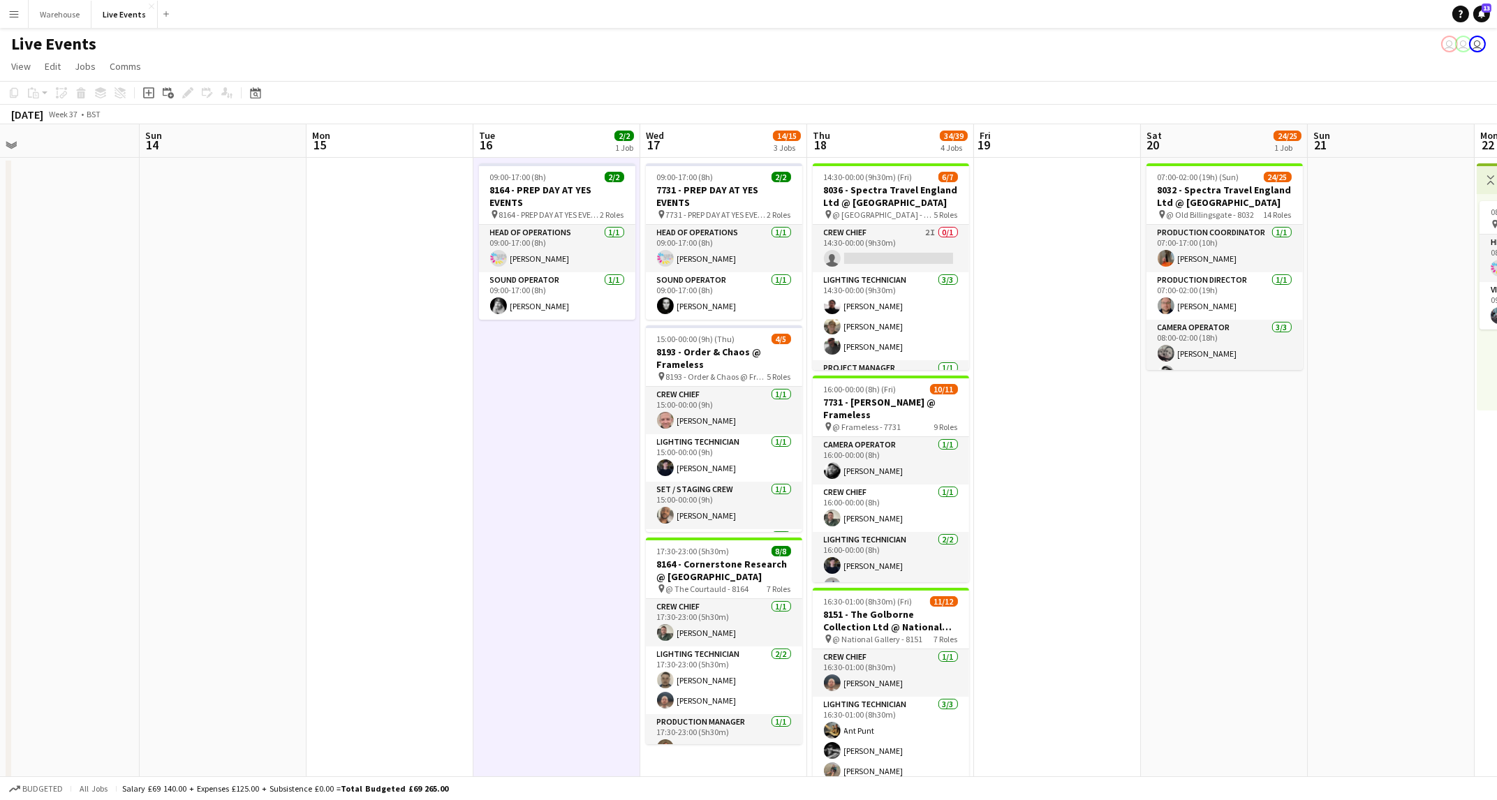
scroll to position [0, 533]
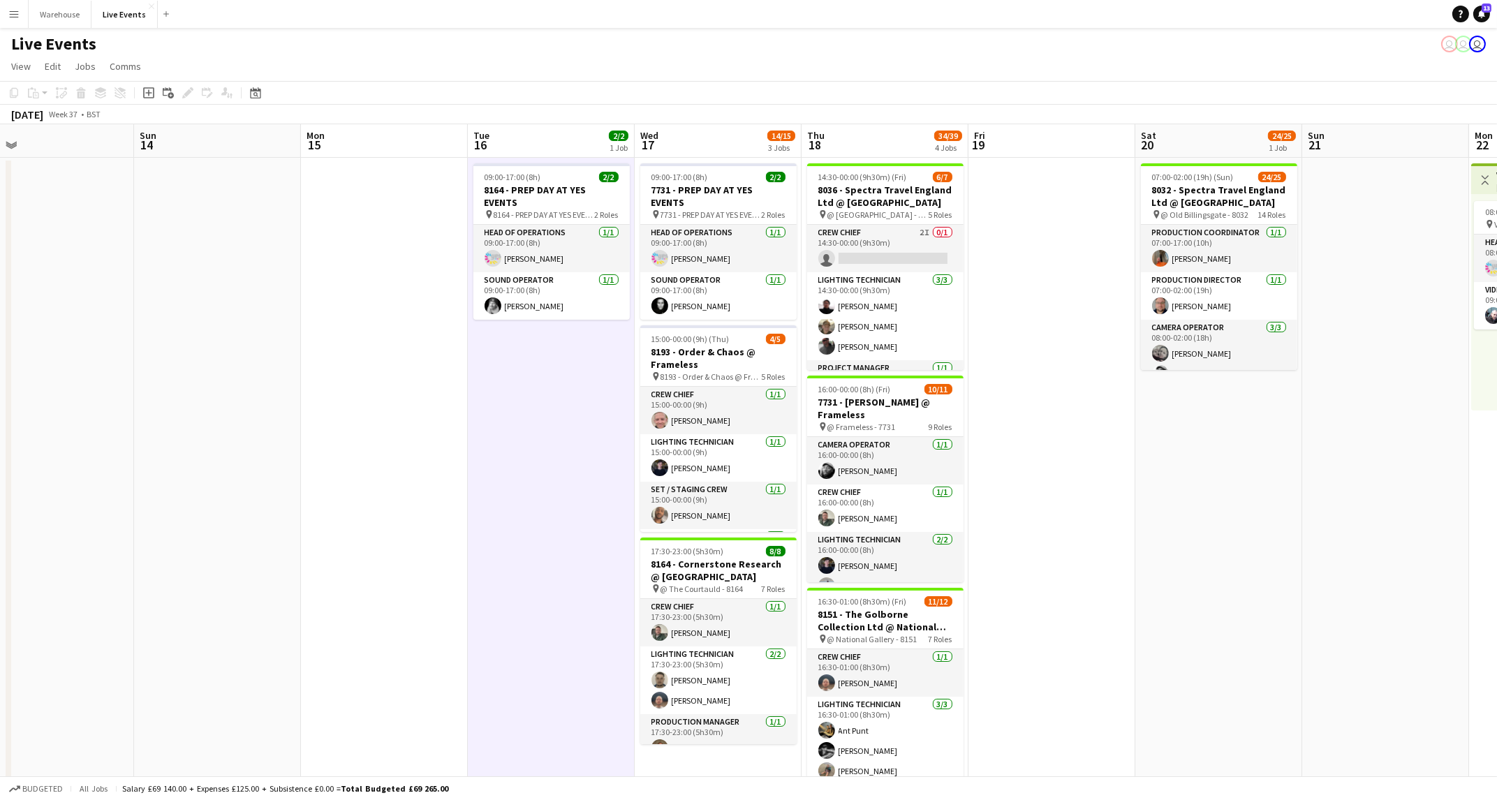
drag, startPoint x: 1181, startPoint y: 402, endPoint x: 1049, endPoint y: 406, distance: 132.0
click at [1049, 406] on app-calendar-viewport "Wed 10 2/2 1 Job Thu 11 40/44 4 Jobs Fri 12 1/1 1 Job Sat 13 Sun 14 Mon 15 Tue …" at bounding box center [748, 661] width 1497 height 1074
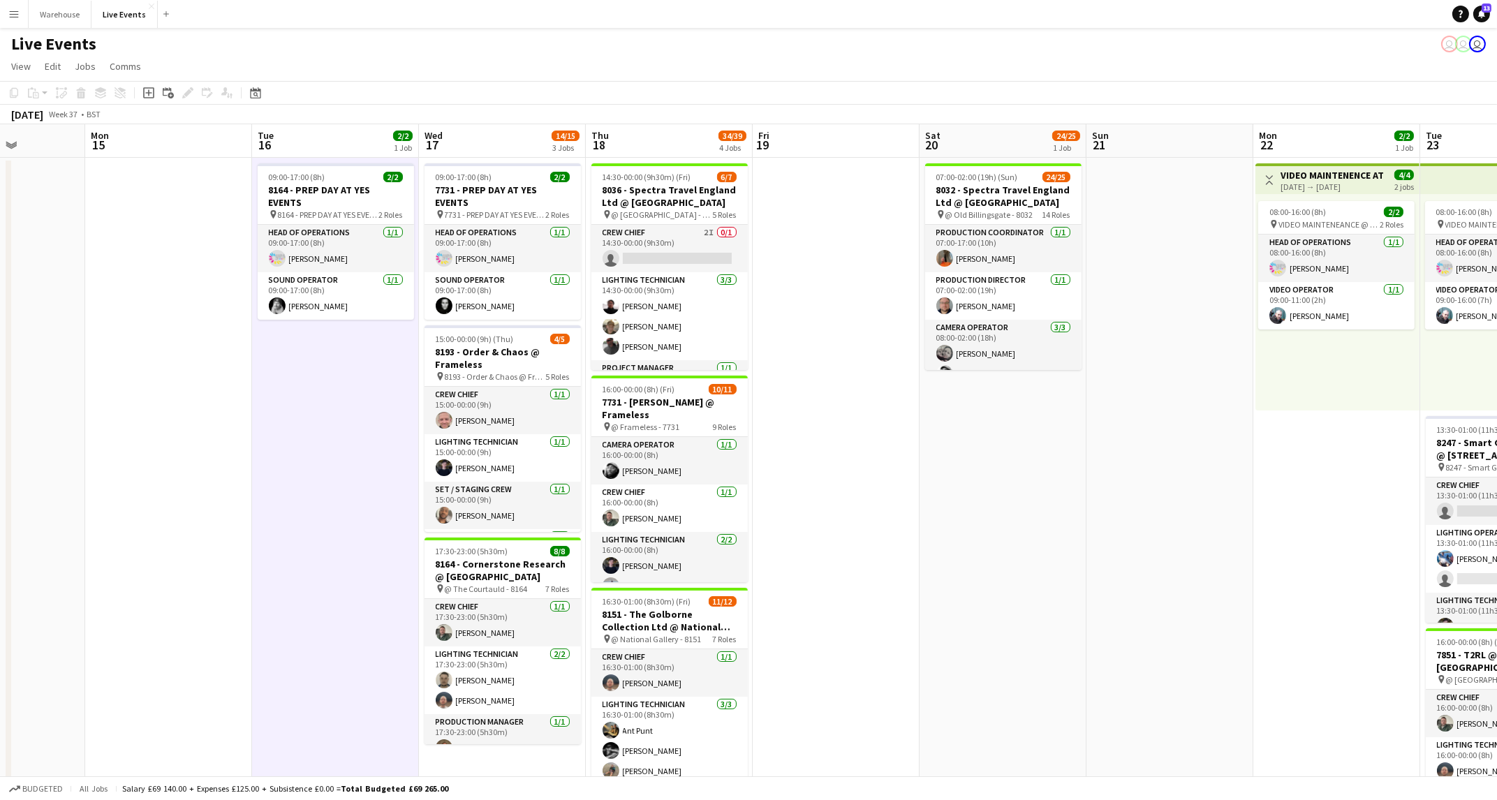
scroll to position [0, 422]
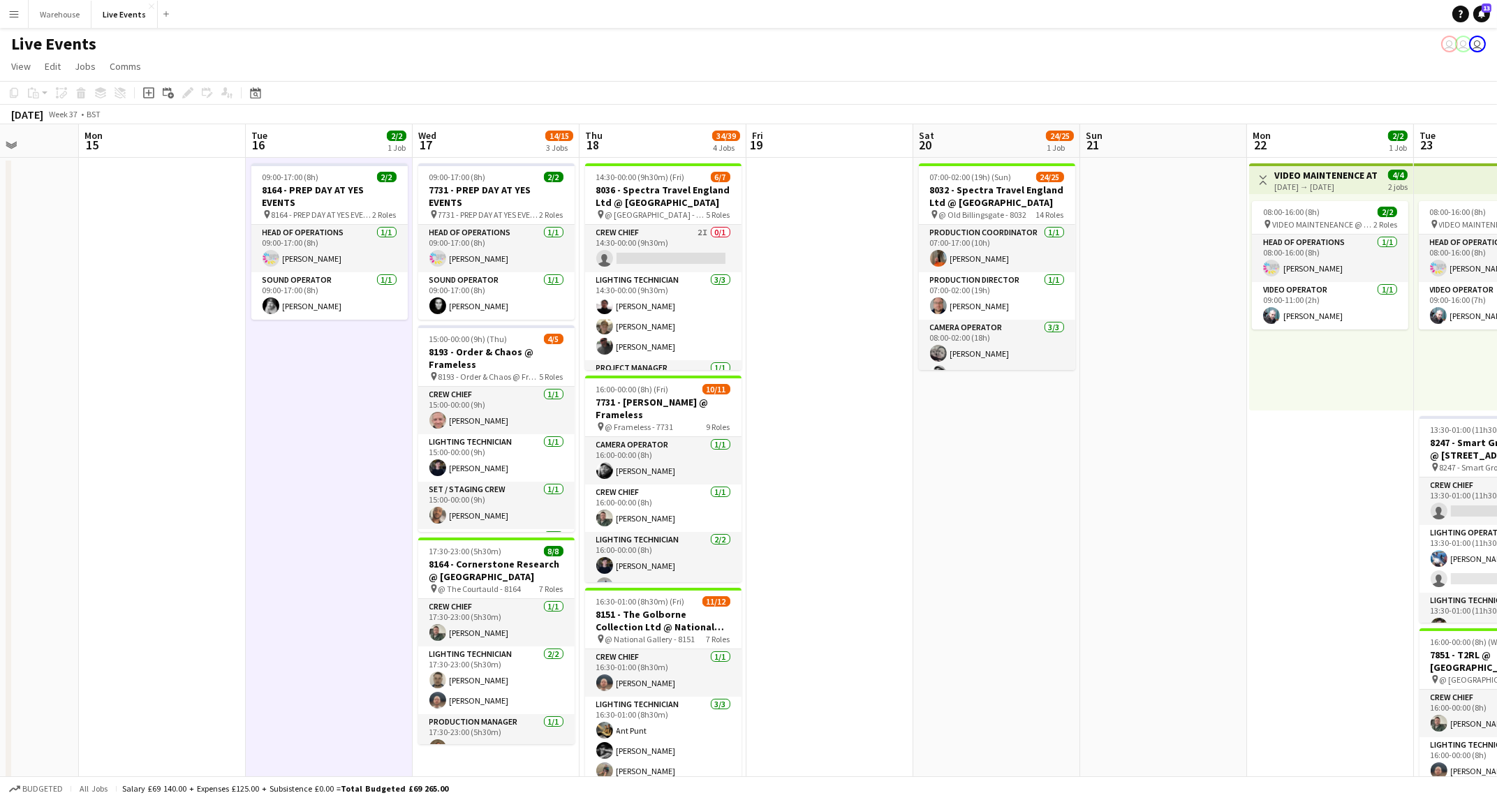
drag, startPoint x: 1070, startPoint y: 402, endPoint x: 848, endPoint y: 414, distance: 222.4
click at [848, 414] on app-calendar-viewport "Fri 12 1/1 1 Job Sat 13 Sun 14 Mon 15 Tue 16 2/2 1 Job Wed 17 14/15 3 Jobs Thu …" at bounding box center [748, 661] width 1497 height 1074
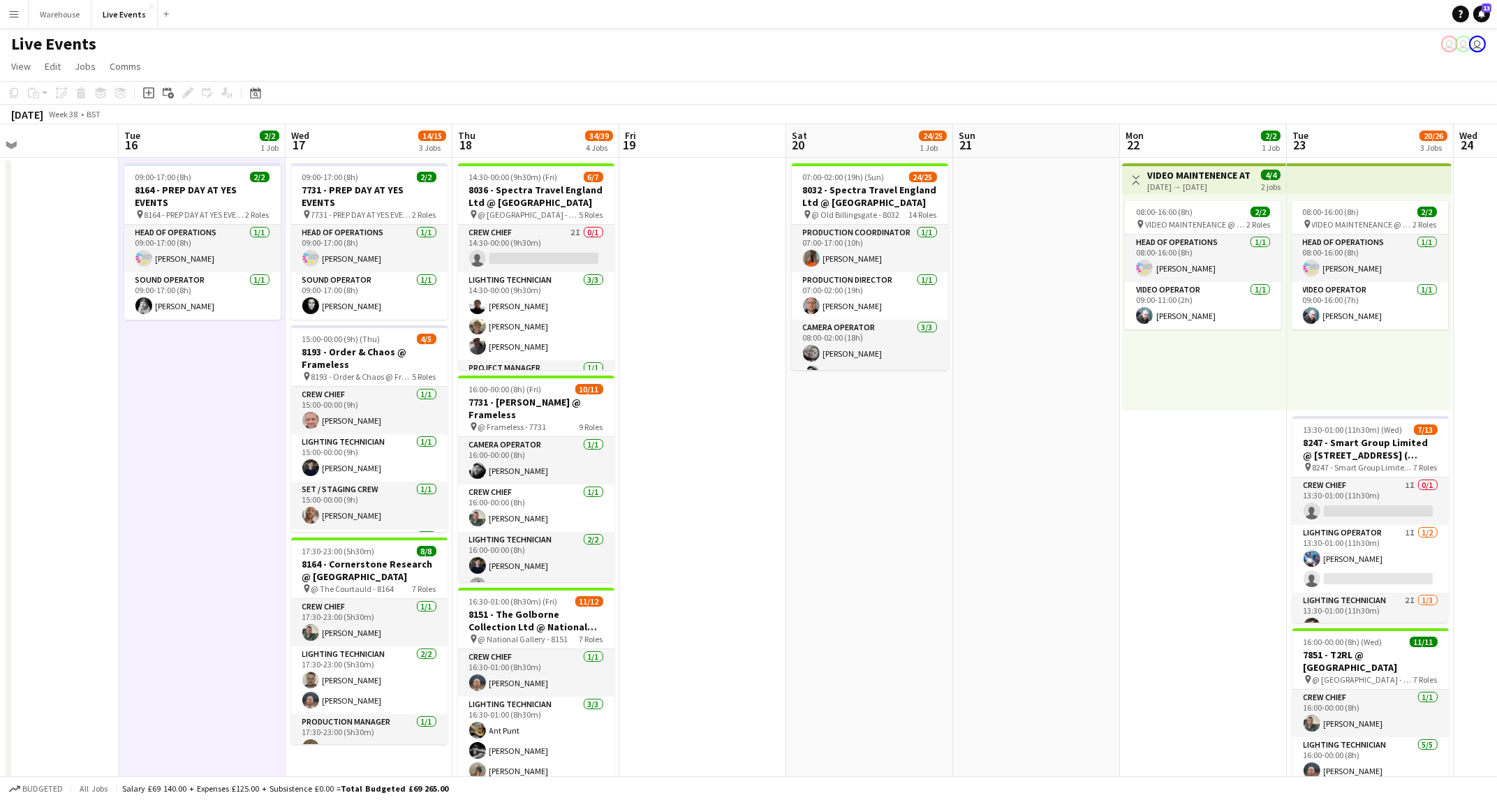
scroll to position [0, 554]
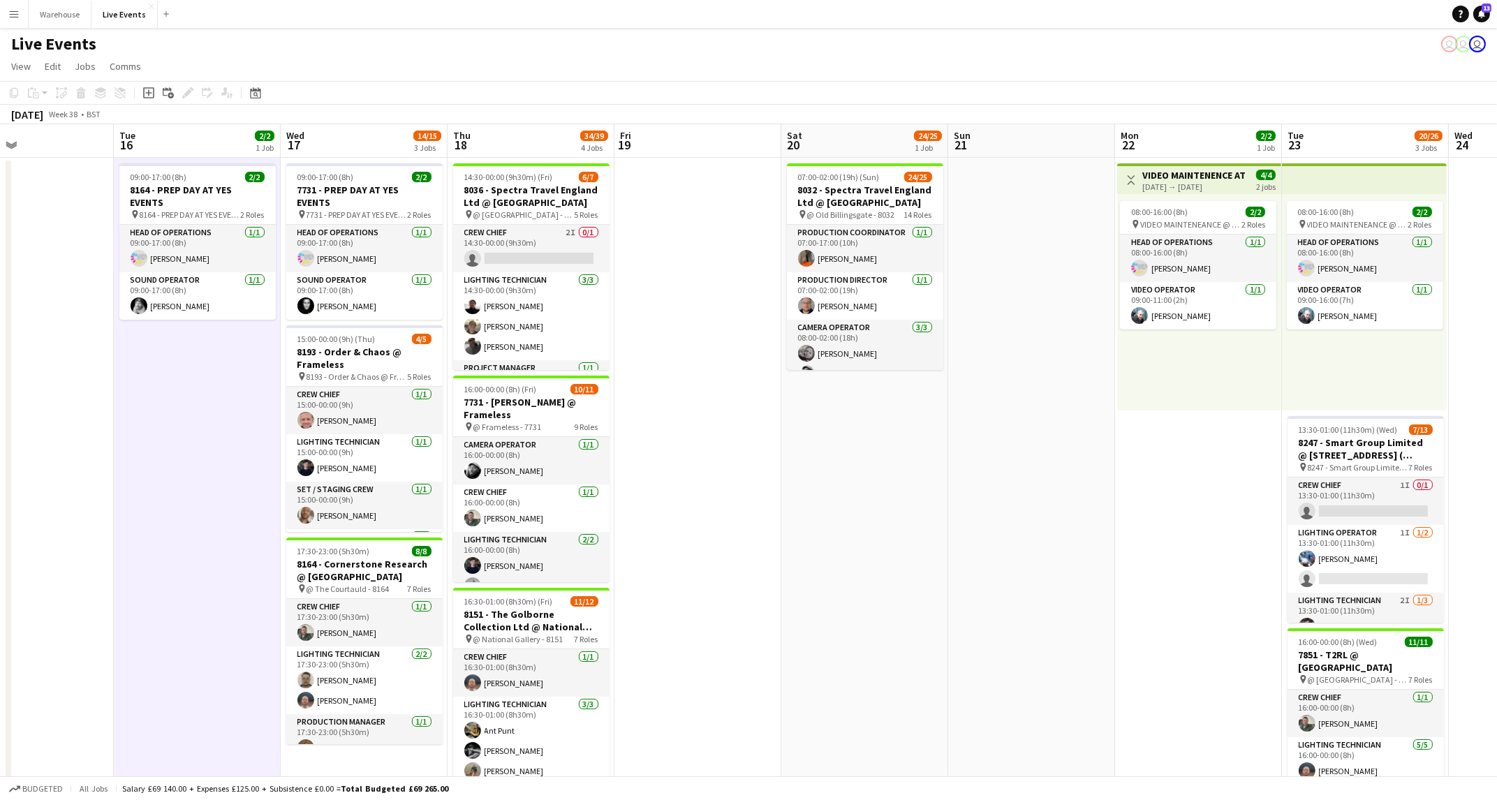
drag, startPoint x: 1038, startPoint y: 585, endPoint x: 908, endPoint y: 586, distance: 129.2
click at [908, 586] on app-calendar-viewport "Fri 12 1/1 1 Job Sat 13 Sun 14 Mon 15 Tue 16 2/2 1 Job Wed 17 14/15 3 Jobs Thu …" at bounding box center [748, 661] width 1497 height 1074
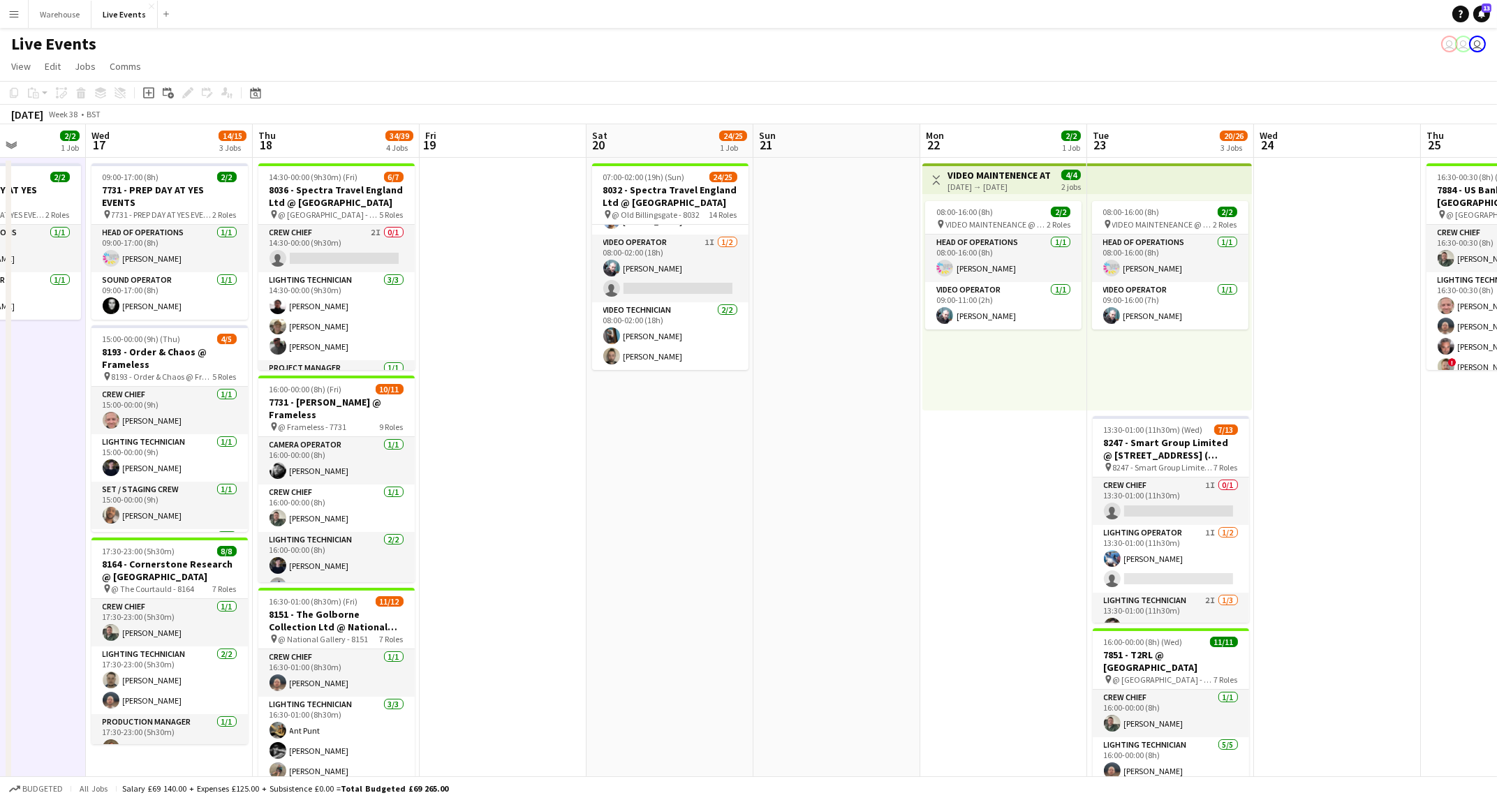
scroll to position [0, 432]
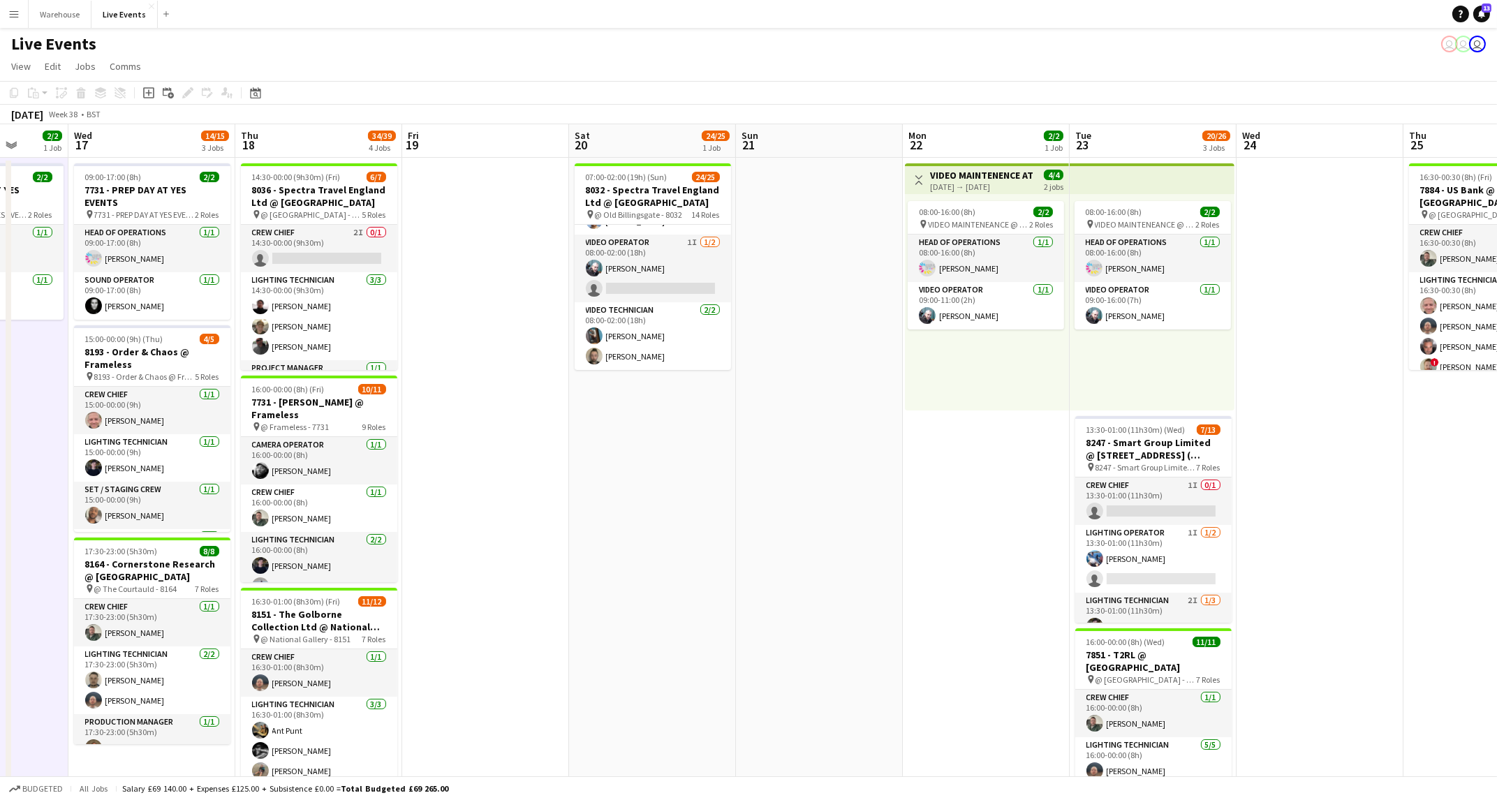
drag, startPoint x: 1054, startPoint y: 499, endPoint x: 851, endPoint y: 502, distance: 203.2
click at [851, 502] on app-calendar-viewport "Sun 14 Mon 15 Tue 16 2/2 1 Job Wed 17 14/15 3 Jobs Thu 18 34/39 4 Jobs Fri 19 S…" at bounding box center [748, 661] width 1497 height 1074
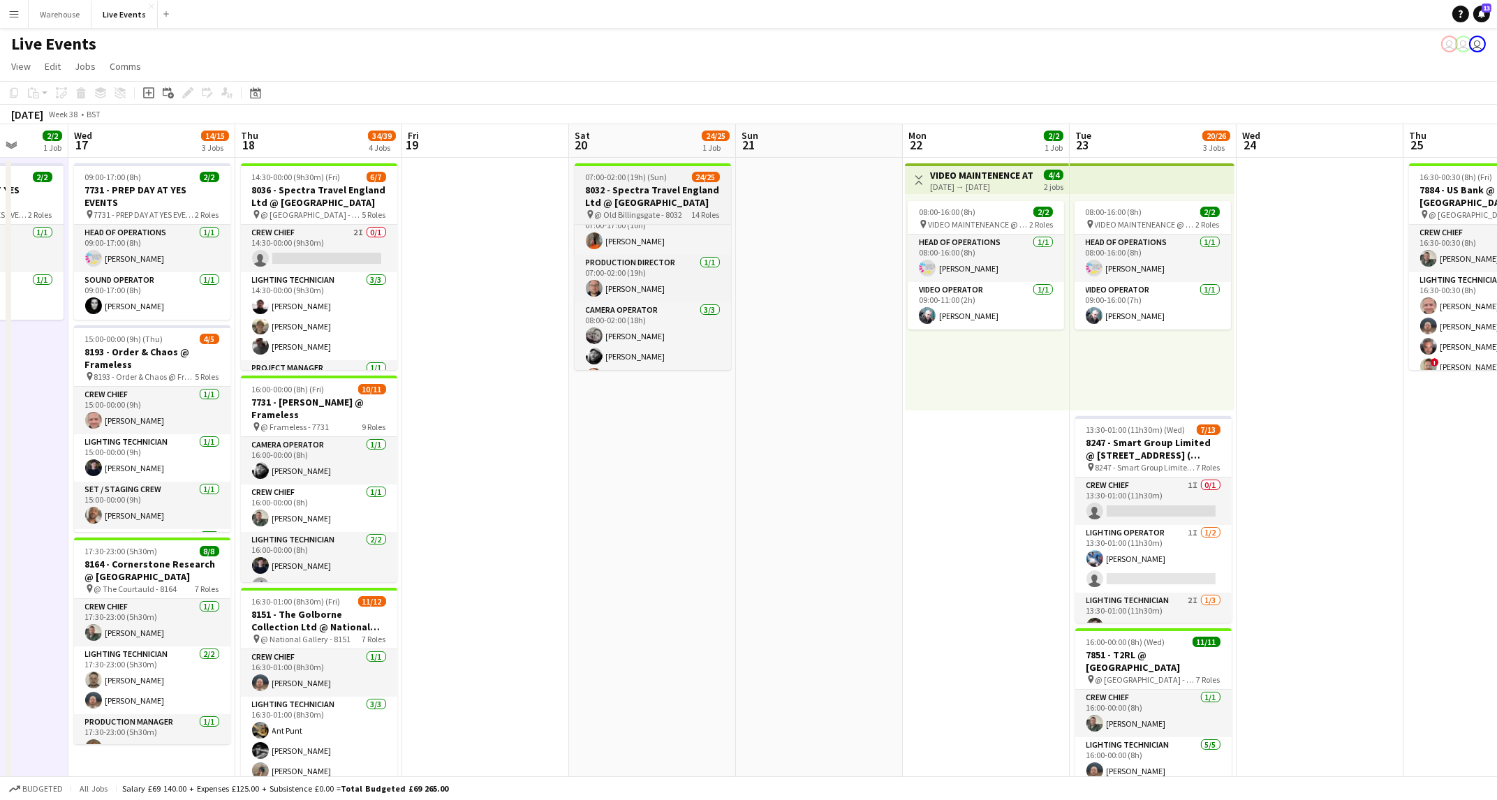
scroll to position [0, 0]
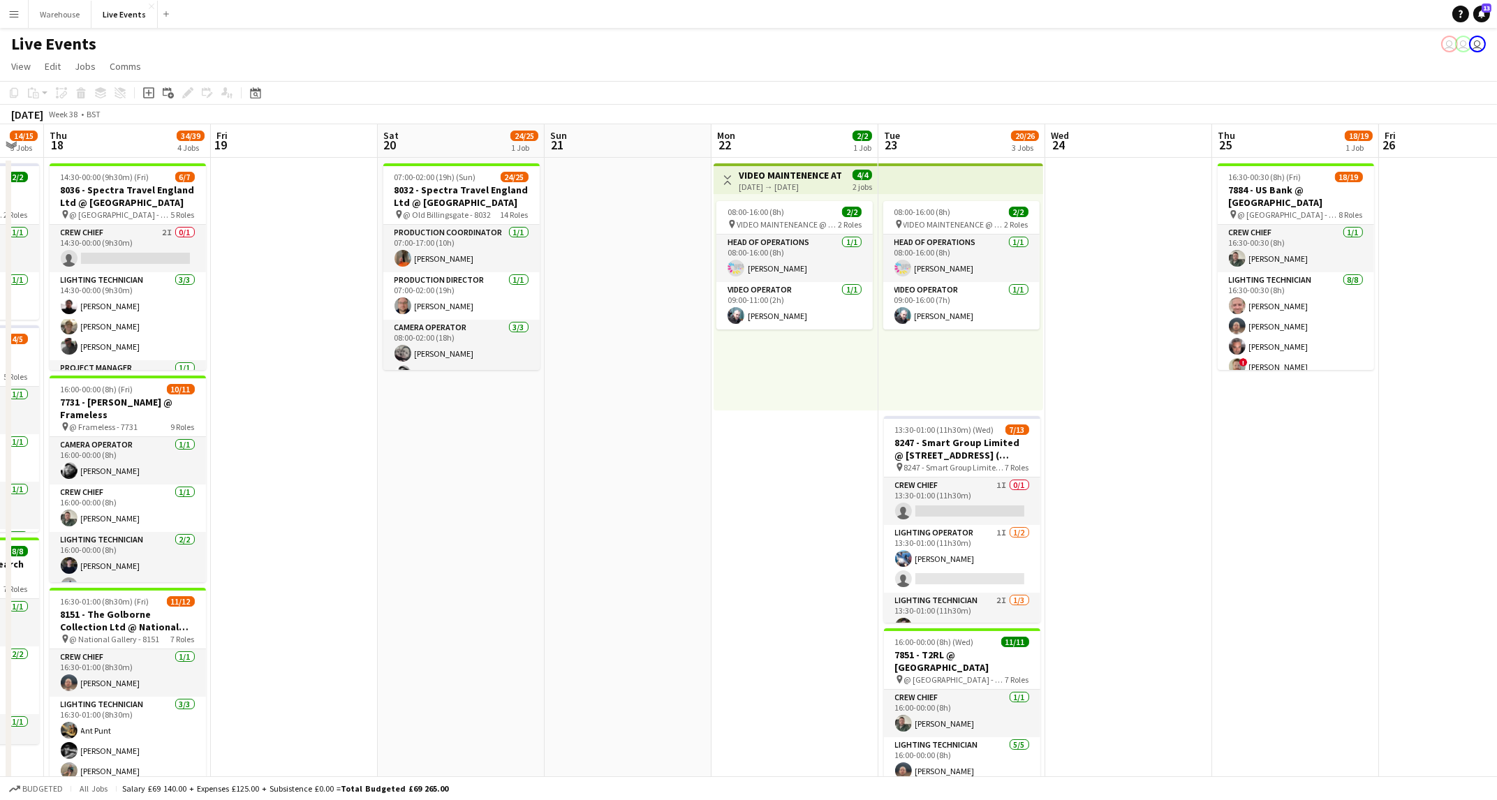
drag, startPoint x: 1330, startPoint y: 527, endPoint x: 1115, endPoint y: 515, distance: 214.7
click at [1121, 515] on app-calendar-viewport "Sun 14 Mon 15 Tue 16 2/2 1 Job Wed 17 14/15 3 Jobs Thu 18 34/39 4 Jobs Fri 19 S…" at bounding box center [748, 661] width 1497 height 1074
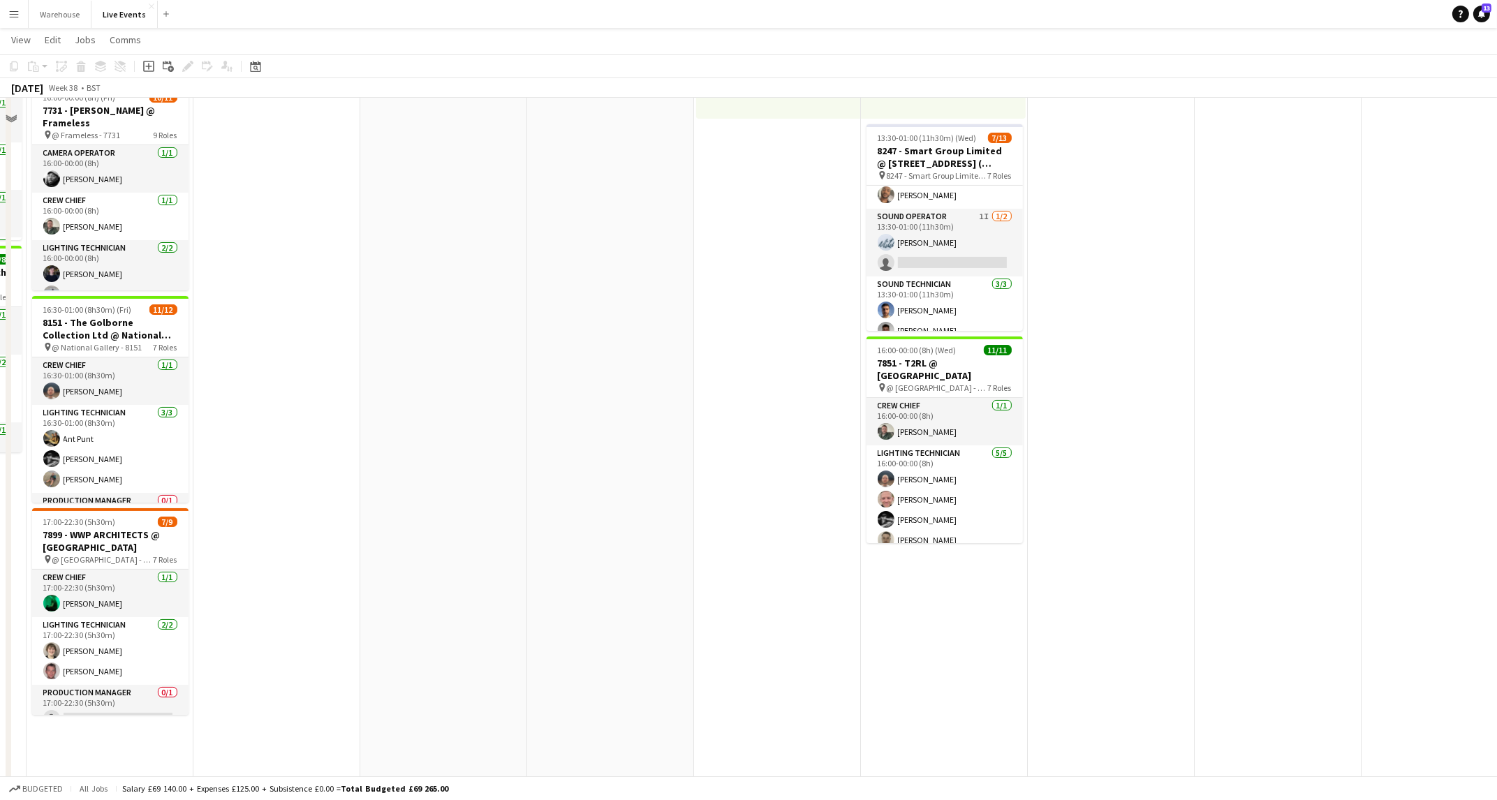
scroll to position [145, 0]
